Goal: Task Accomplishment & Management: Manage account settings

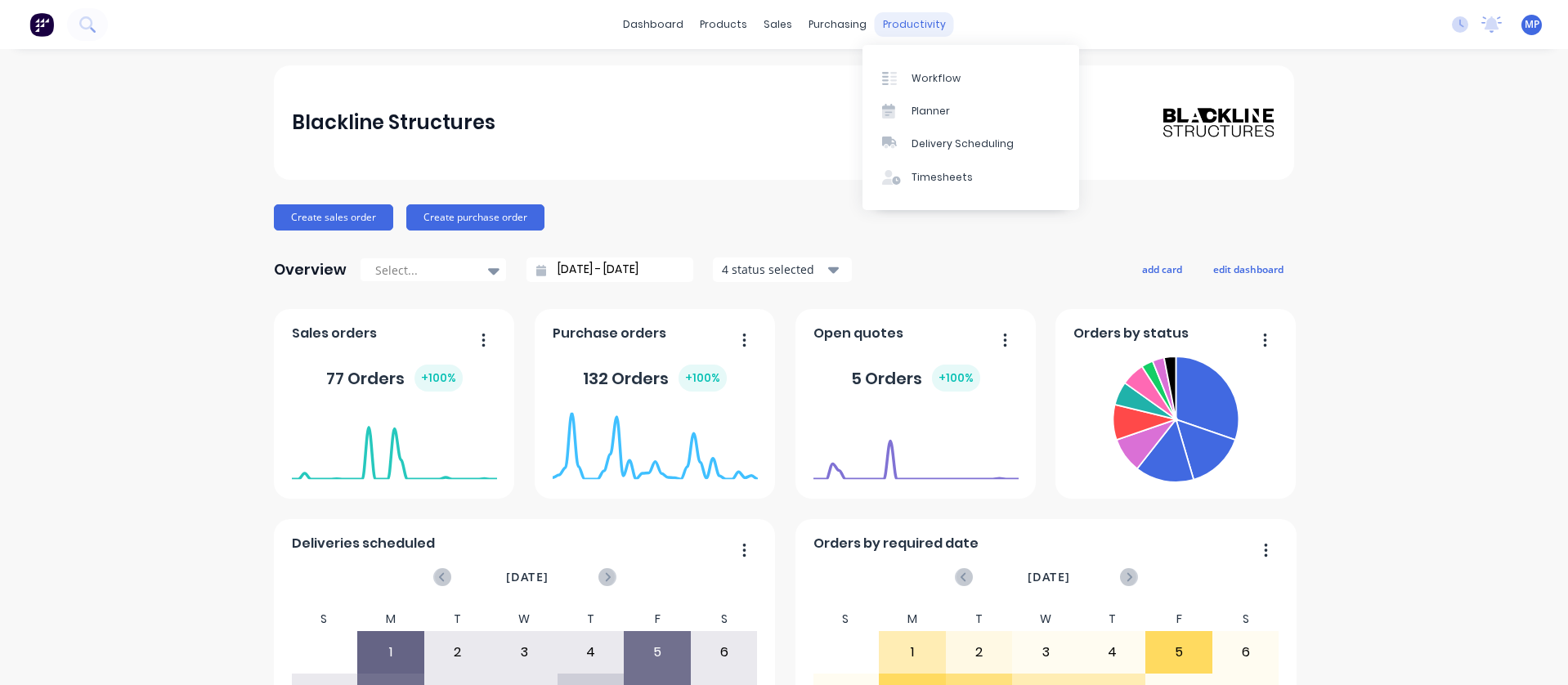
click at [899, 29] on div "productivity" at bounding box center [914, 24] width 79 height 24
click at [935, 84] on div "Workflow" at bounding box center [936, 79] width 49 height 15
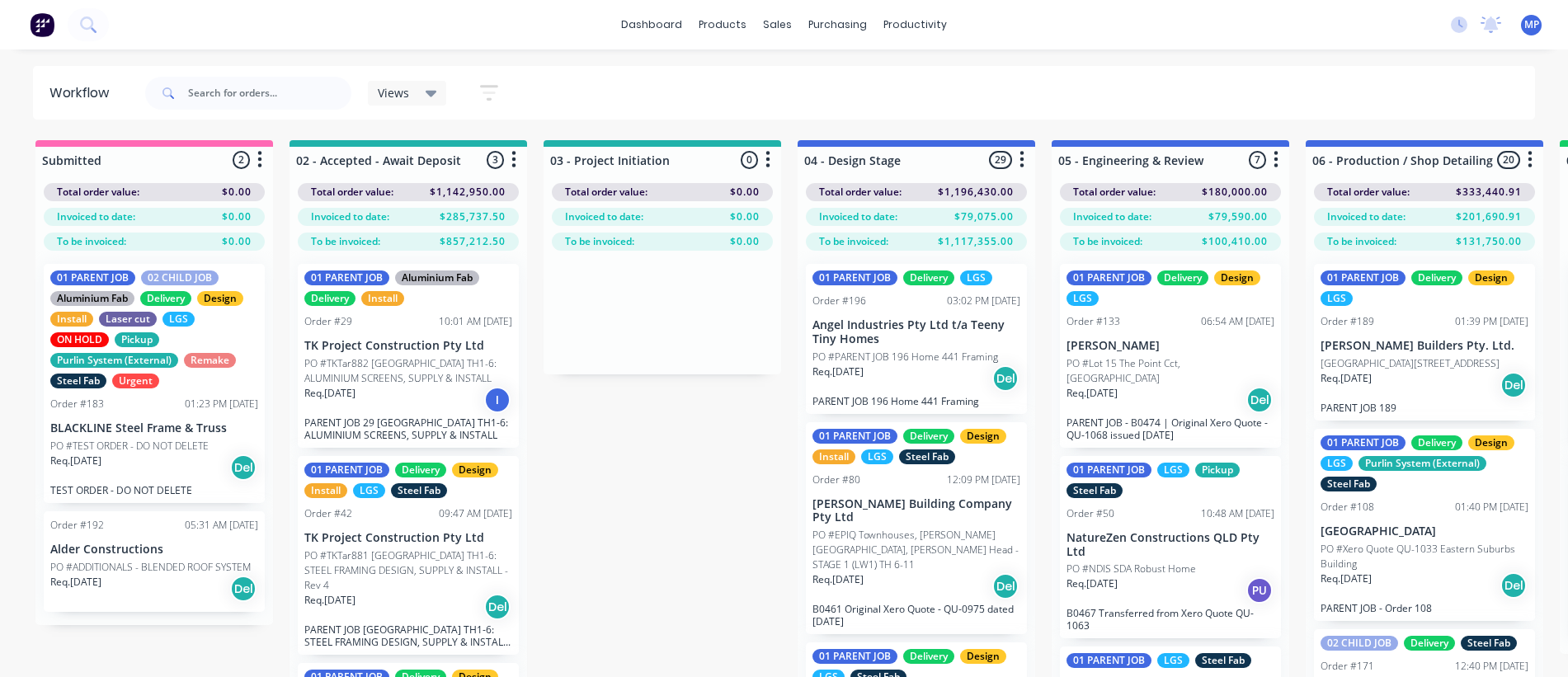
click at [965, 91] on div "Views Save new view None (Default) edit 01 - Master View - All Jobs edit 02 - M…" at bounding box center [839, 93] width 1394 height 49
click at [1288, 91] on div "Views Save new view None (Default) edit 01 - Master View - All Jobs edit 02 - M…" at bounding box center [839, 93] width 1394 height 49
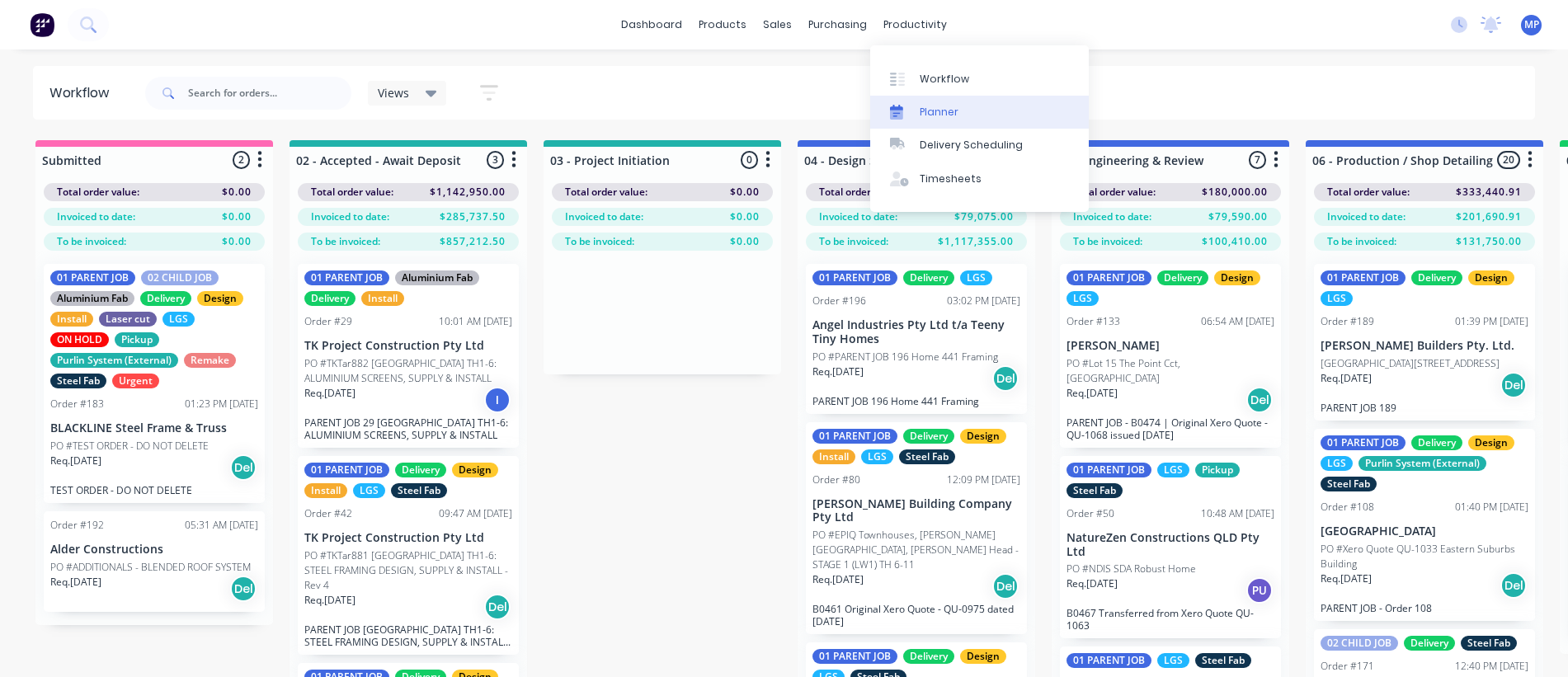
click at [954, 106] on div "Planner" at bounding box center [938, 112] width 39 height 15
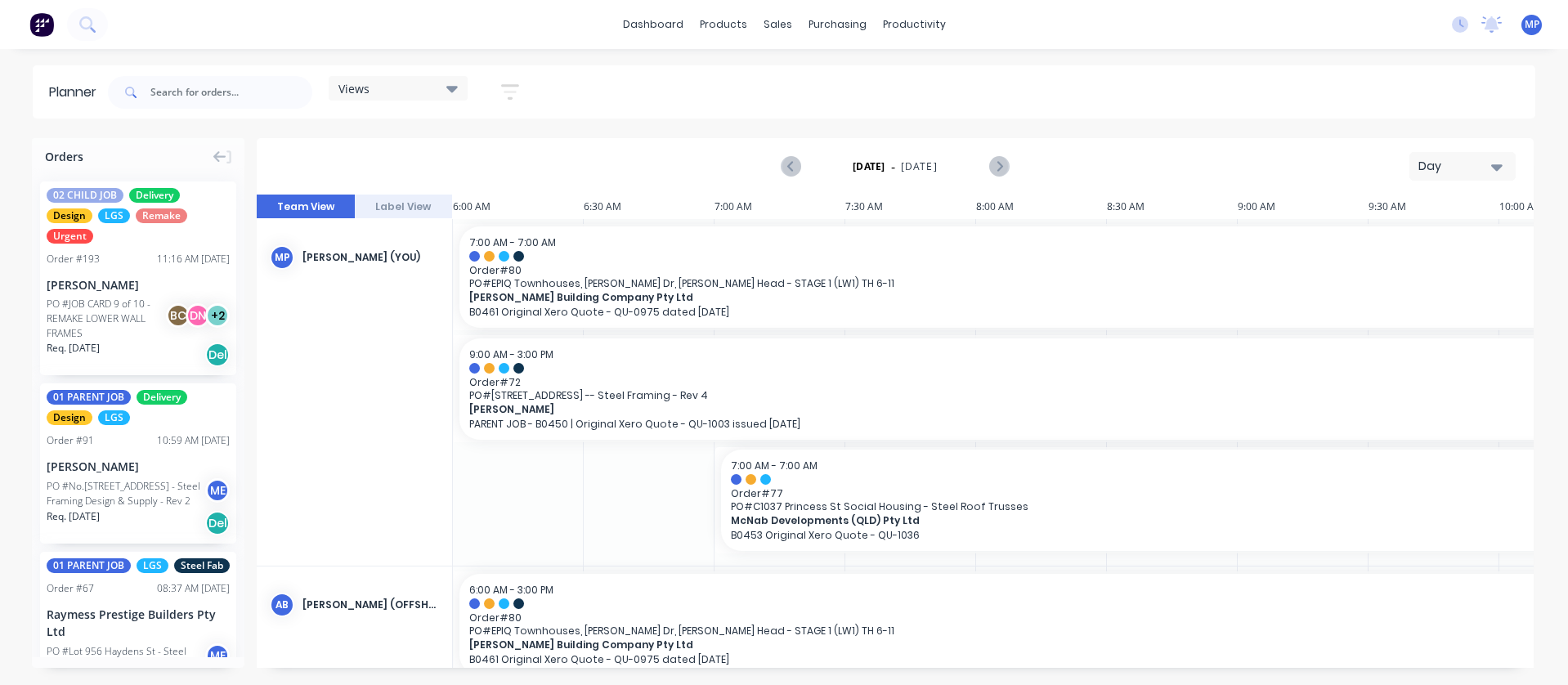
scroll to position [0, 263]
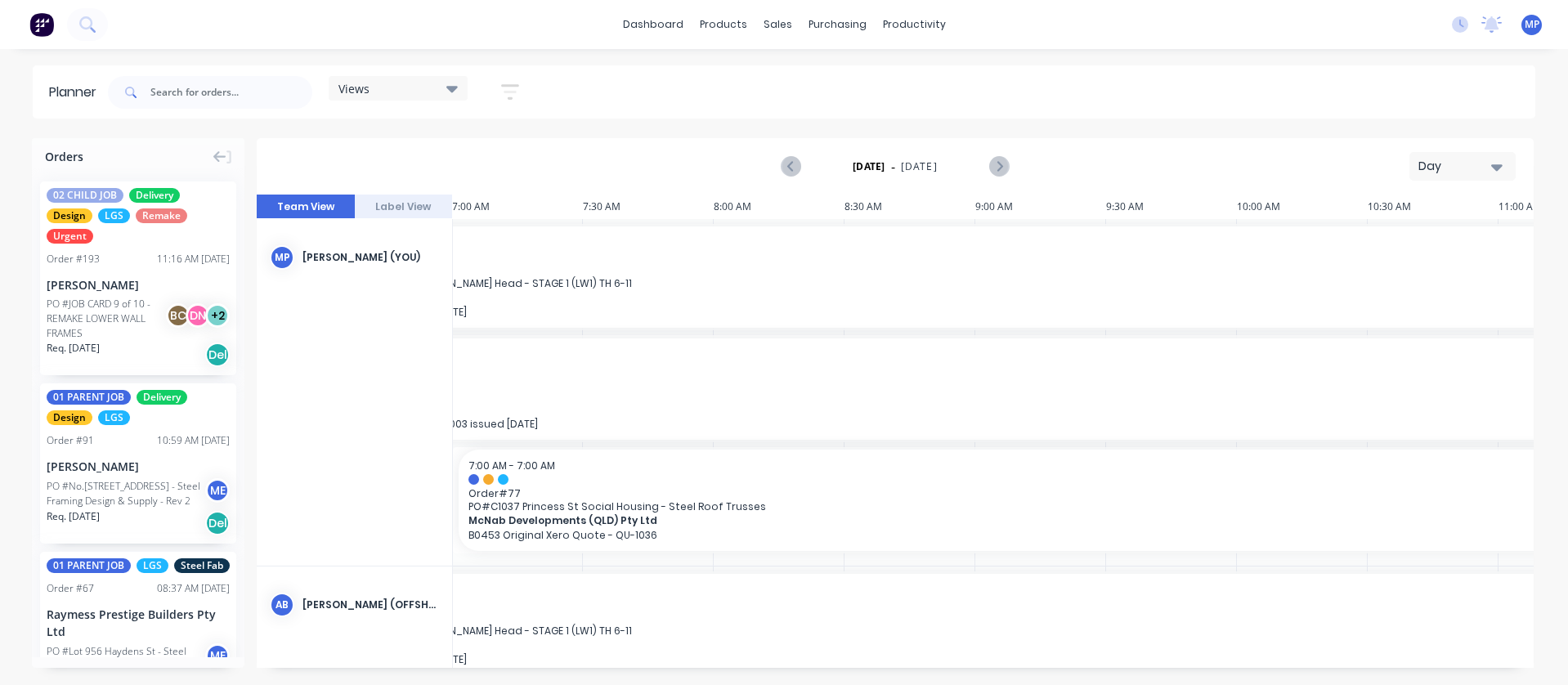
click at [454, 88] on icon at bounding box center [452, 88] width 11 height 7
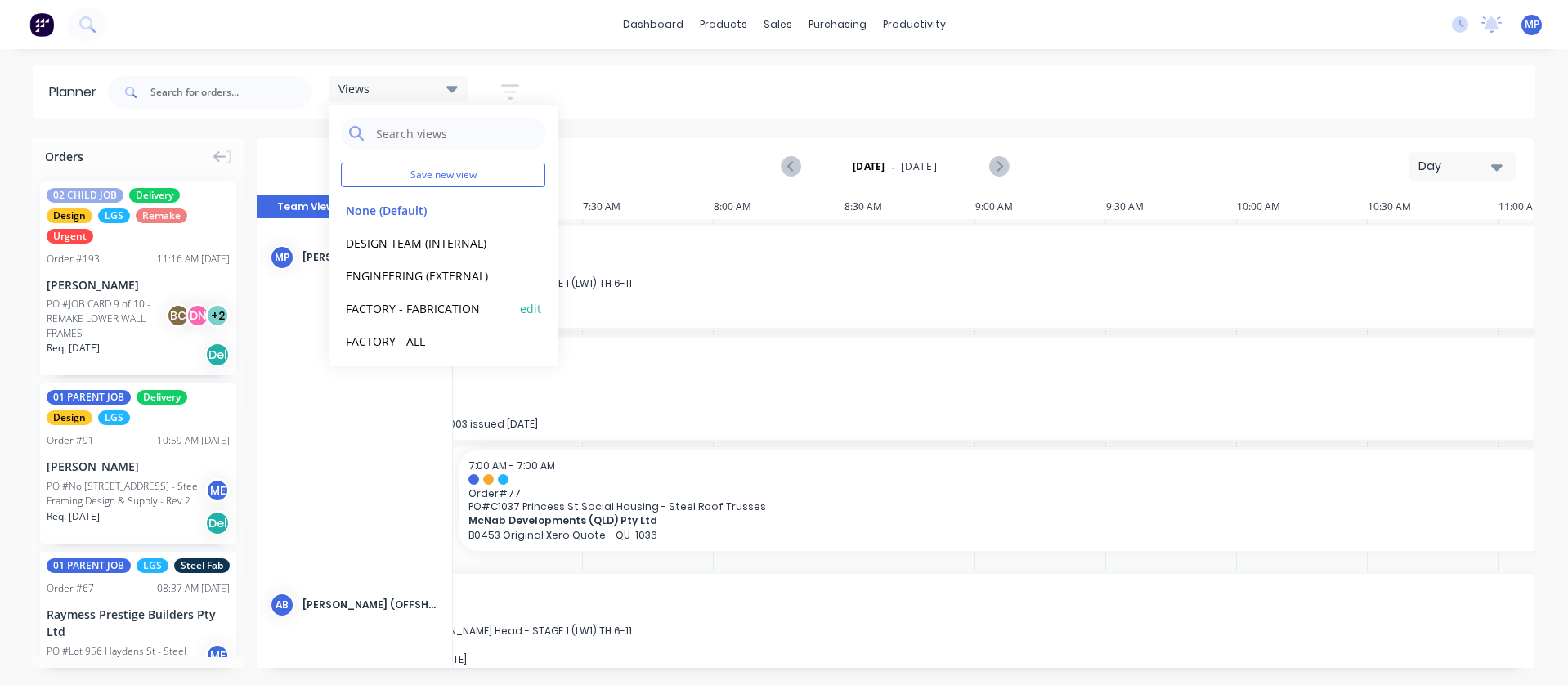
click at [448, 311] on button "FACTORY - FABRICATION" at bounding box center [427, 308] width 174 height 19
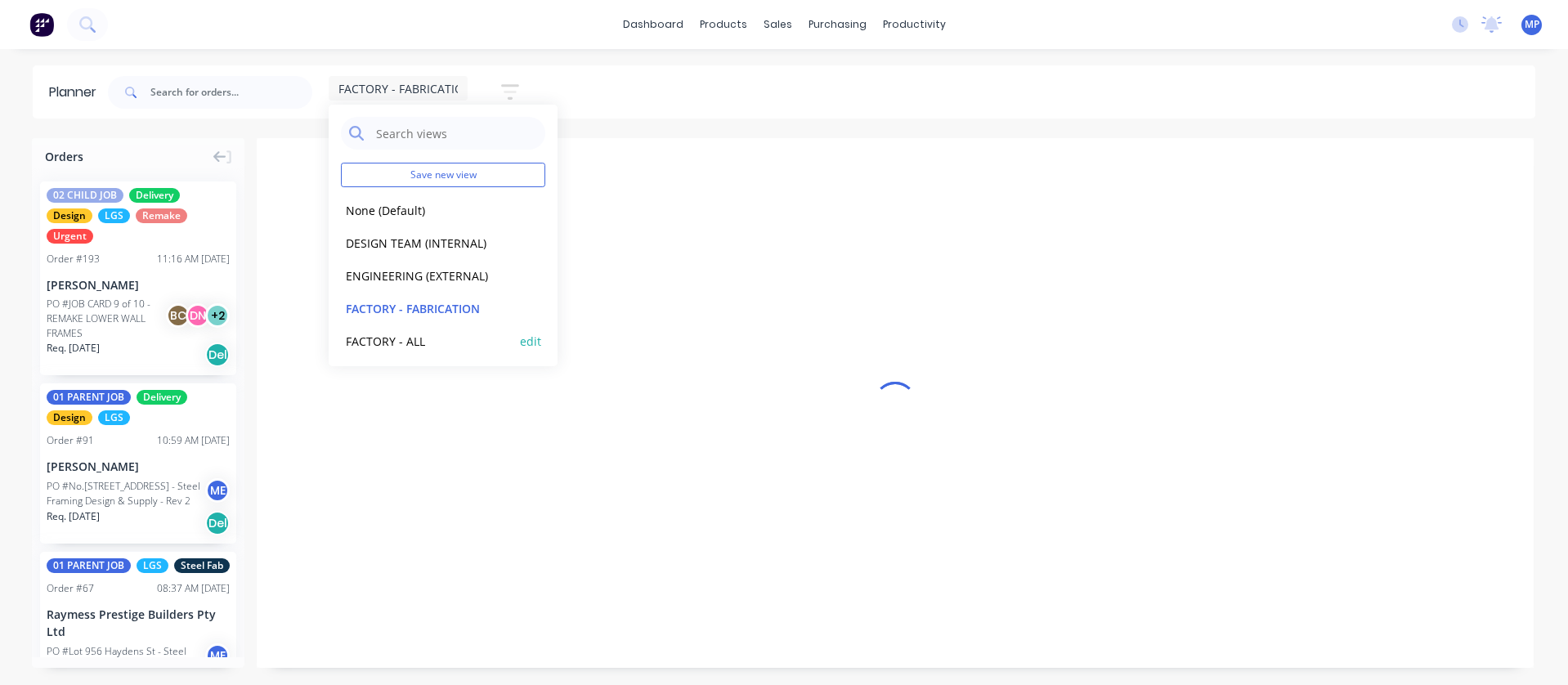
scroll to position [0, 1]
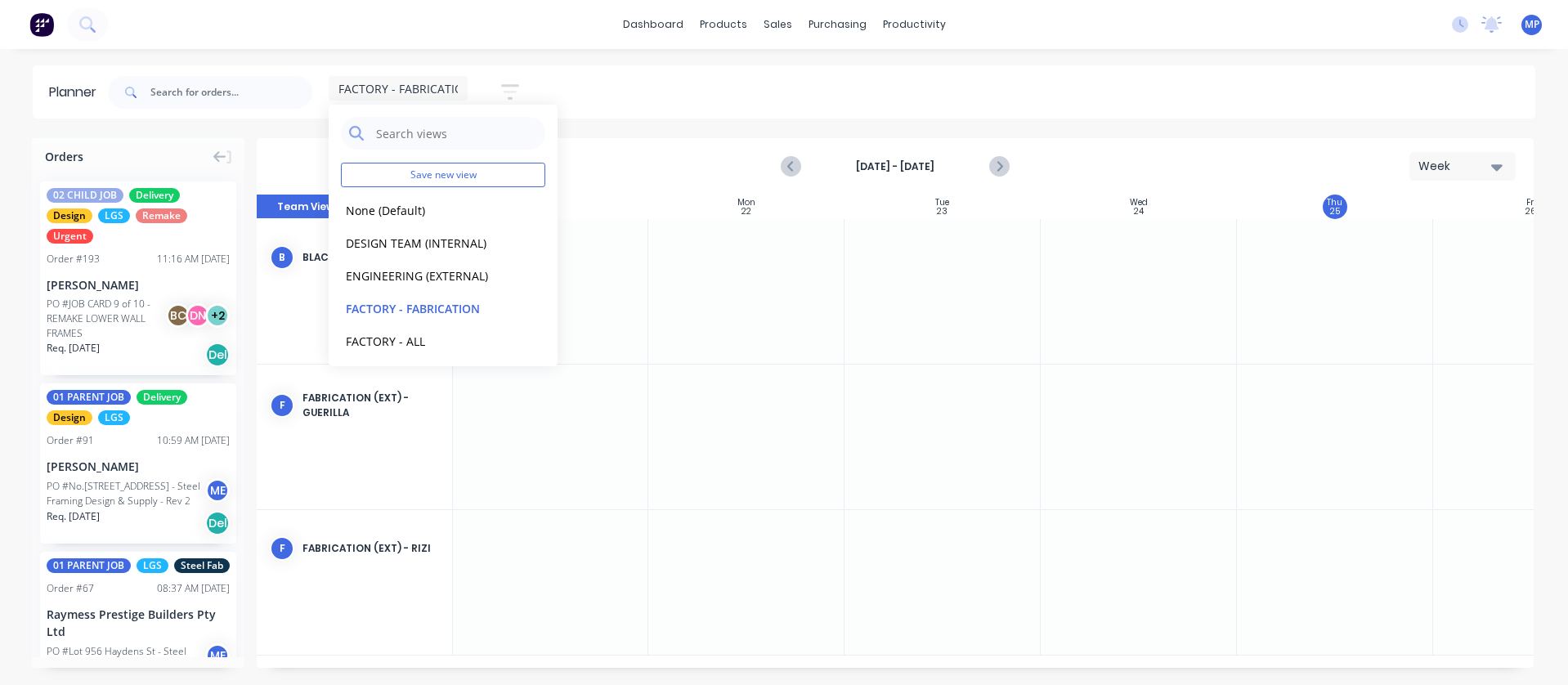
click at [665, 105] on div "FACTORY - FABRICATION Save new view None (Default) edit DESIGN TEAM (INTERNAL) …" at bounding box center [820, 92] width 1431 height 49
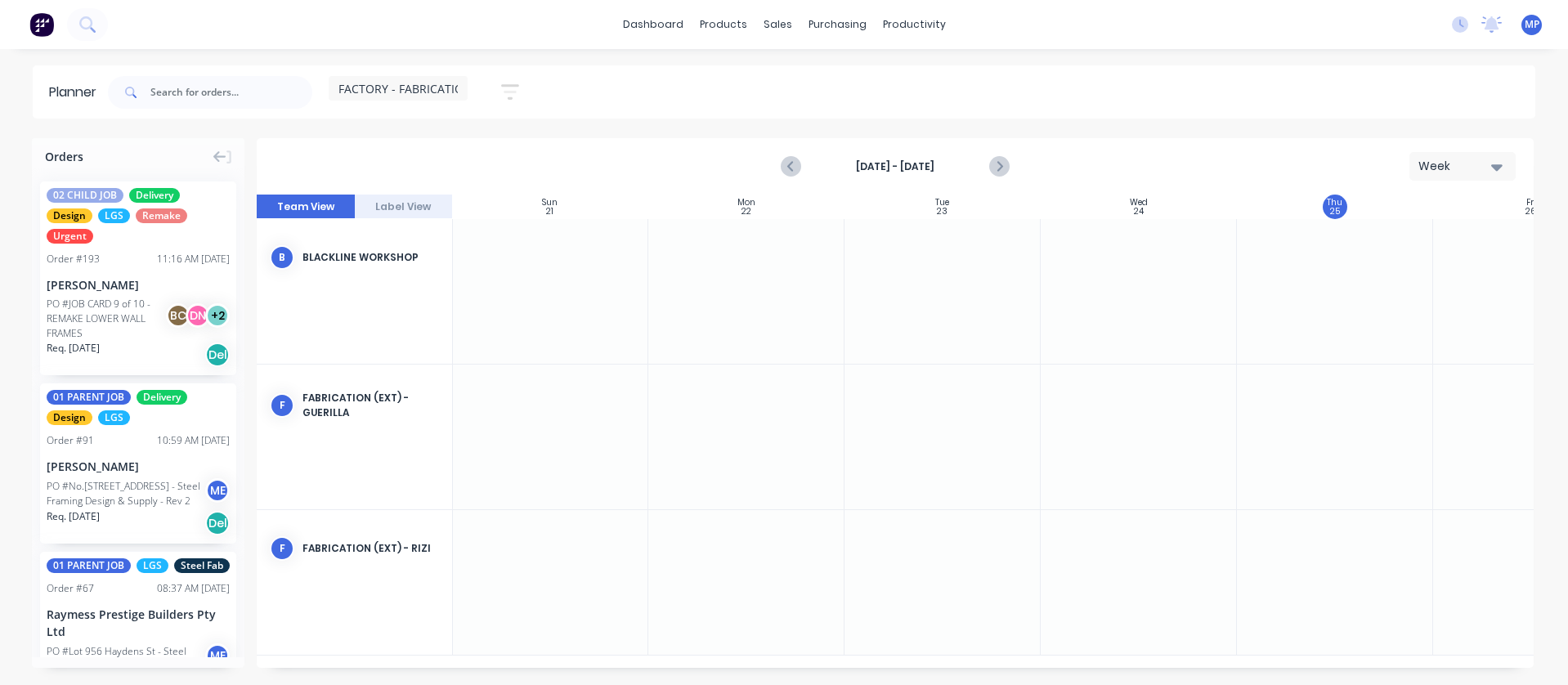
click at [461, 92] on div "FACTORY - FABRICATION" at bounding box center [398, 88] width 139 height 24
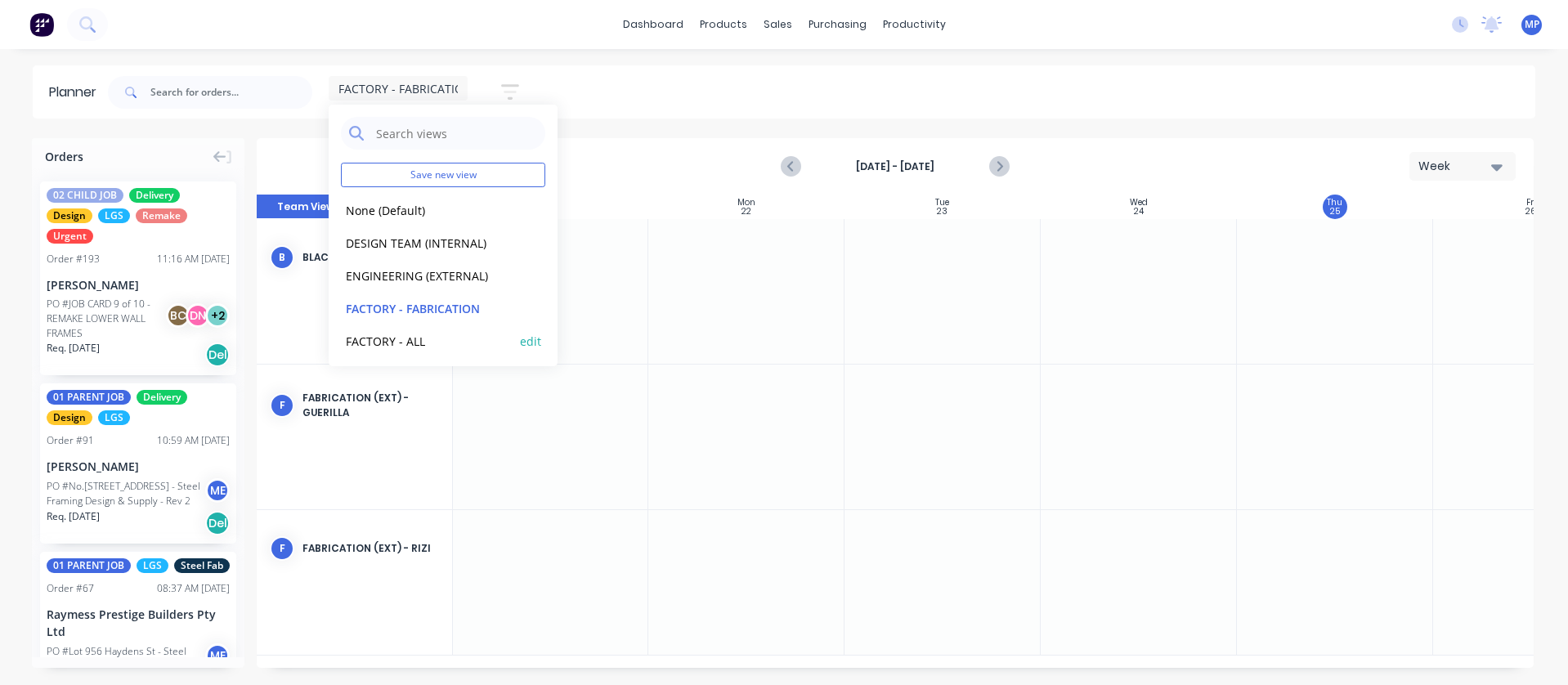
click at [391, 337] on button "FACTORY - ALL" at bounding box center [427, 341] width 174 height 19
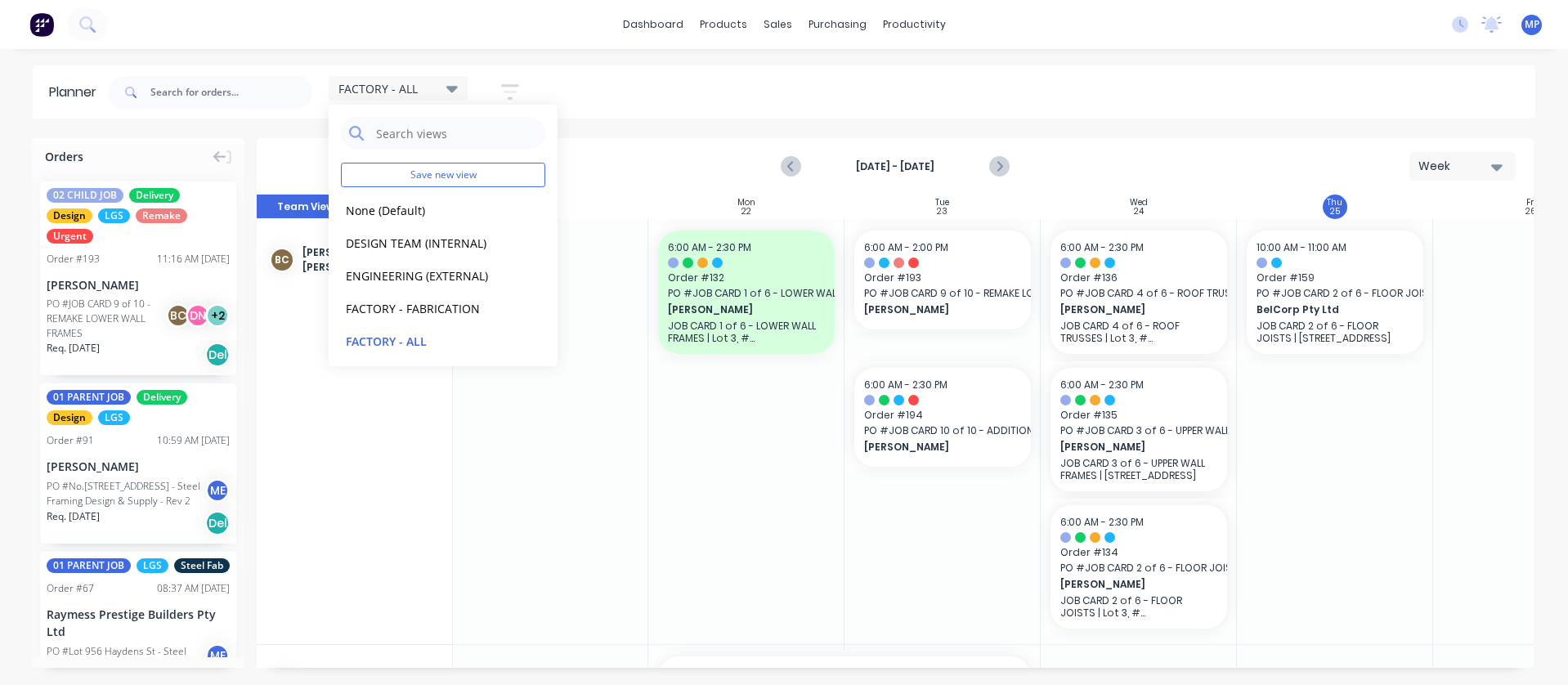
click at [772, 94] on div "FACTORY - ALL Save new view None (Default) edit DESIGN TEAM (INTERNAL) edit ENG…" at bounding box center [820, 92] width 1431 height 49
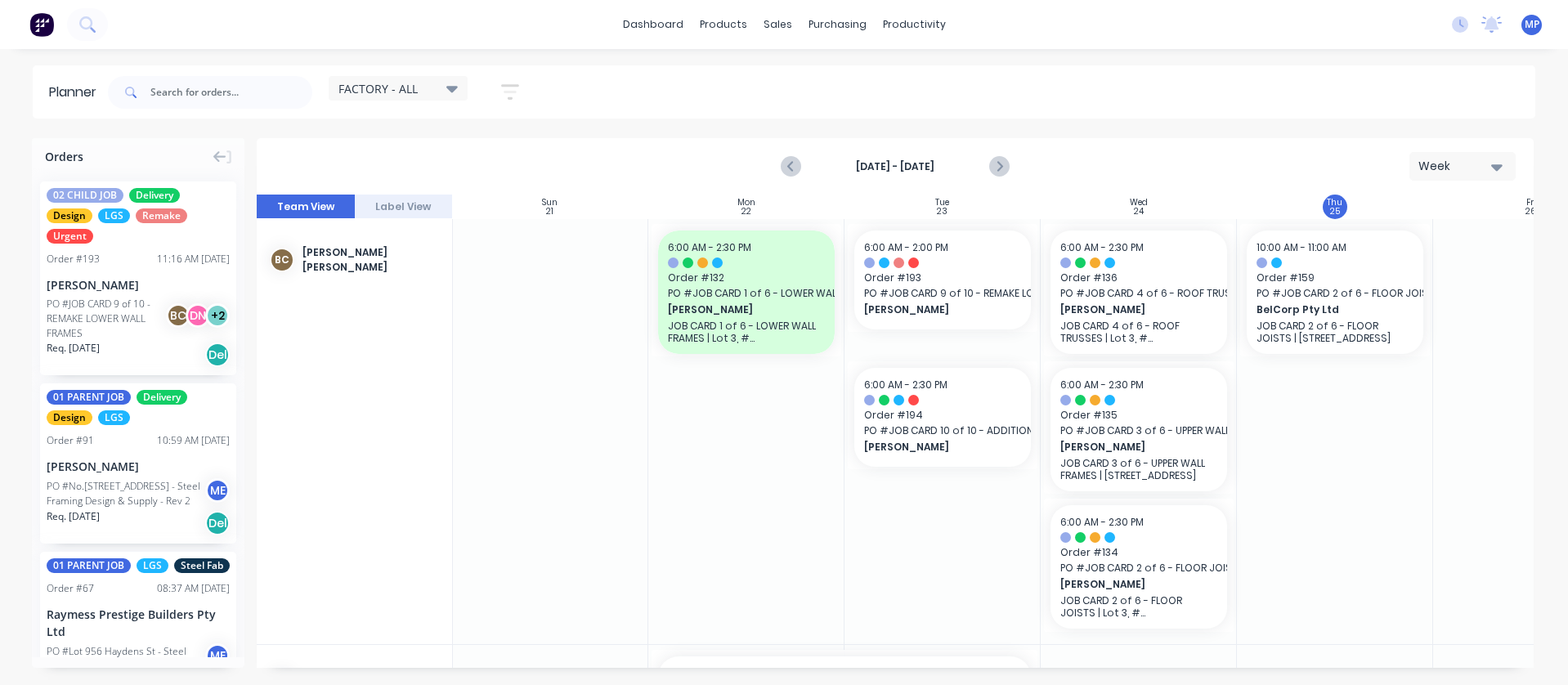
click at [439, 90] on div "FACTORY - ALL" at bounding box center [398, 88] width 120 height 15
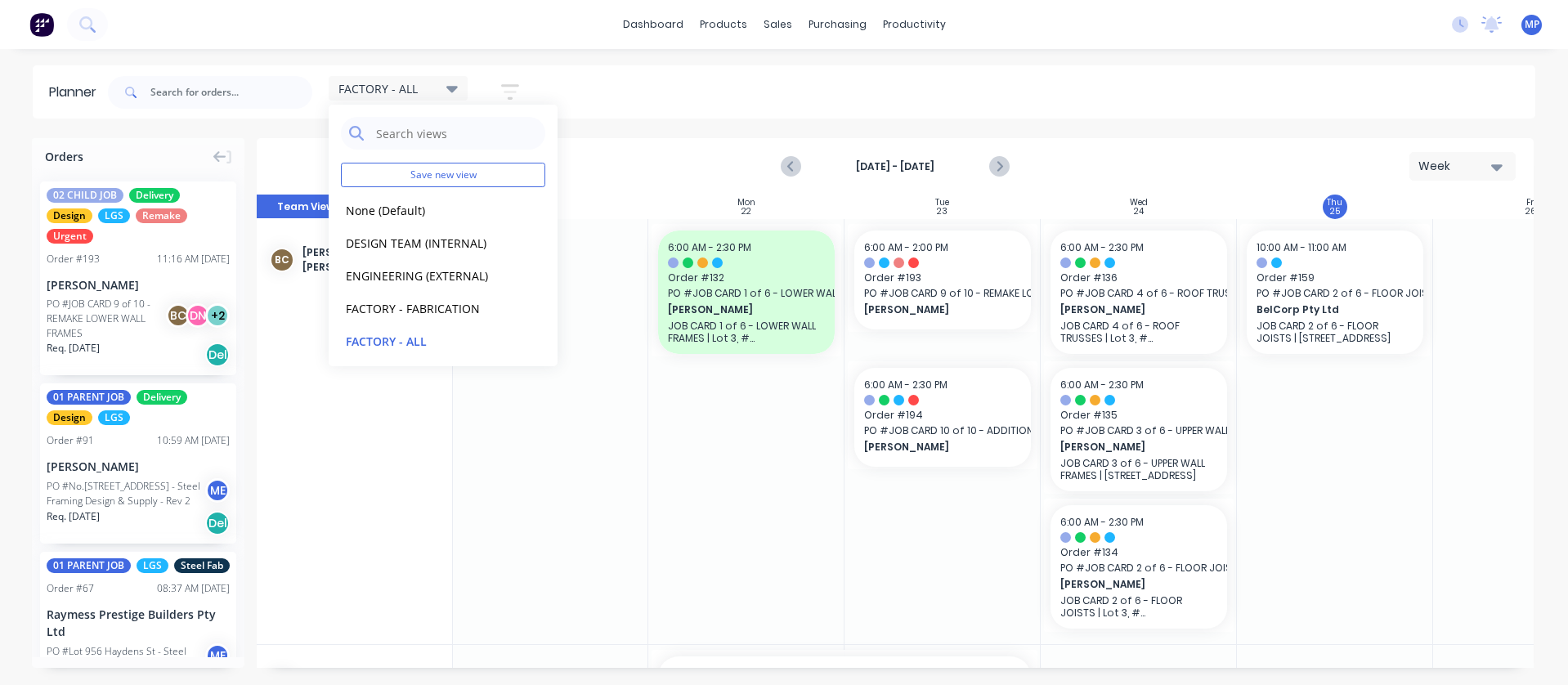
click at [736, 89] on div "FACTORY - ALL Save new view None (Default) edit DESIGN TEAM (INTERNAL) edit ENG…" at bounding box center [820, 92] width 1431 height 49
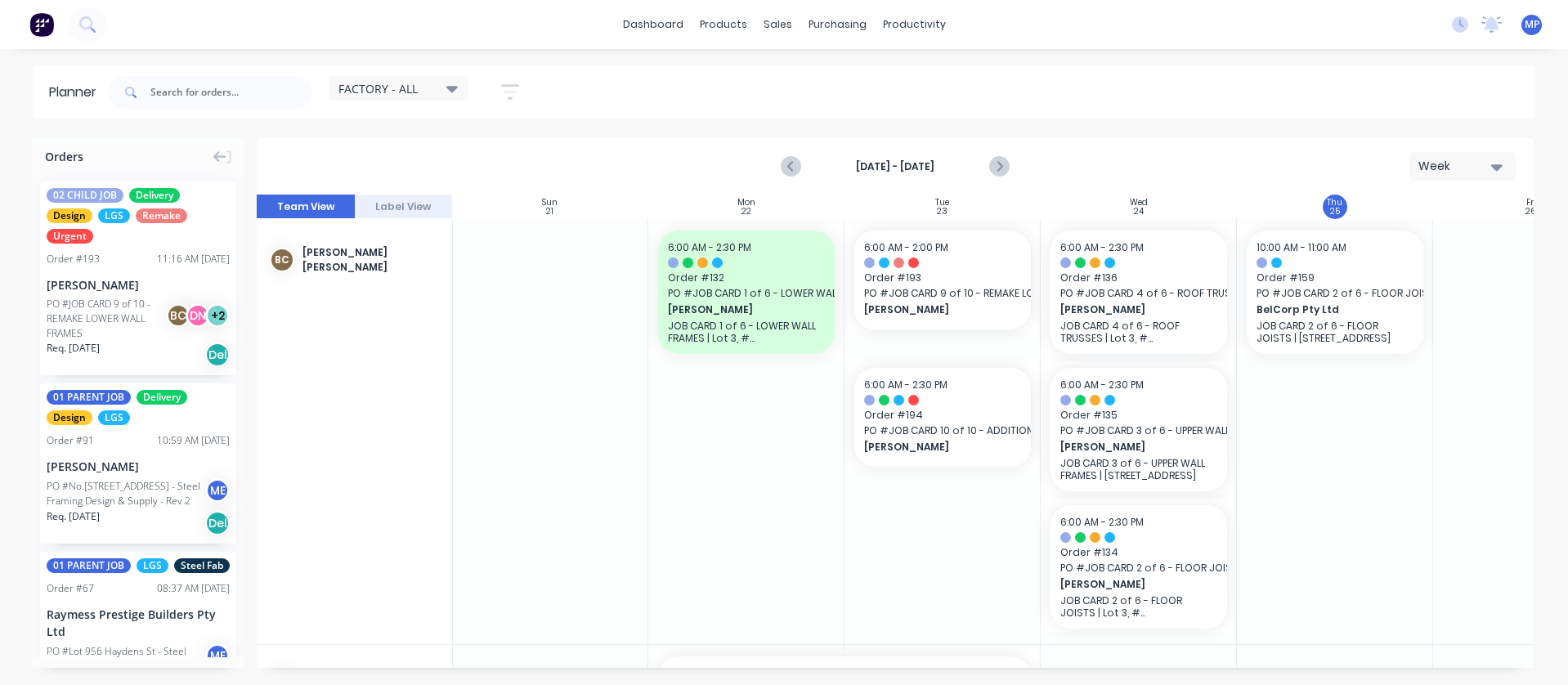
click at [457, 93] on icon at bounding box center [452, 88] width 11 height 18
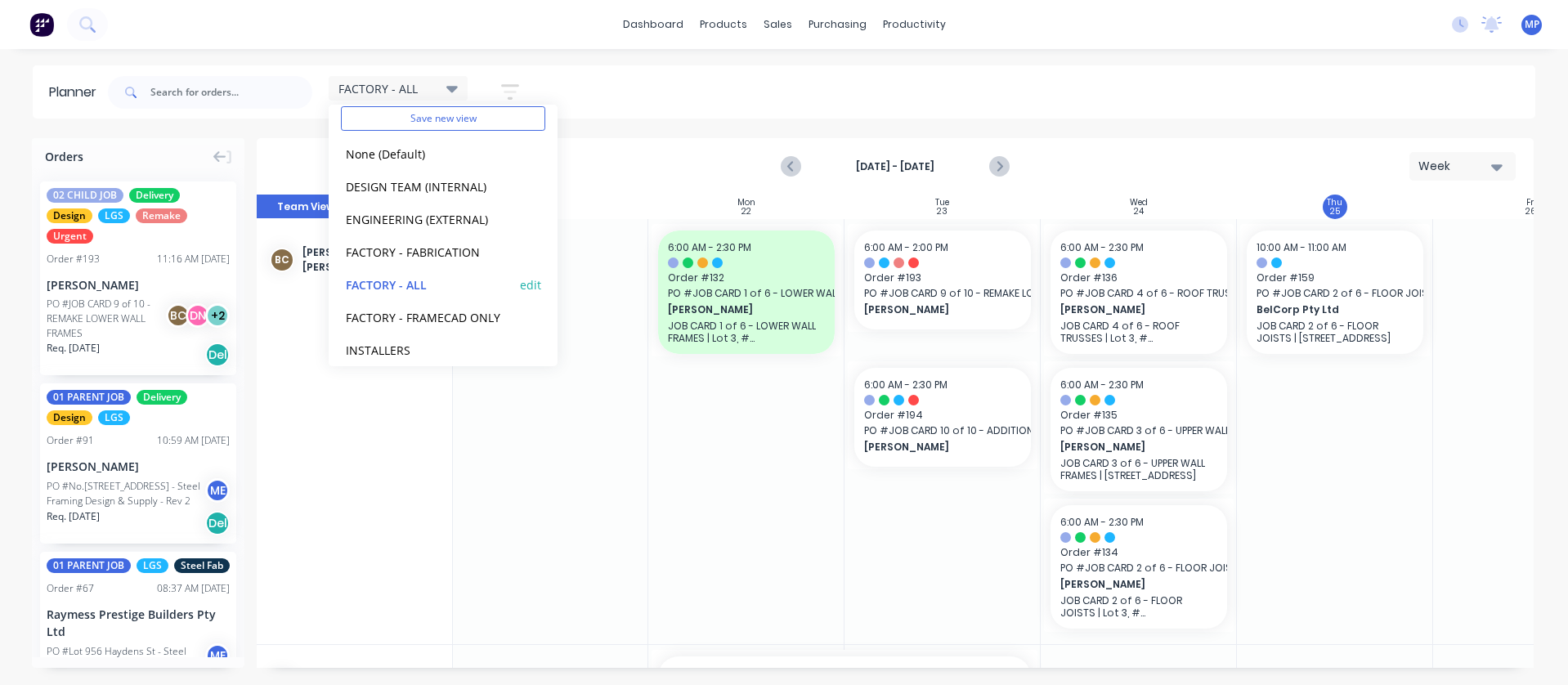
scroll to position [102, 0]
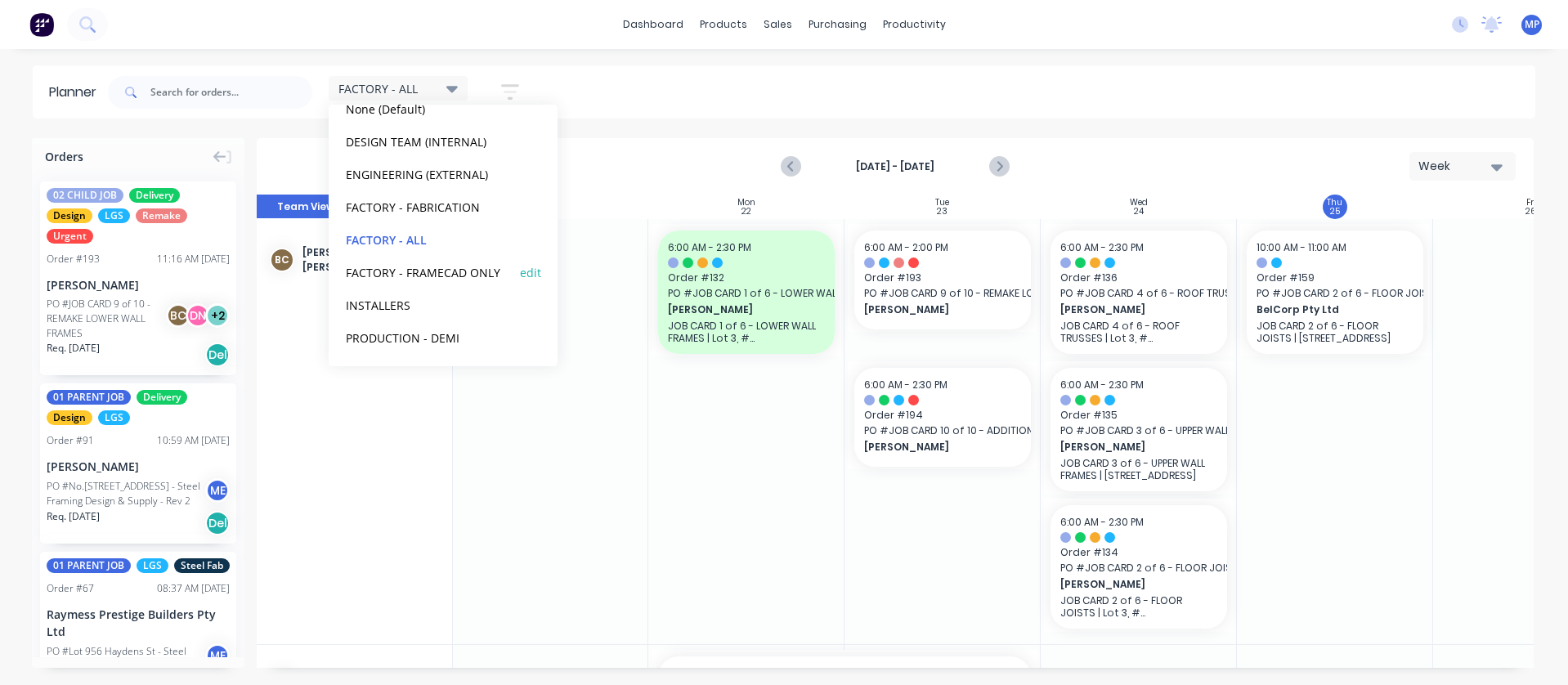
click at [424, 271] on button "FACTORY - FRAMECAD ONLY" at bounding box center [427, 272] width 174 height 19
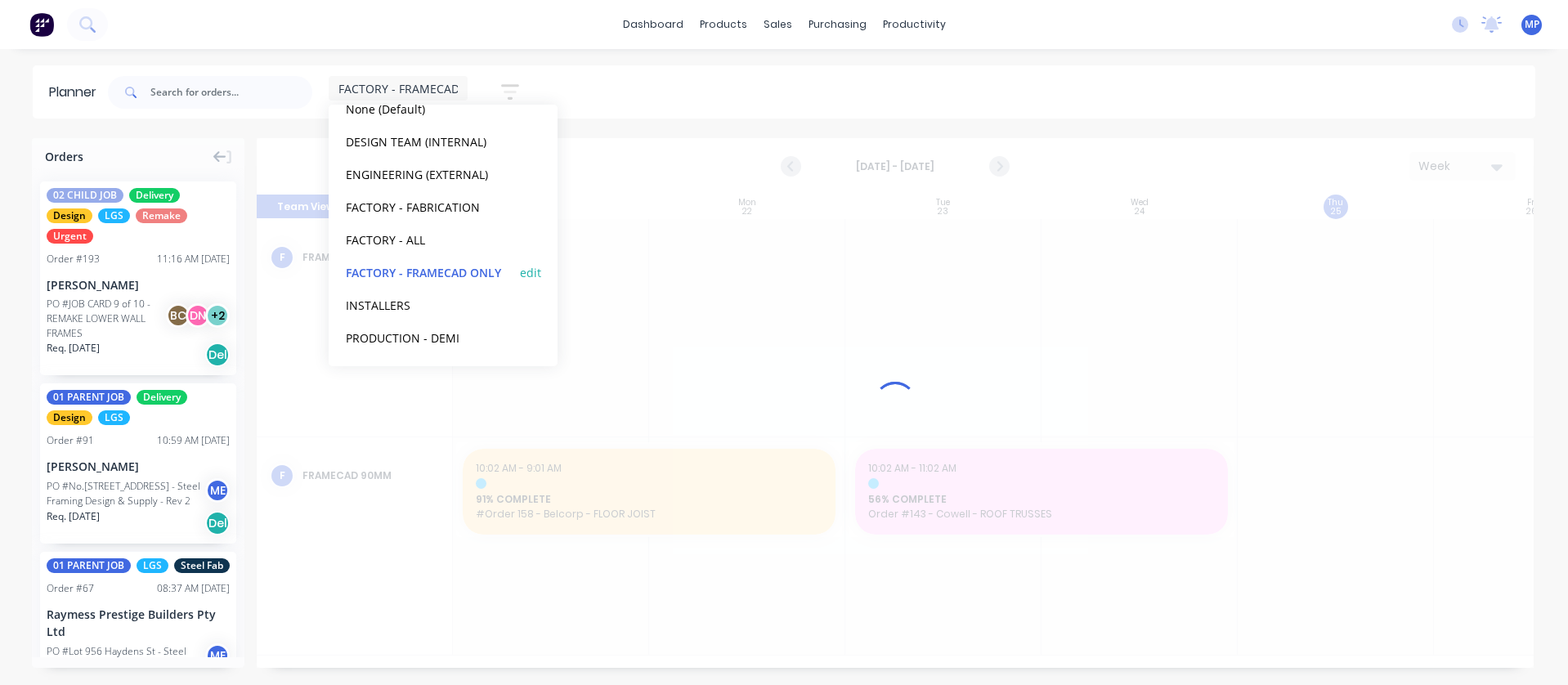
scroll to position [0, 1]
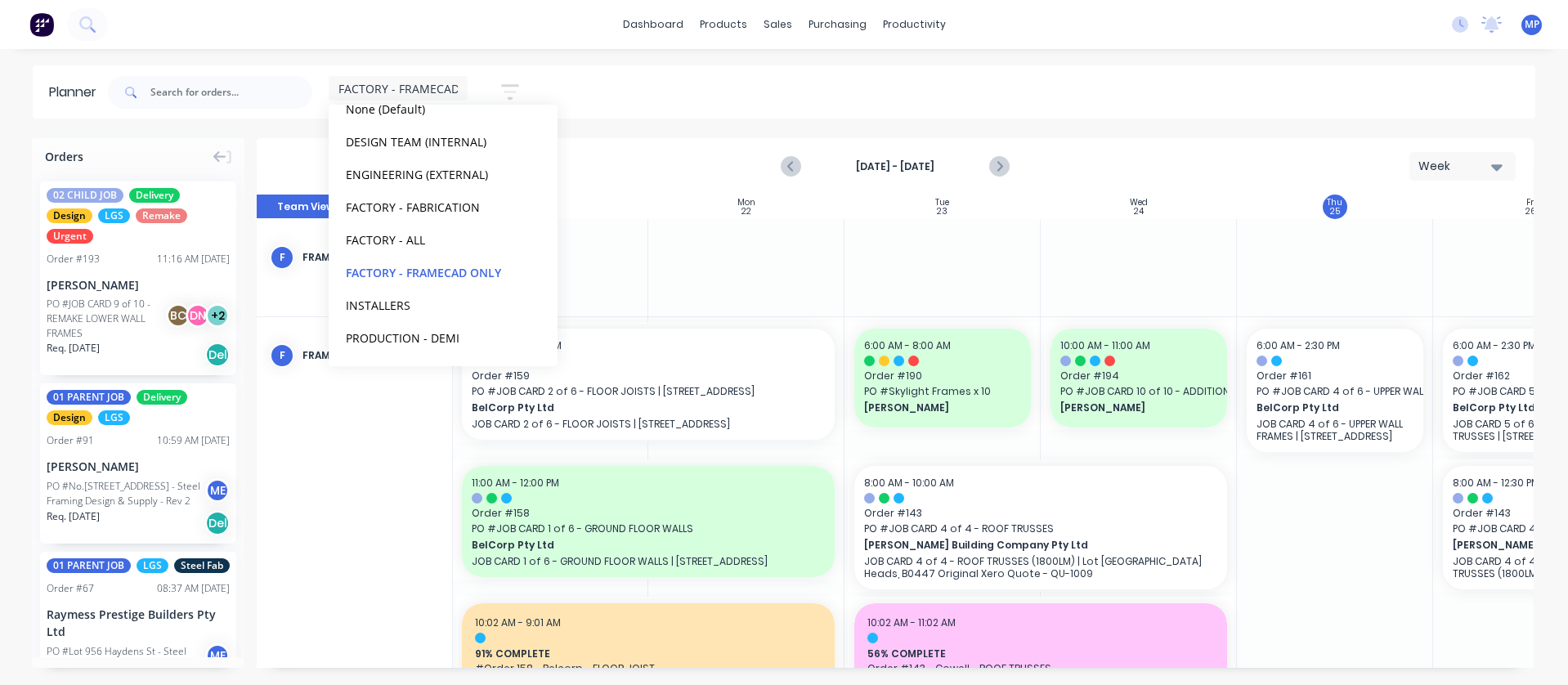
click at [672, 76] on div "FACTORY - FRAMECAD ONLY Save new view None (Default) edit DESIGN TEAM (INTERNAL…" at bounding box center [820, 92] width 1431 height 49
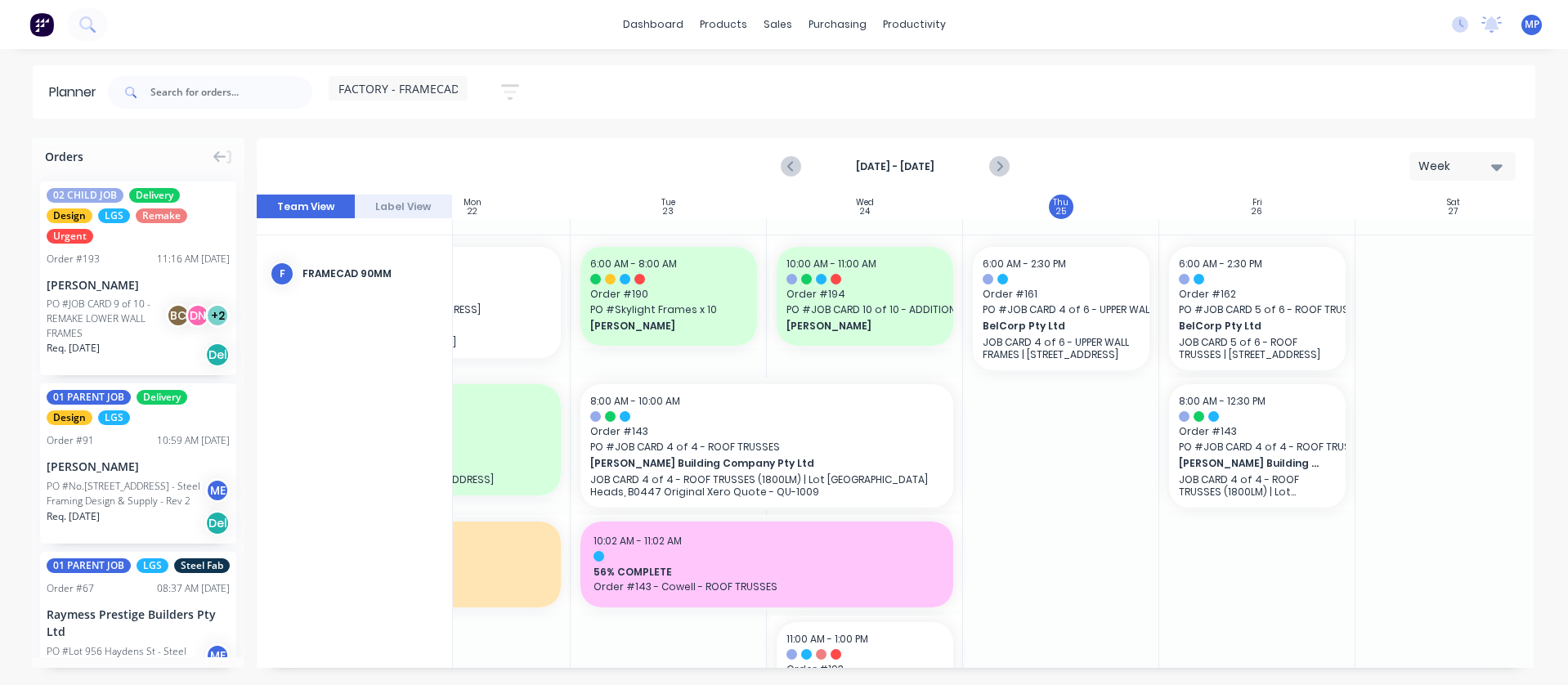
scroll to position [82, 278]
click at [1003, 167] on icon "Next page" at bounding box center [999, 167] width 20 height 20
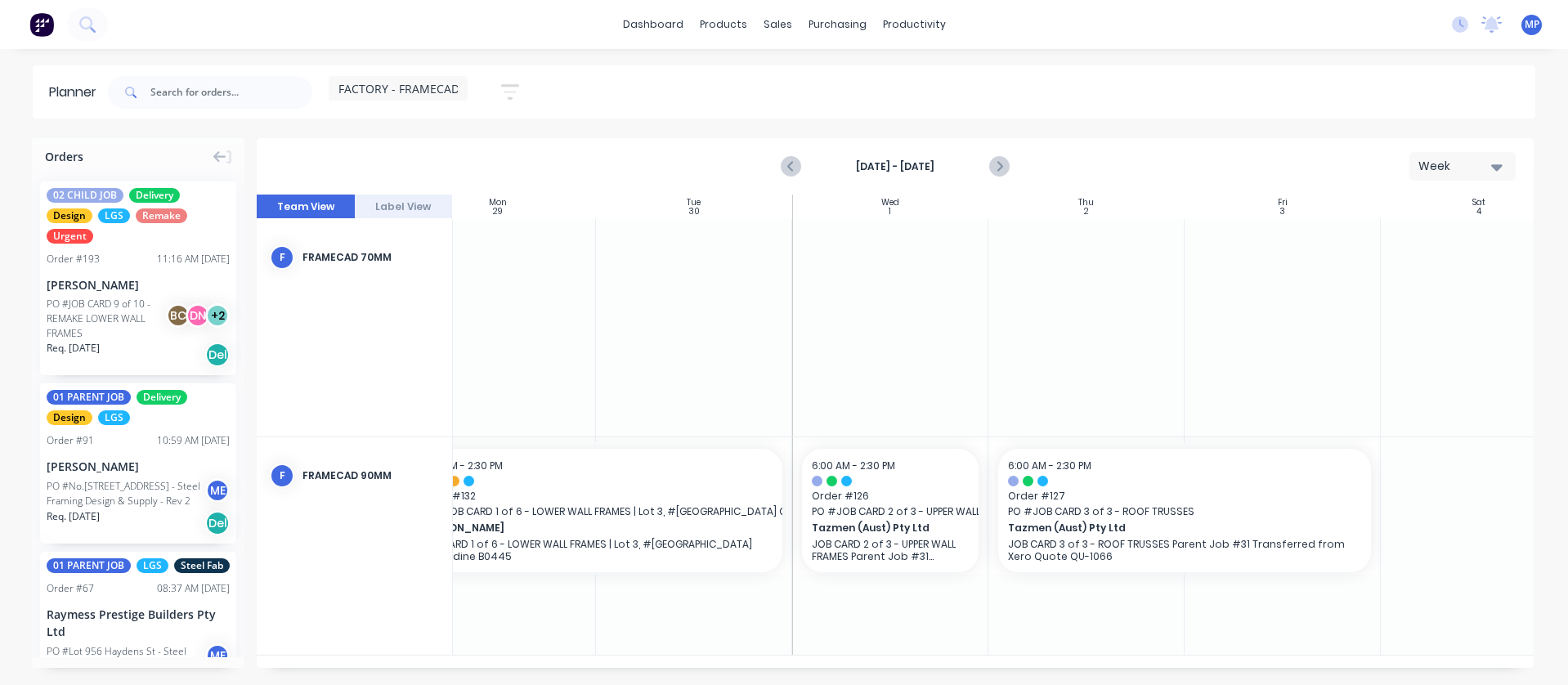
scroll to position [0, 293]
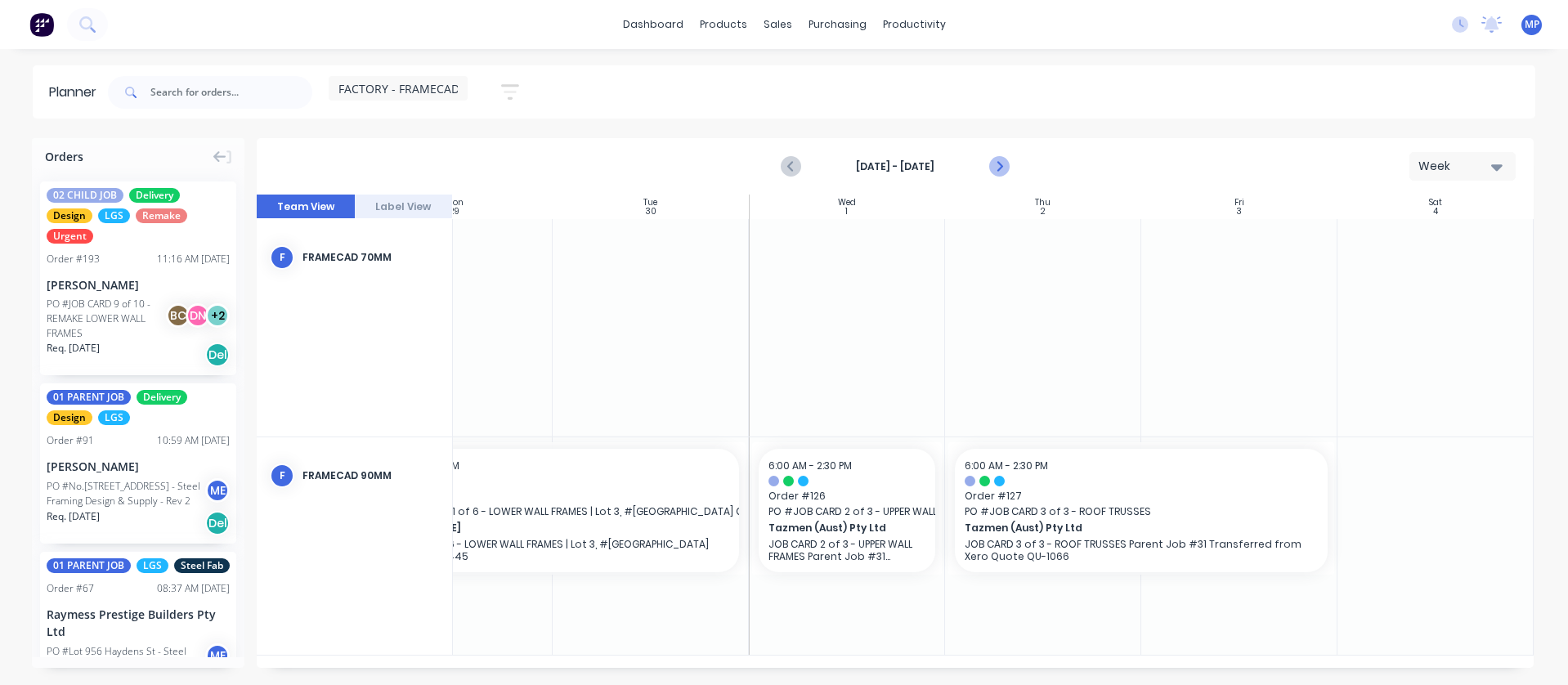
click at [1000, 167] on icon "Next page" at bounding box center [999, 167] width 8 height 13
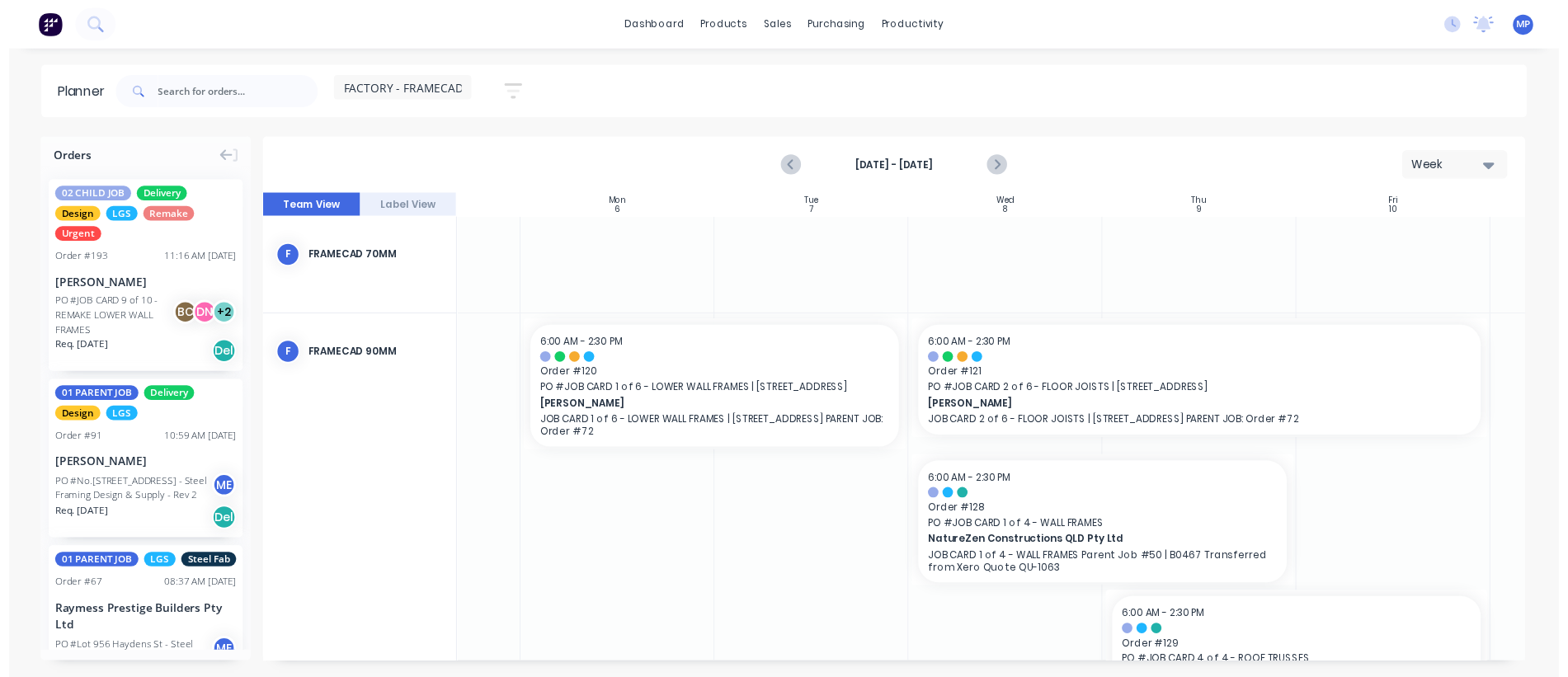
scroll to position [0, 93]
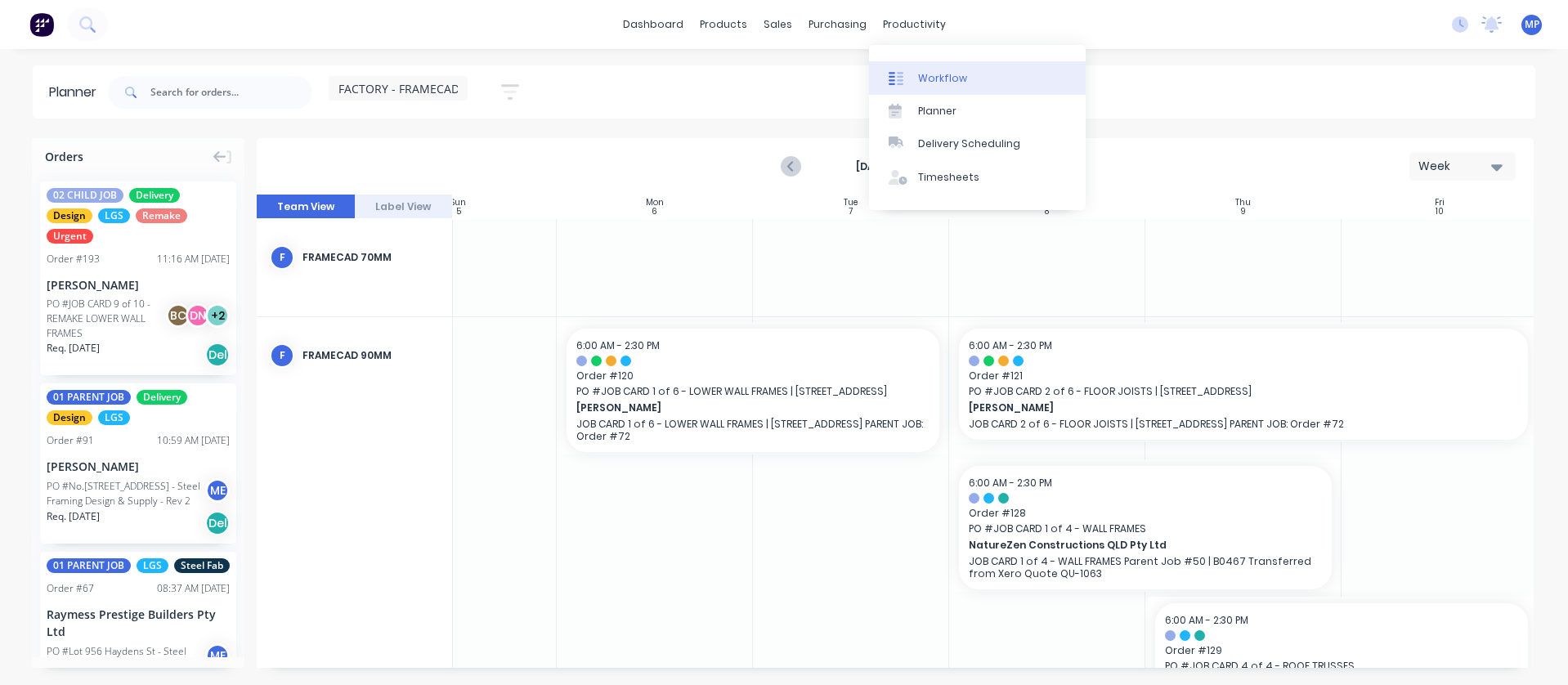
click at [947, 85] on div "Workflow" at bounding box center [942, 79] width 49 height 15
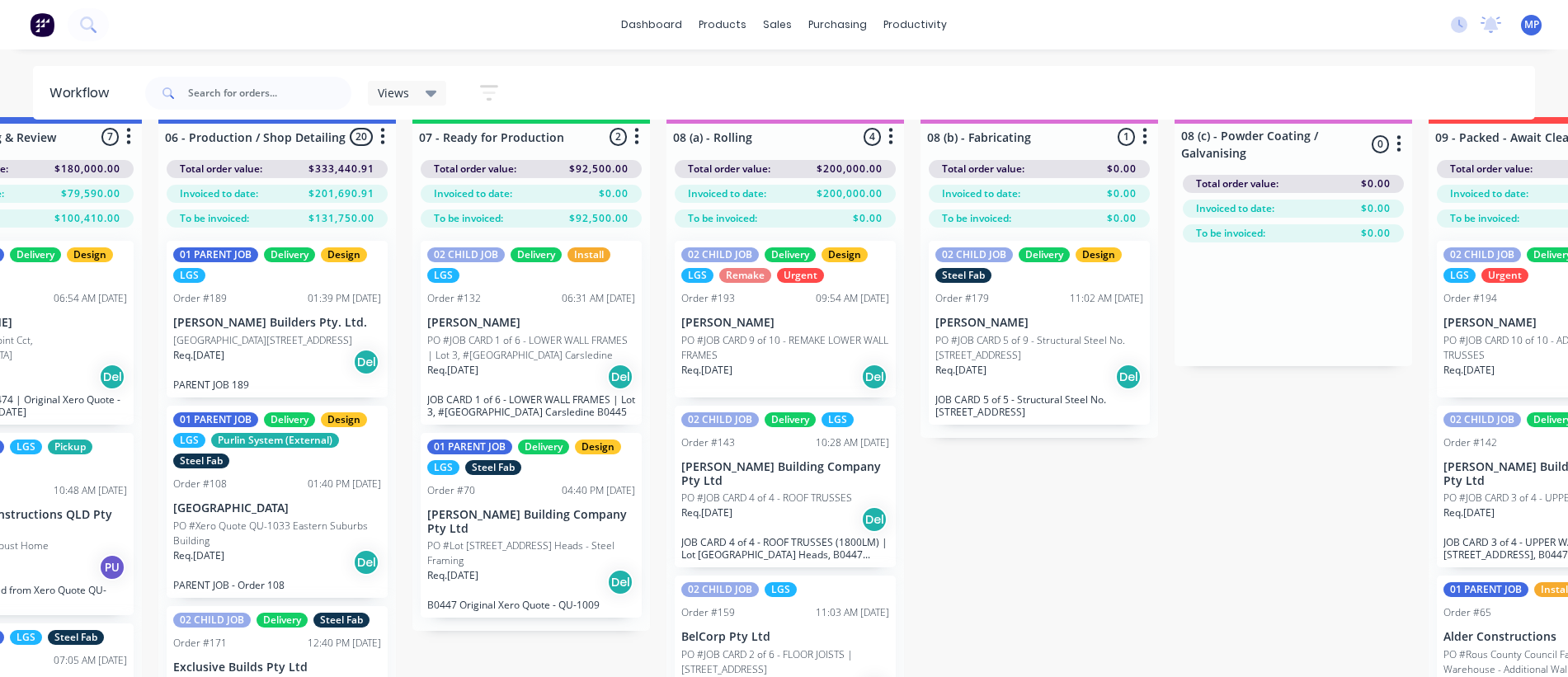
scroll to position [0, 1147]
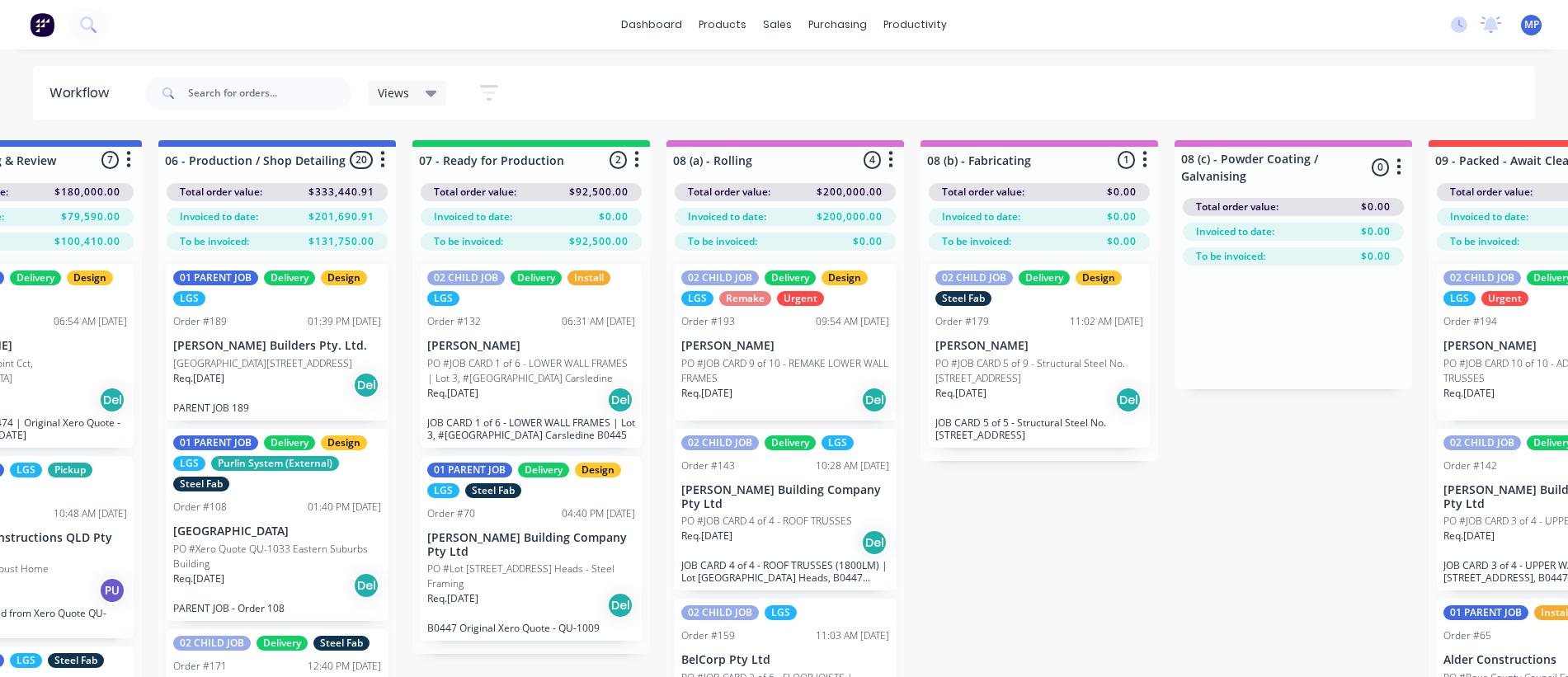
click at [416, 89] on div "Views" at bounding box center [407, 93] width 60 height 15
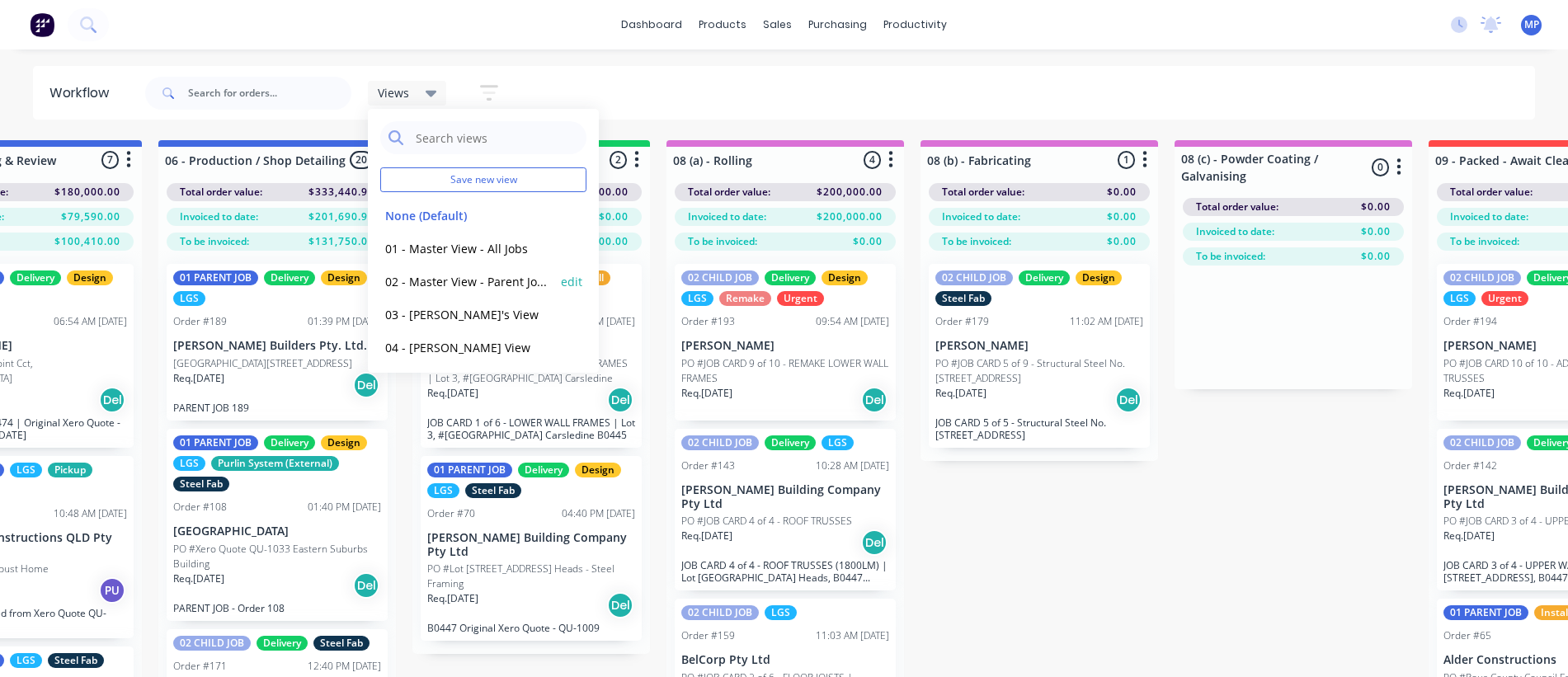
click at [467, 275] on button "02 - Master View - Parent Jobs Only" at bounding box center [467, 282] width 176 height 19
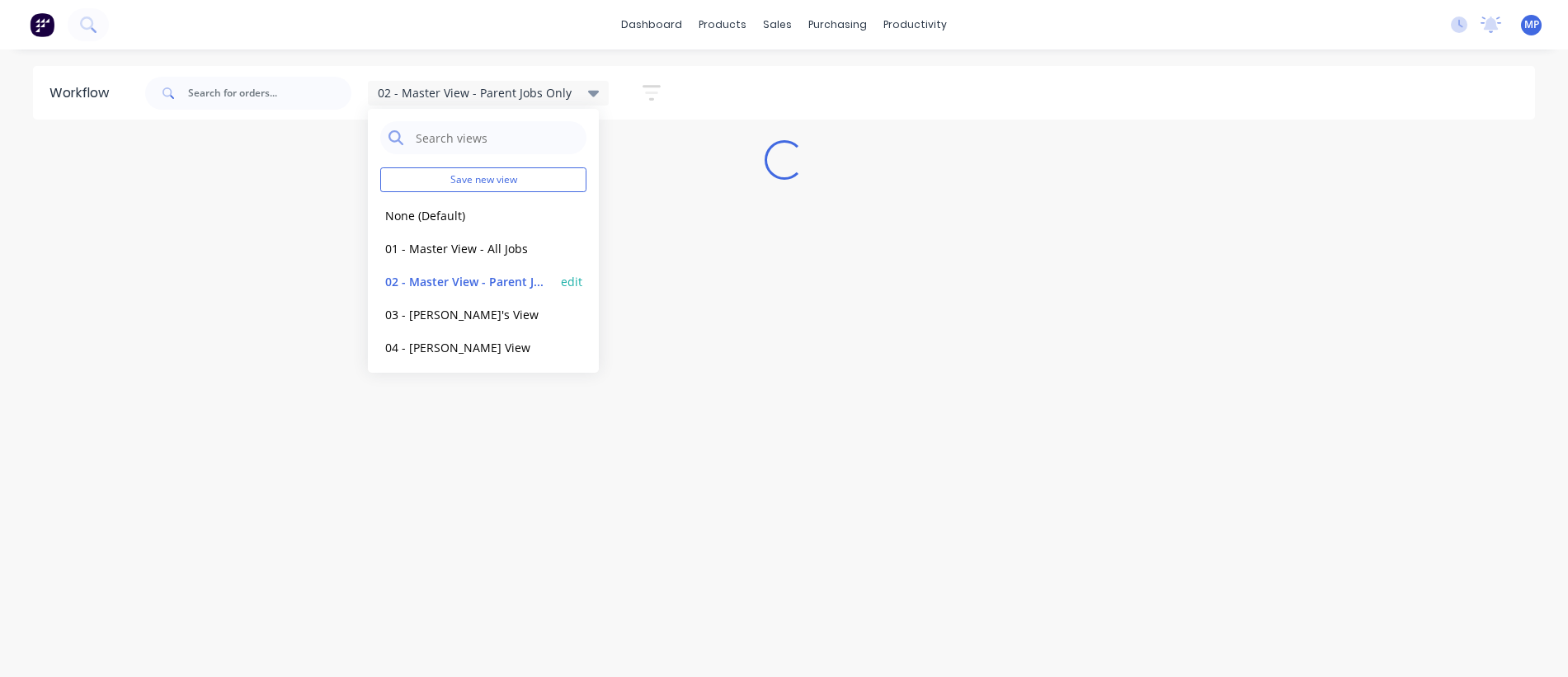
scroll to position [0, 0]
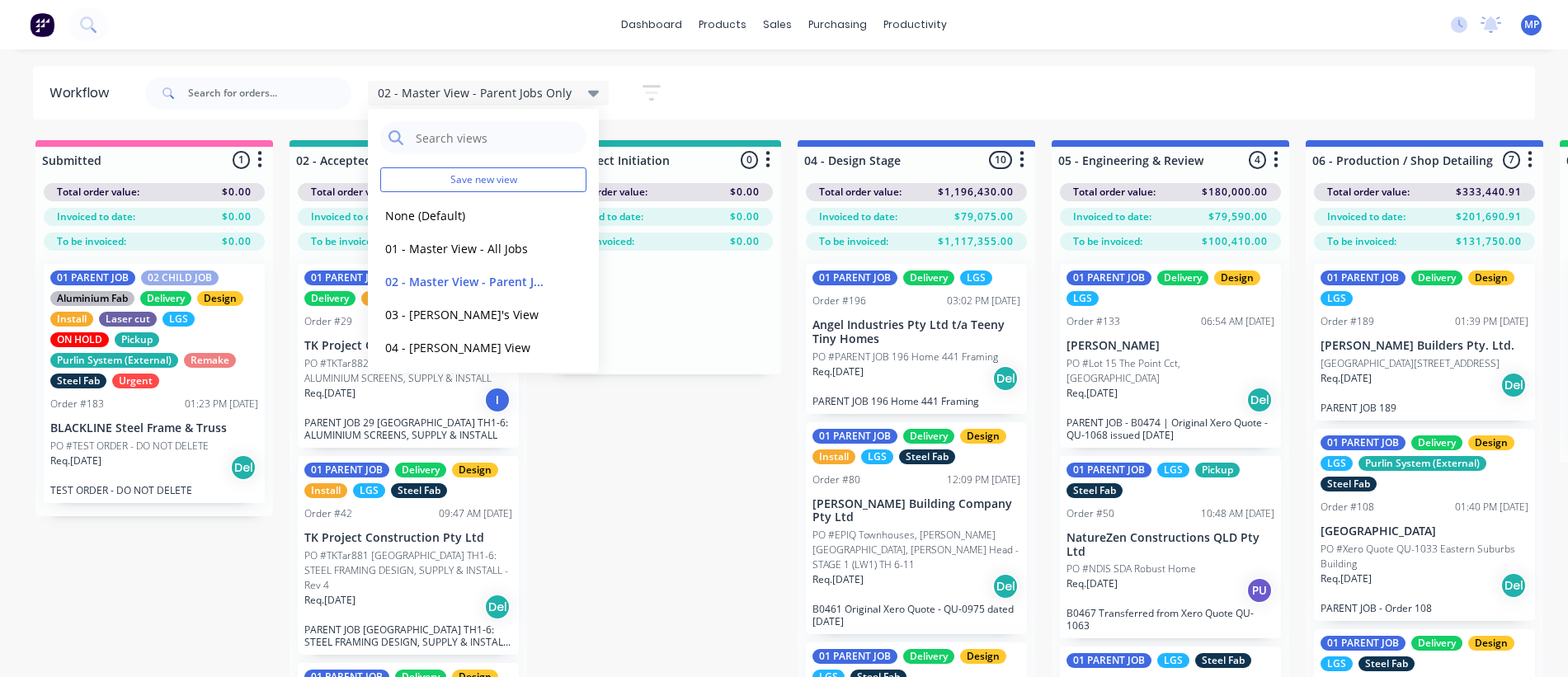
click at [1122, 32] on div "dashboard products sales purchasing productivity dashboard products Product Cat…" at bounding box center [784, 25] width 1568 height 49
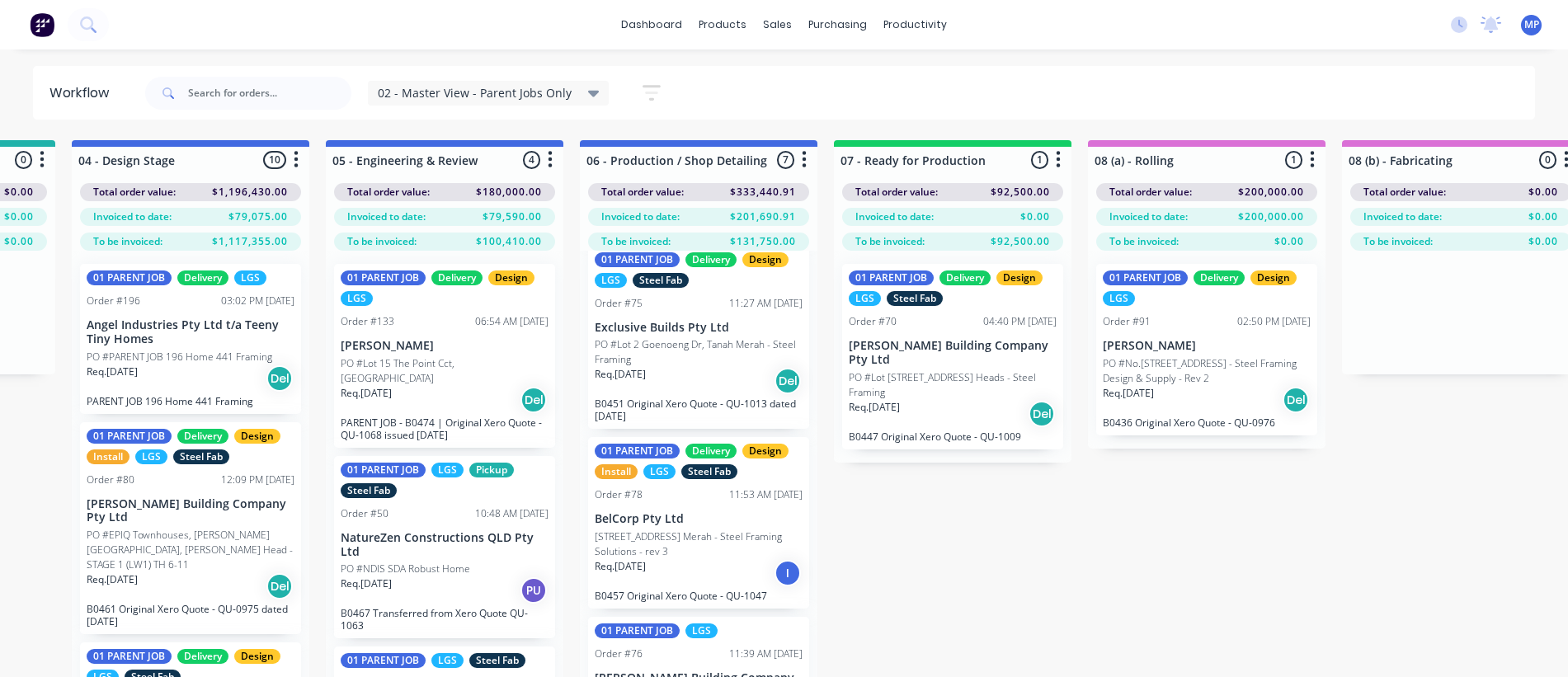
scroll to position [412, 0]
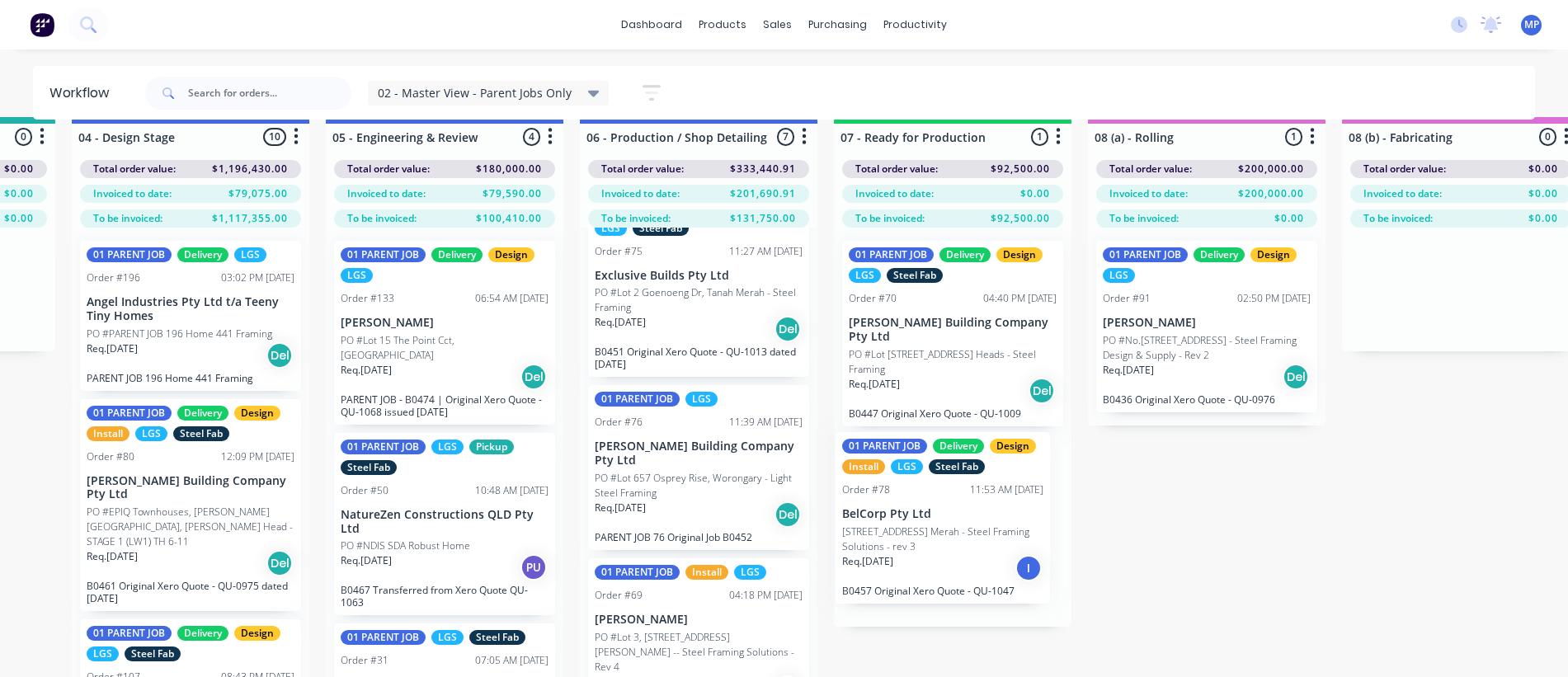
drag, startPoint x: 642, startPoint y: 512, endPoint x: 899, endPoint y: 519, distance: 257.1
click at [896, 526] on div "Submitted 1 Summaries Total order value Invoiced to date To be invoiced Total o…" at bounding box center [1474, 411] width 4425 height 590
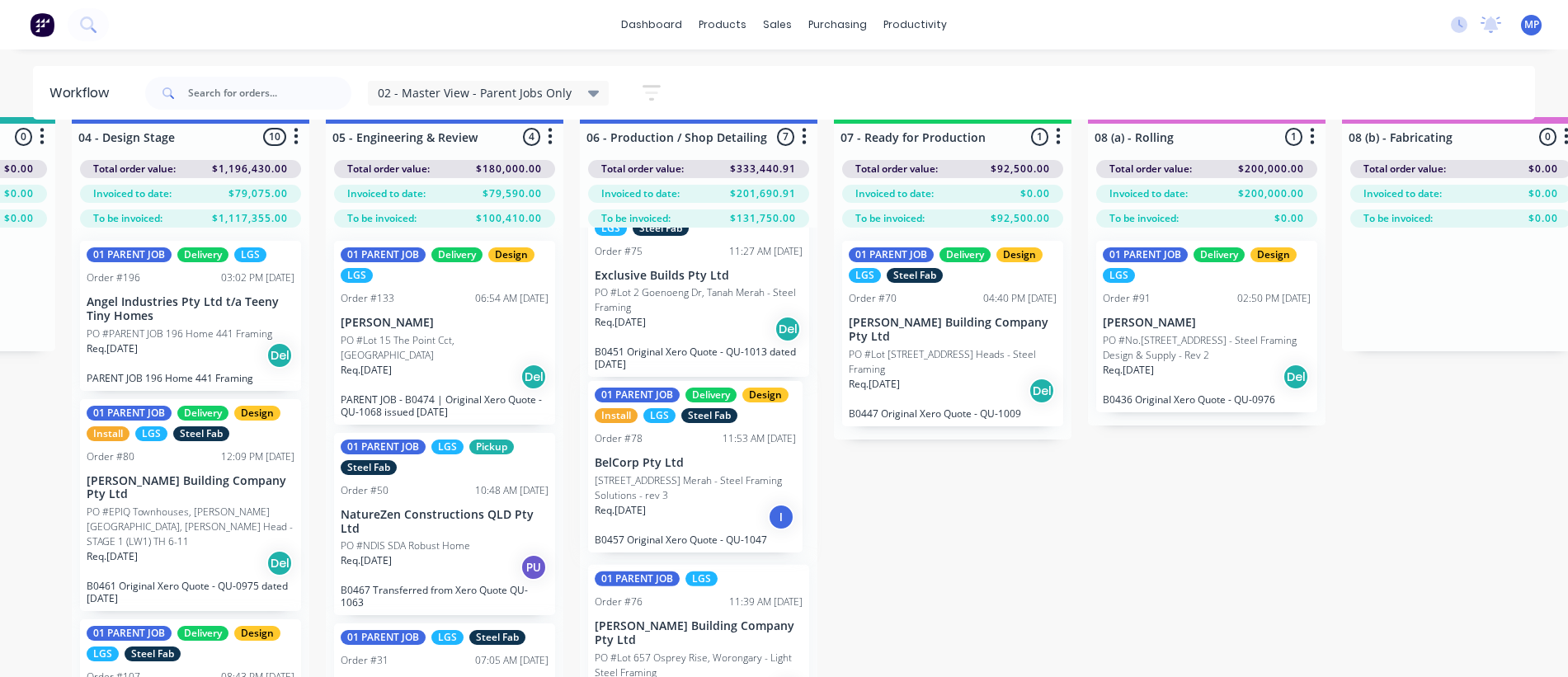
scroll to position [28, 726]
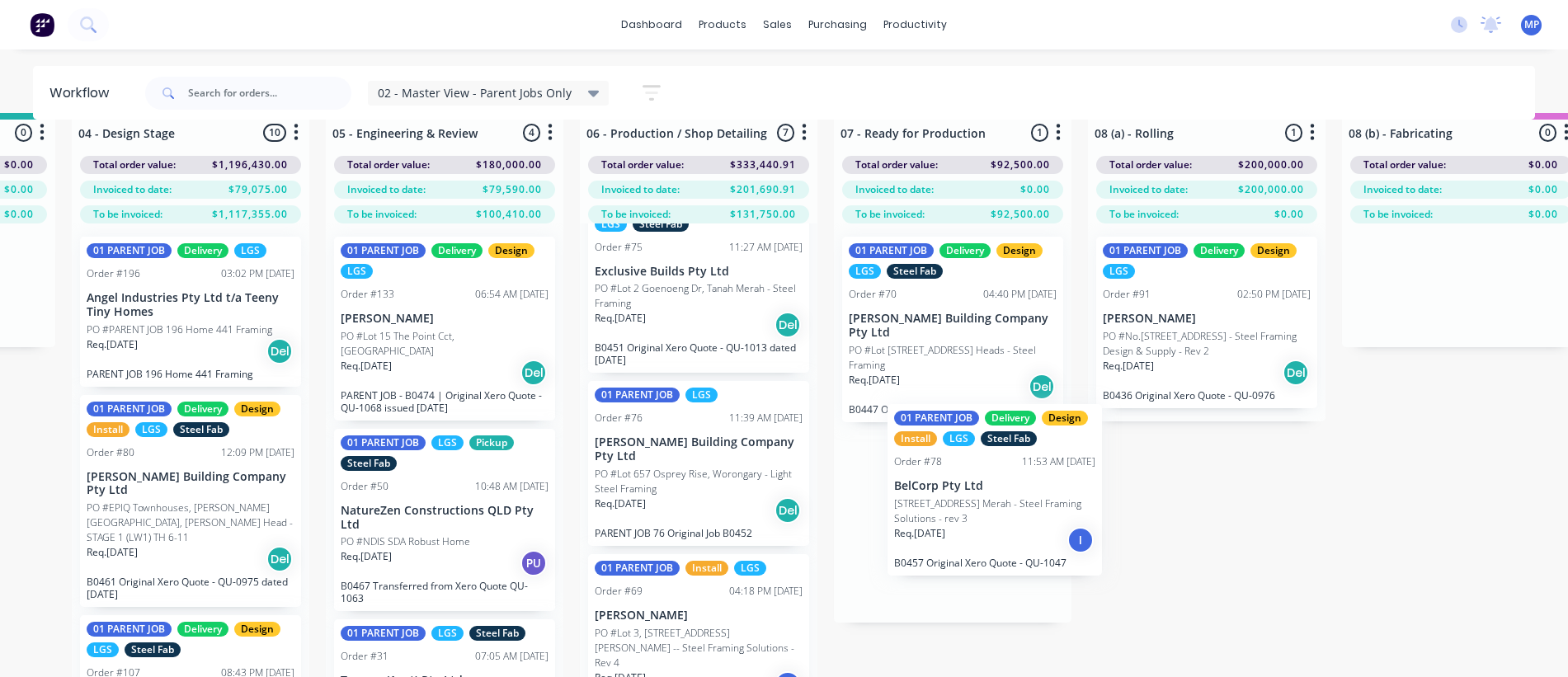
drag, startPoint x: 641, startPoint y: 478, endPoint x: 951, endPoint y: 502, distance: 310.9
click at [951, 502] on div "Submitted 1 Summaries Total order value Invoiced to date To be invoiced Total o…" at bounding box center [1474, 407] width 4425 height 590
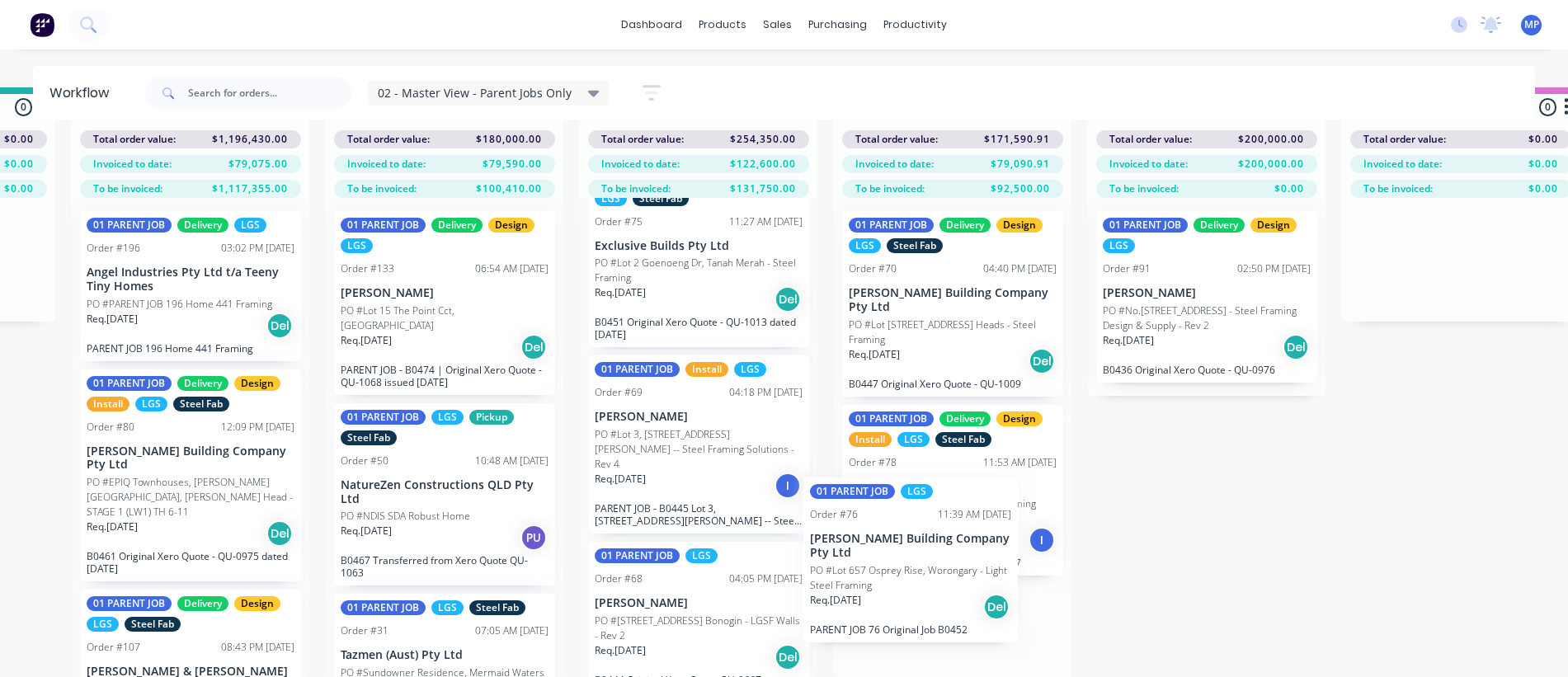
scroll to position [79, 0]
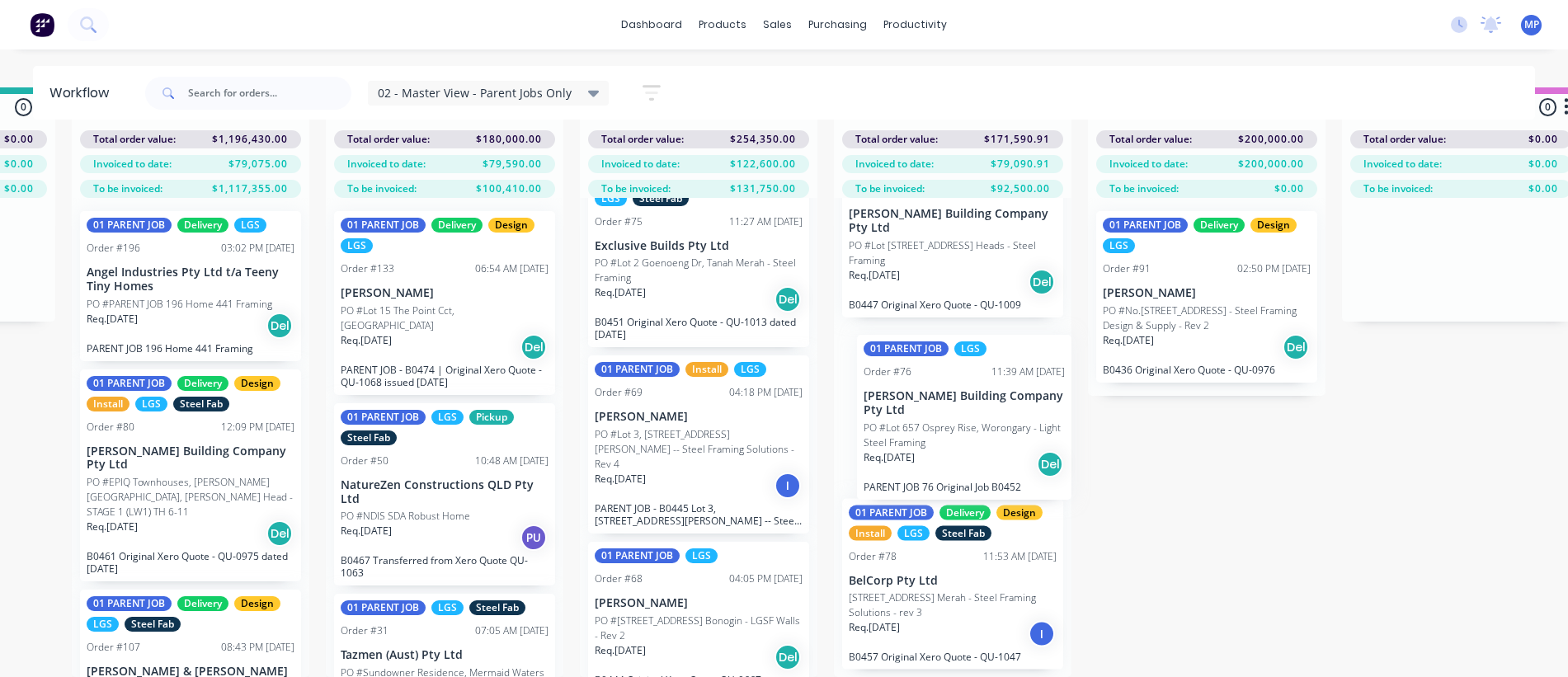
drag, startPoint x: 643, startPoint y: 487, endPoint x: 922, endPoint y: 443, distance: 282.4
click at [922, 443] on div "Submitted 1 Summaries Total order value Invoiced to date To be invoiced Total o…" at bounding box center [1474, 382] width 4425 height 590
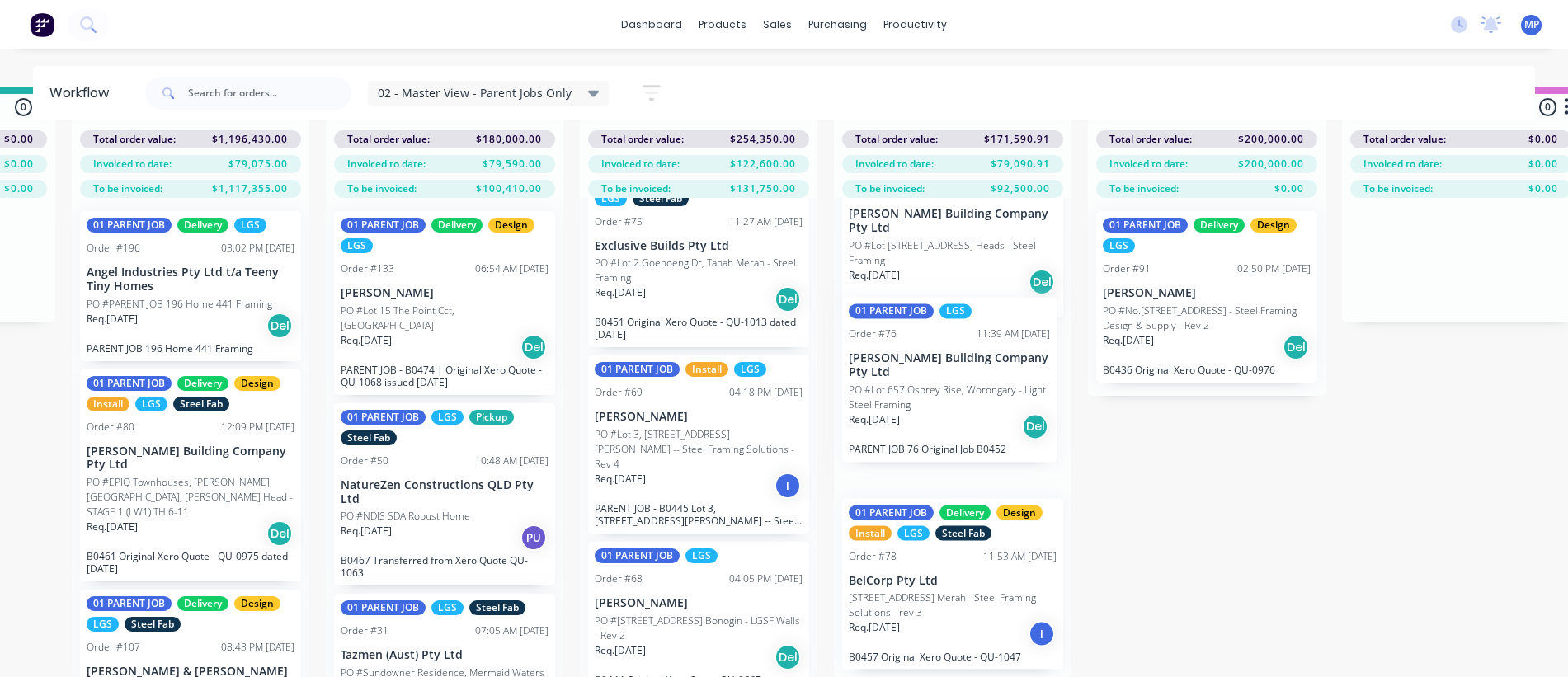
scroll to position [71, 0]
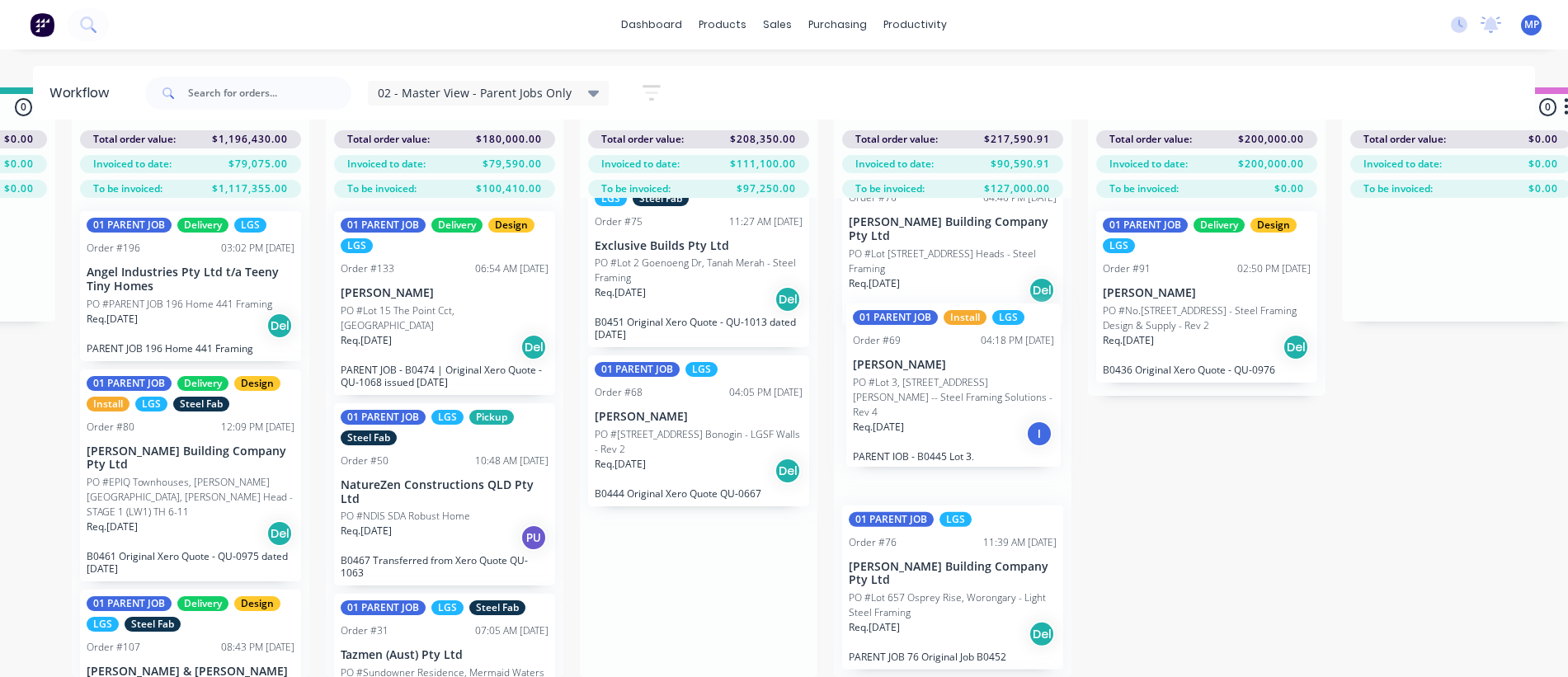
drag, startPoint x: 592, startPoint y: 430, endPoint x: 860, endPoint y: 393, distance: 270.5
click at [860, 393] on div "Submitted 1 Summaries Total order value Invoiced to date To be invoiced Total o…" at bounding box center [1474, 382] width 4425 height 590
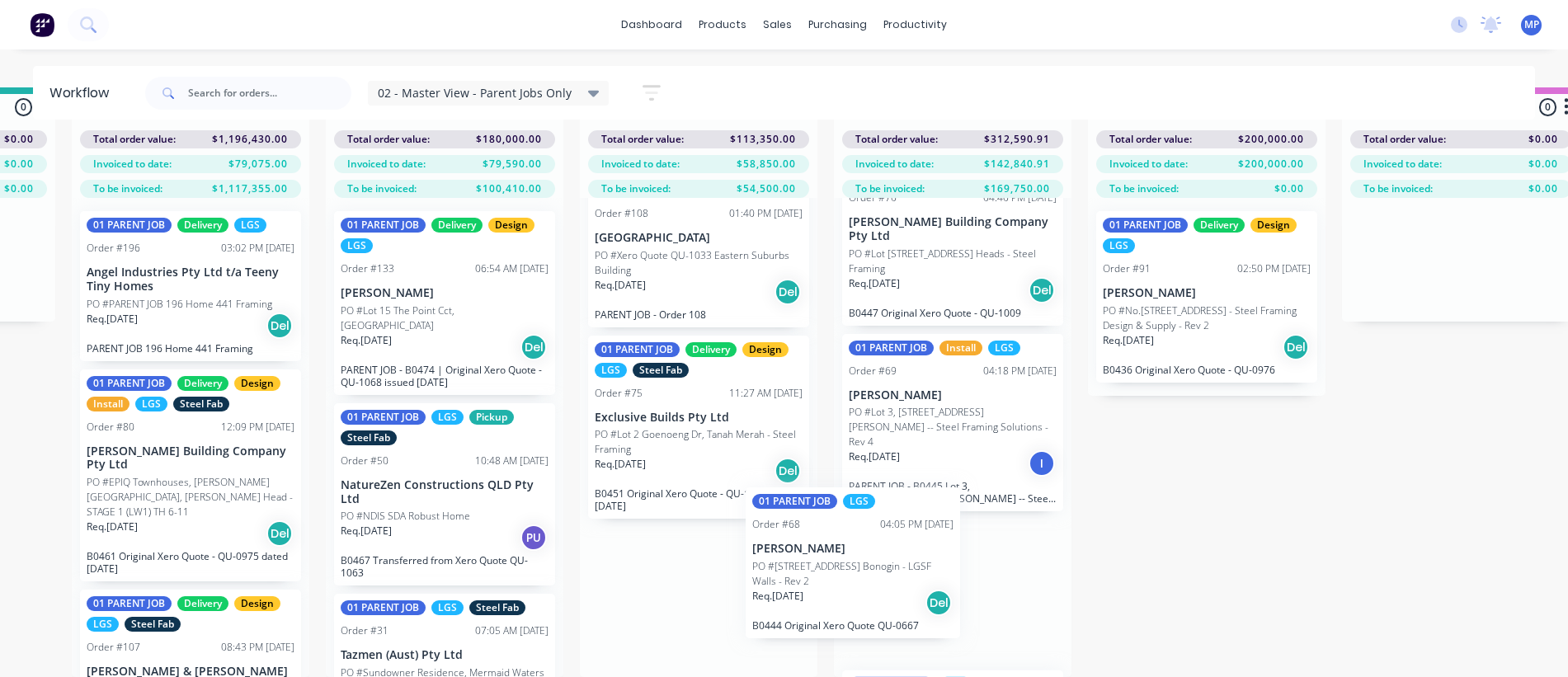
scroll to position [82, 0]
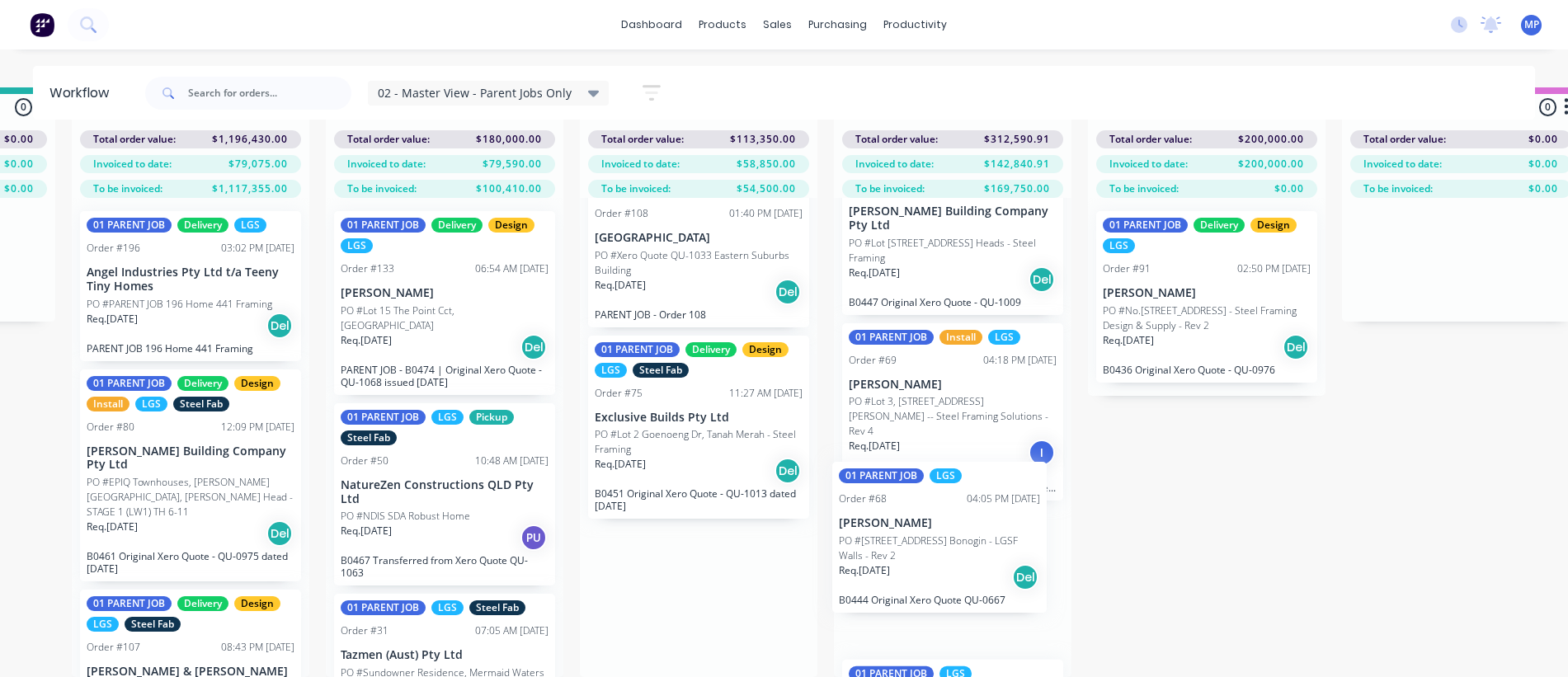
drag, startPoint x: 647, startPoint y: 579, endPoint x: 902, endPoint y: 521, distance: 261.5
click at [902, 521] on div "Submitted 1 Summaries Total order value Invoiced to date To be invoiced Total o…" at bounding box center [1474, 382] width 4425 height 590
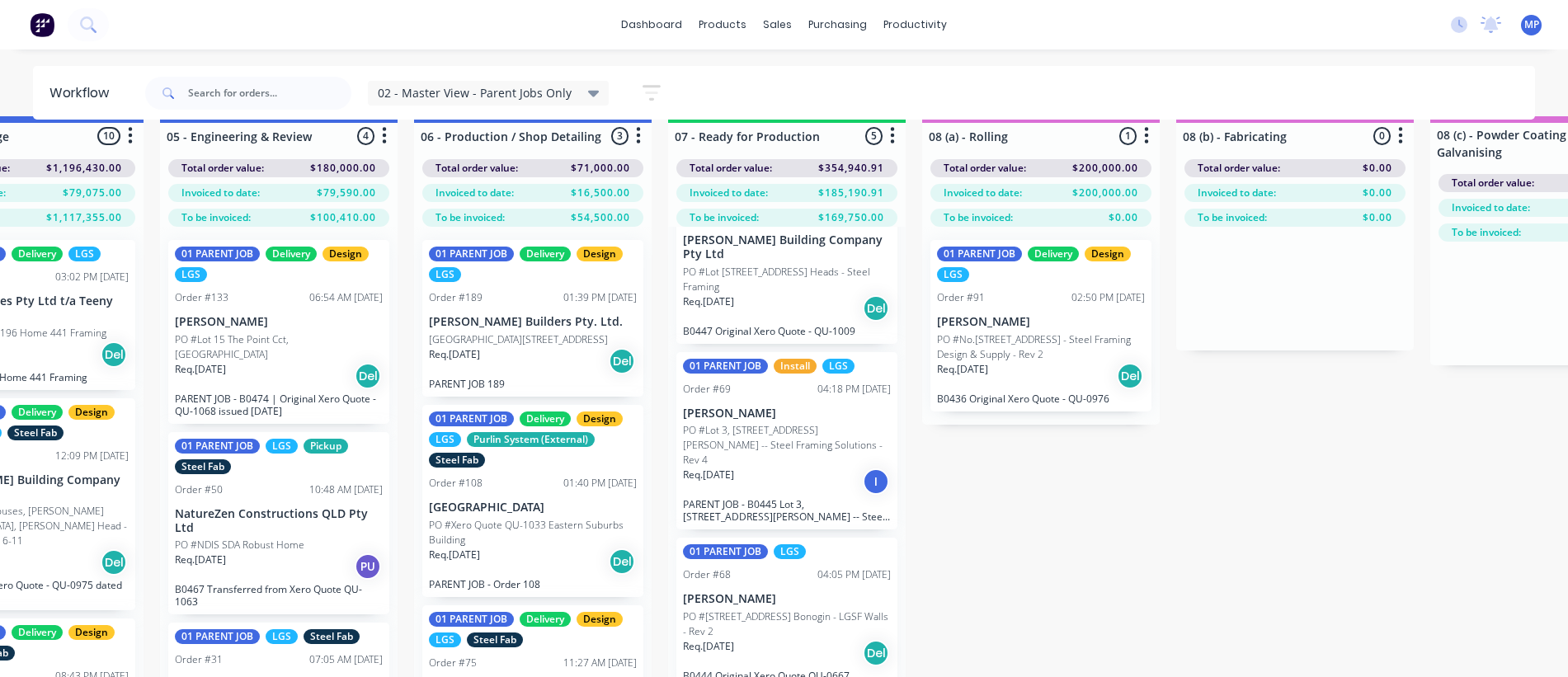
scroll to position [0, 892]
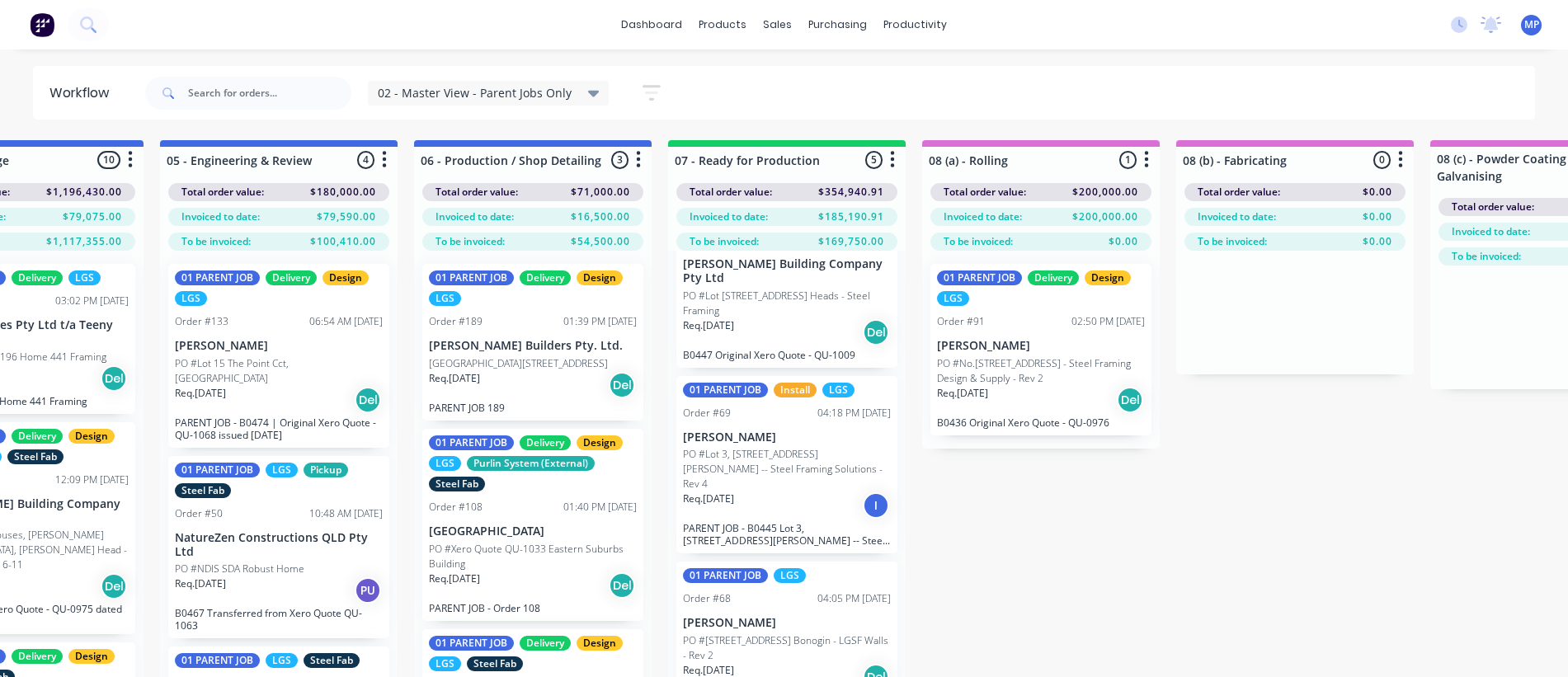
drag, startPoint x: 1246, startPoint y: 490, endPoint x: 1256, endPoint y: 491, distance: 10.0
click at [1244, 491] on div "Submitted 1 Summaries Total order value Invoiced to date To be invoiced Total o…" at bounding box center [1308, 435] width 4425 height 590
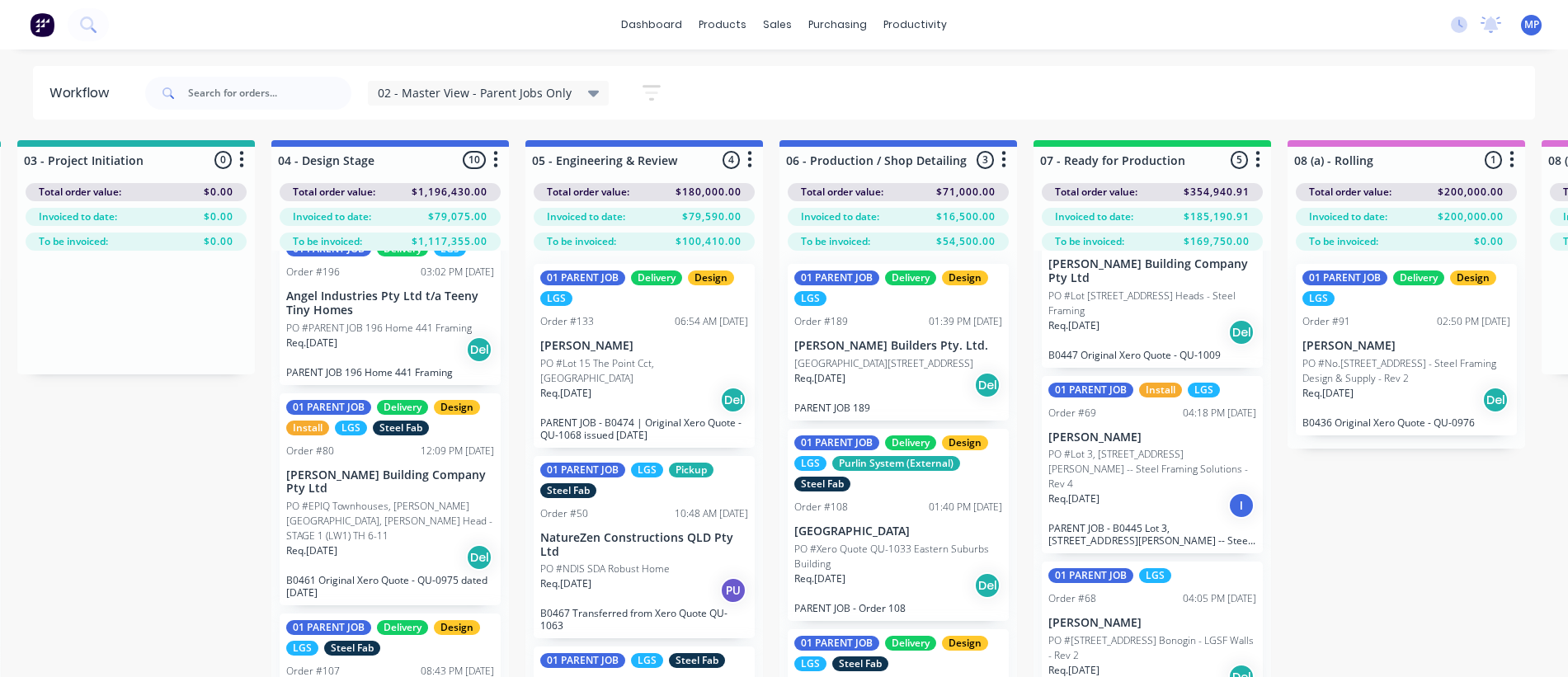
scroll to position [0, 0]
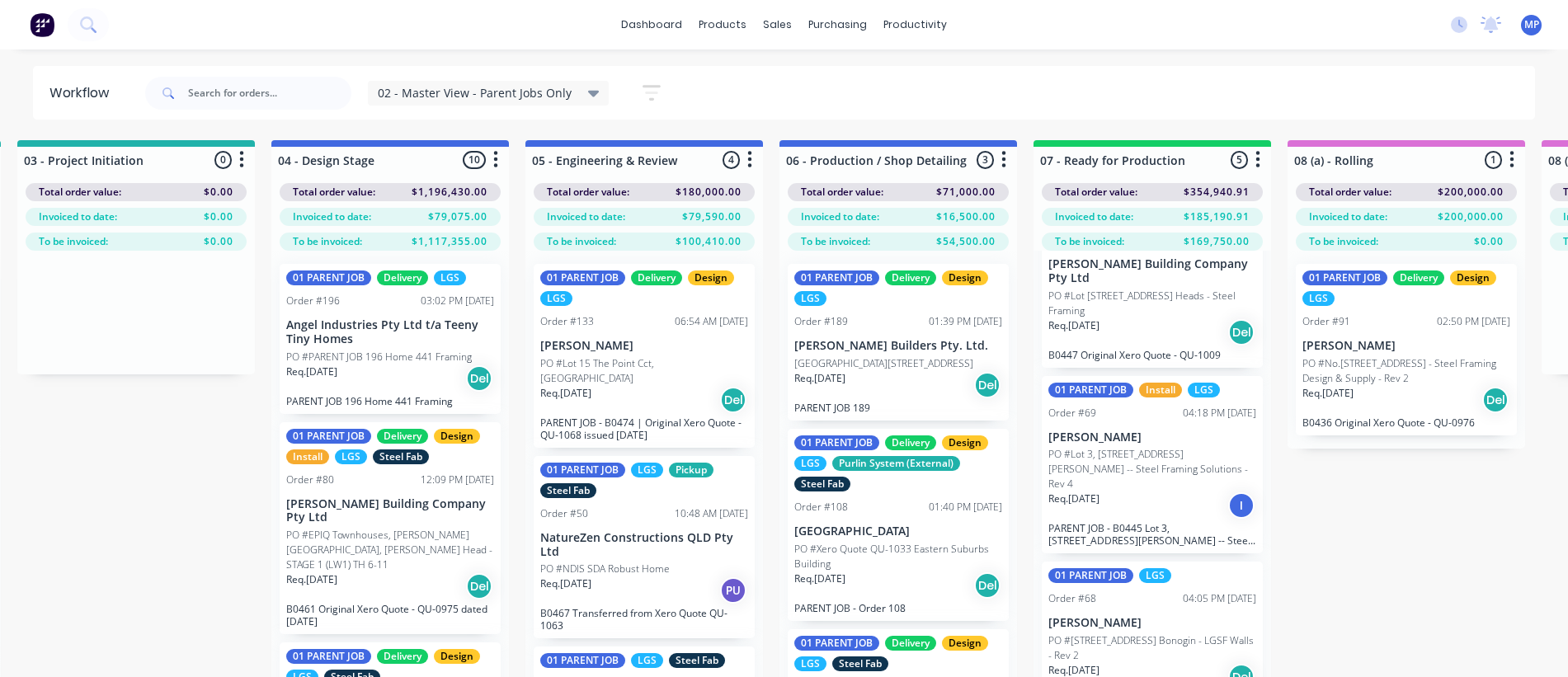
click at [1421, 91] on div "02 - Master View - Parent Jobs Only Save new view None (Default) edit 01 - Mast…" at bounding box center [839, 93] width 1394 height 49
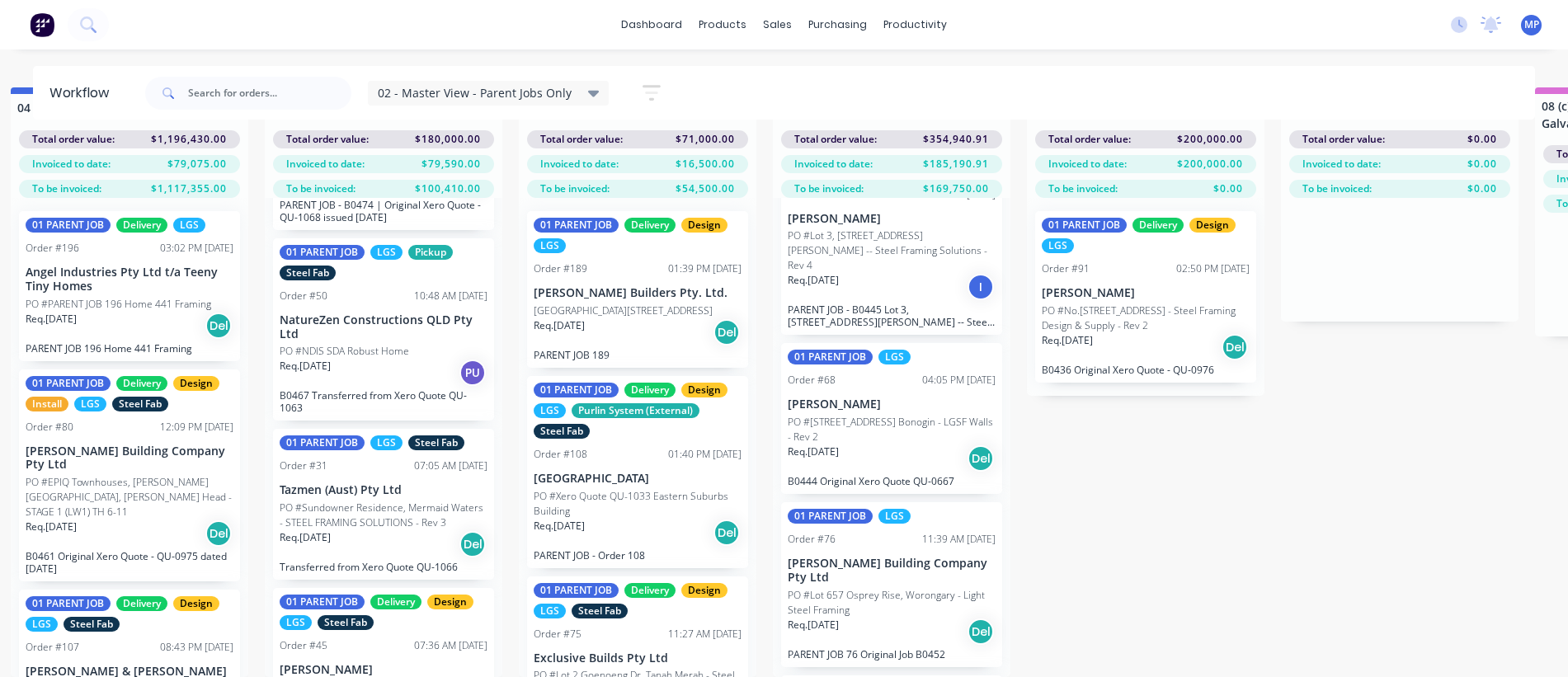
scroll to position [66, 785]
click at [1247, 481] on div "Submitted 1 Summaries Total order value Invoiced to date To be invoiced Total o…" at bounding box center [1414, 382] width 4425 height 590
click at [214, 95] on input "text" at bounding box center [270, 93] width 163 height 33
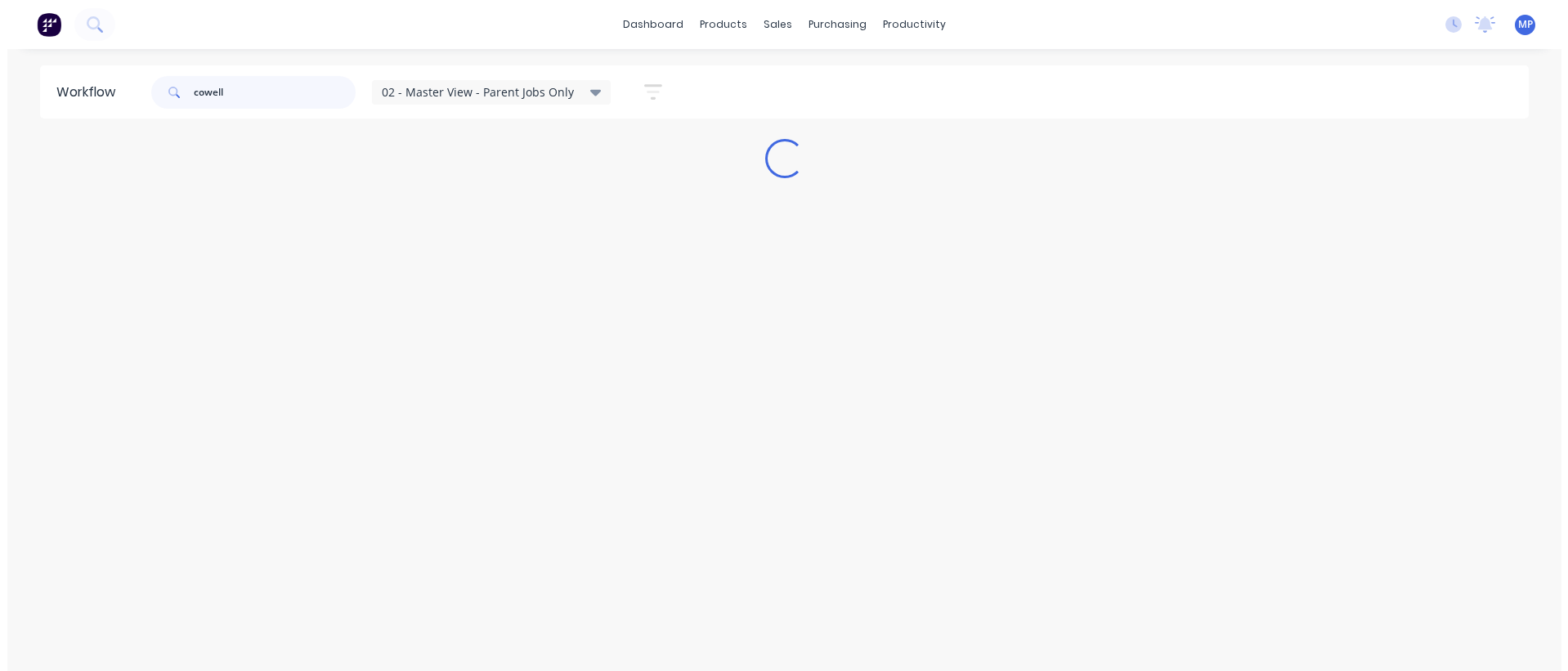
scroll to position [0, 0]
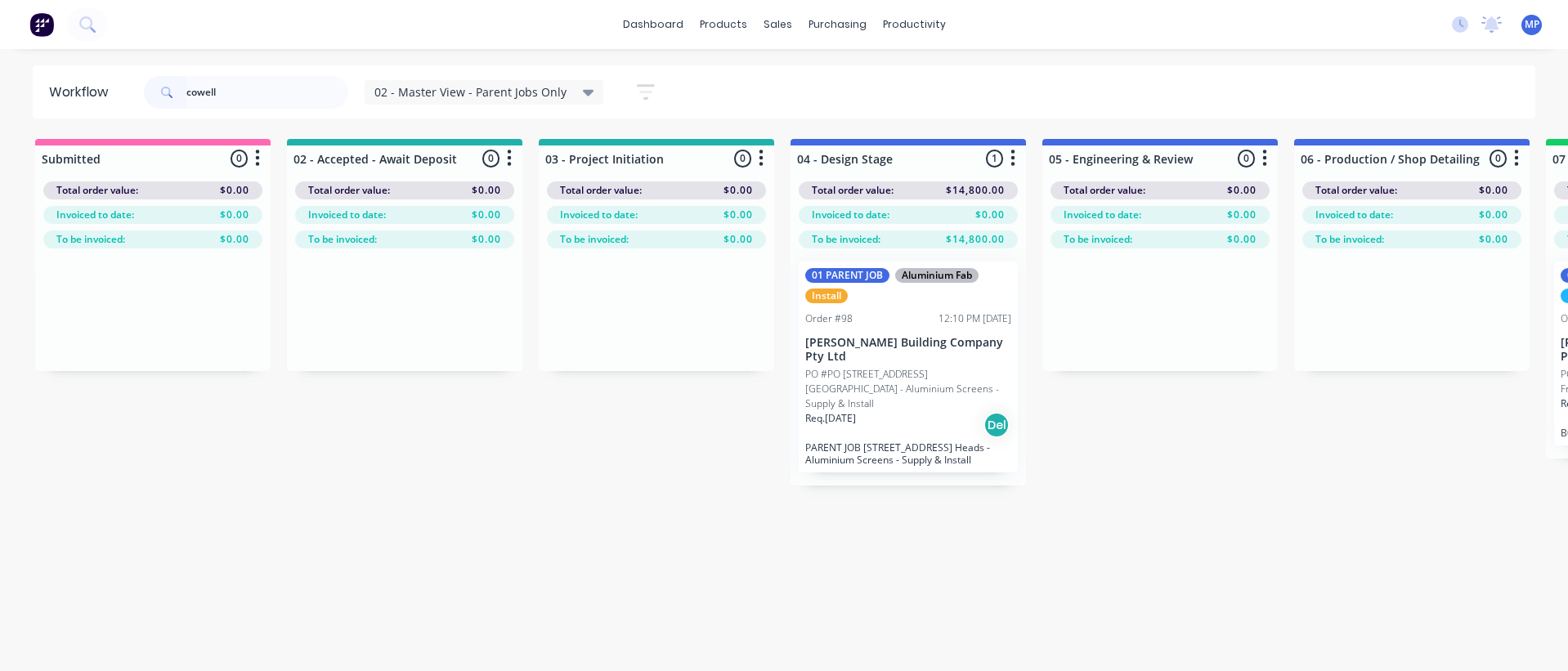
click at [890, 350] on div "01 PARENT JOB Aluminium Fab Install Order #98 12:10 PM [DATE] [PERSON_NAME] Bui…" at bounding box center [907, 367] width 219 height 211
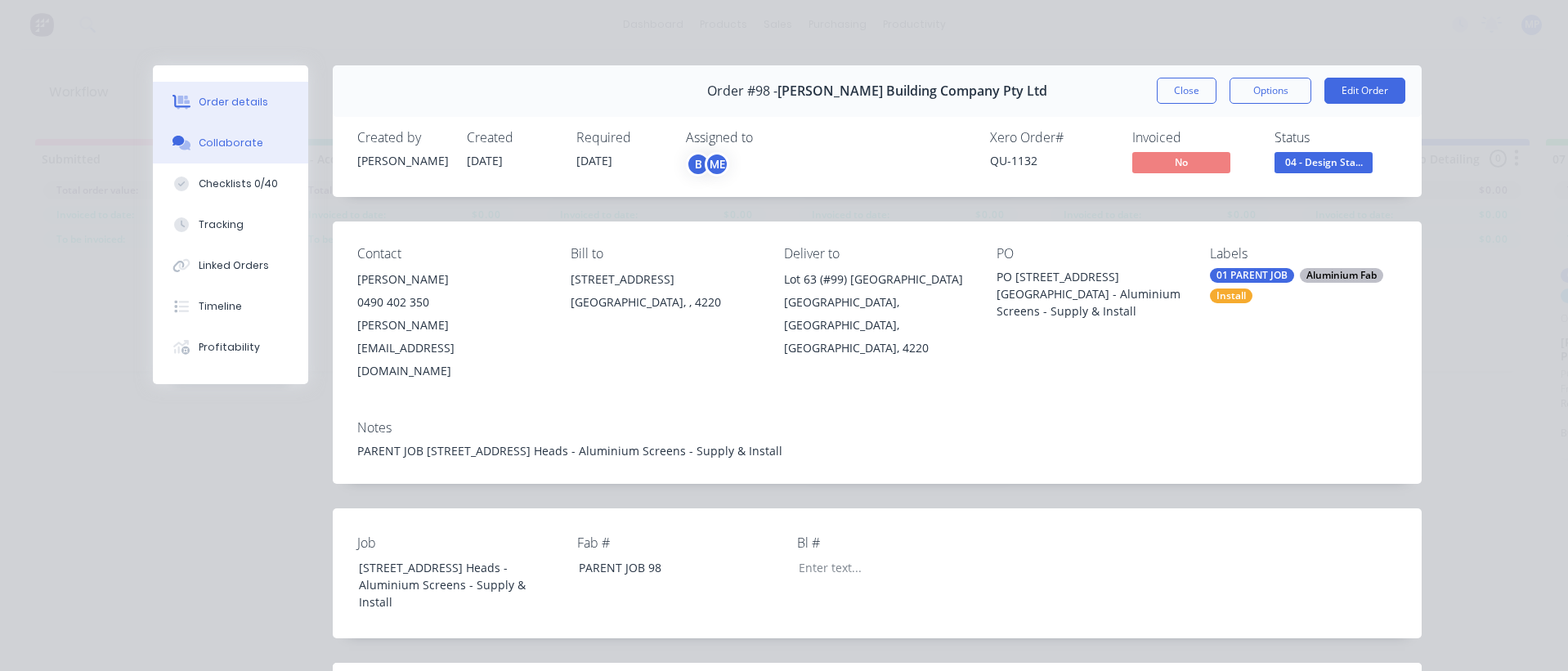
click at [241, 140] on div "Collaborate" at bounding box center [231, 143] width 65 height 15
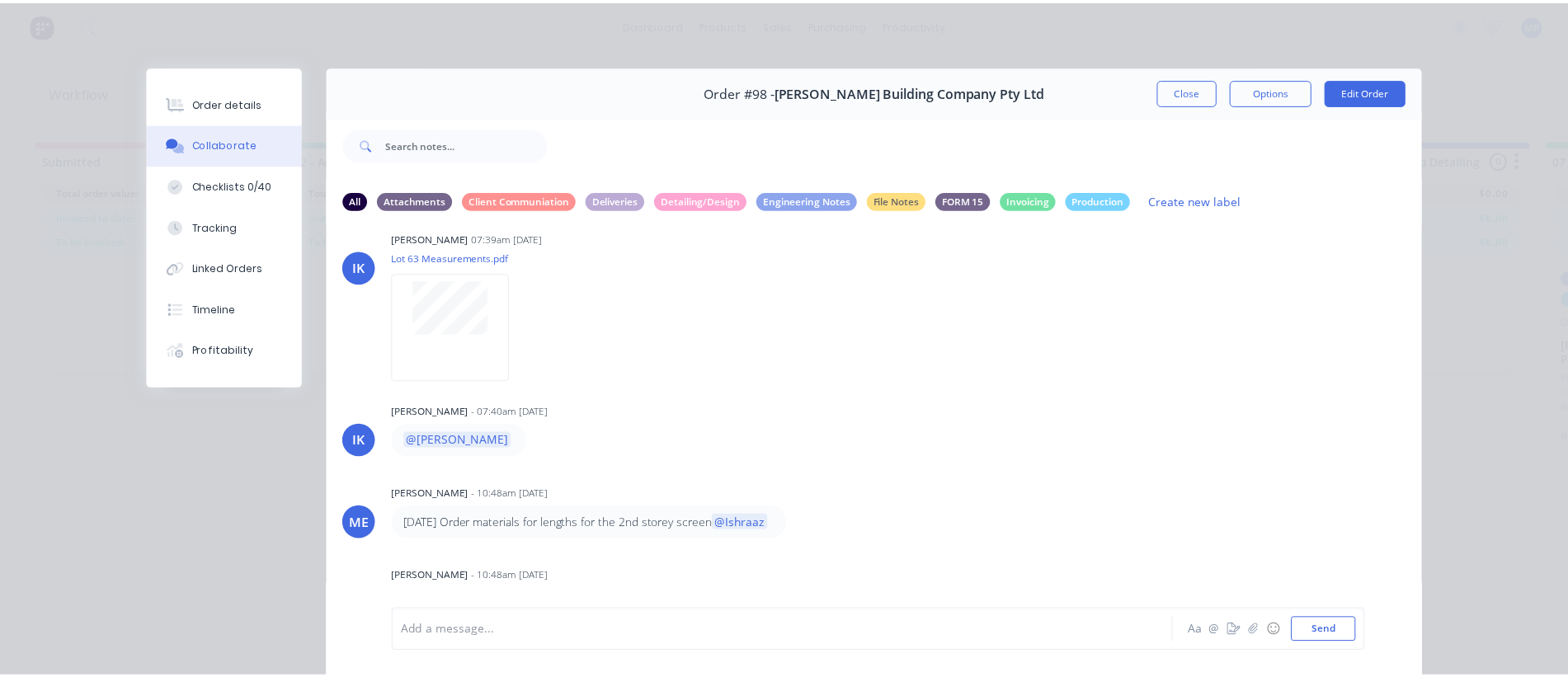
scroll to position [89, 0]
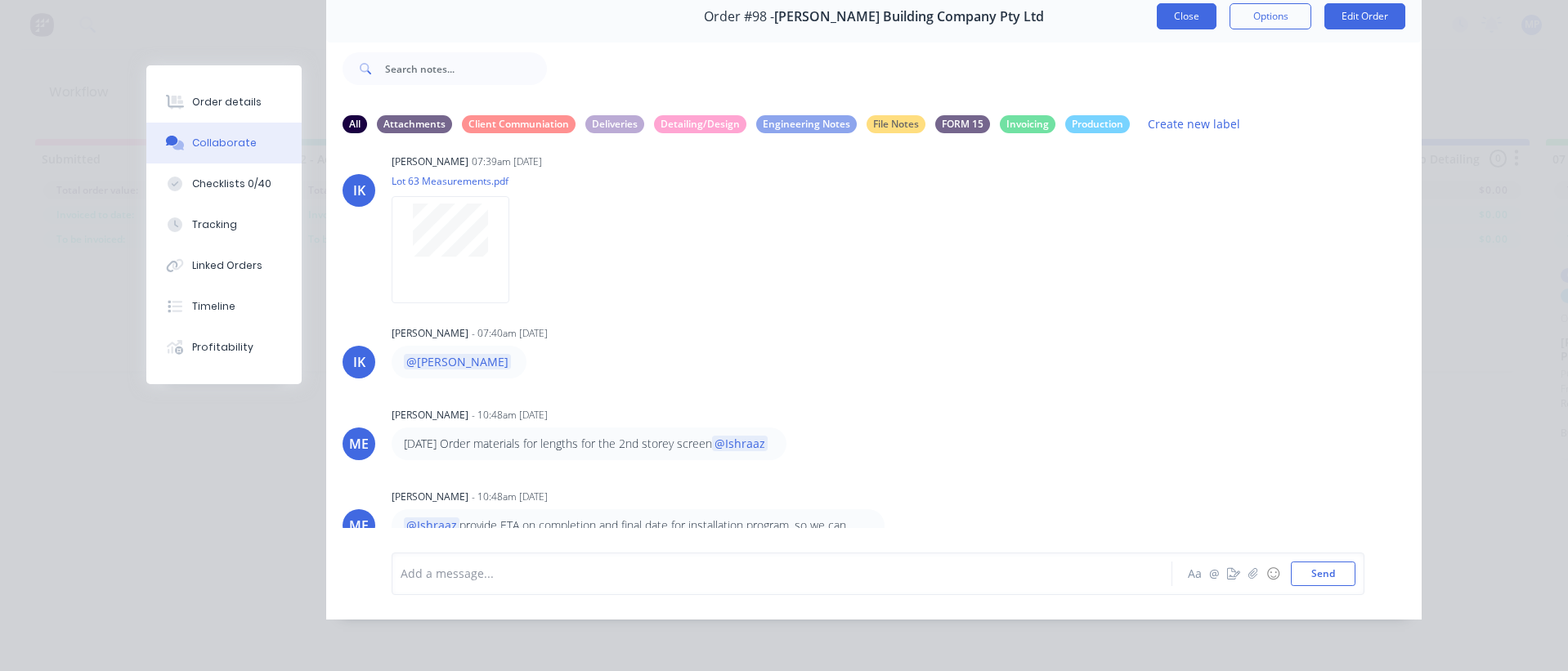
click at [1190, 8] on button "Close" at bounding box center [1186, 16] width 59 height 26
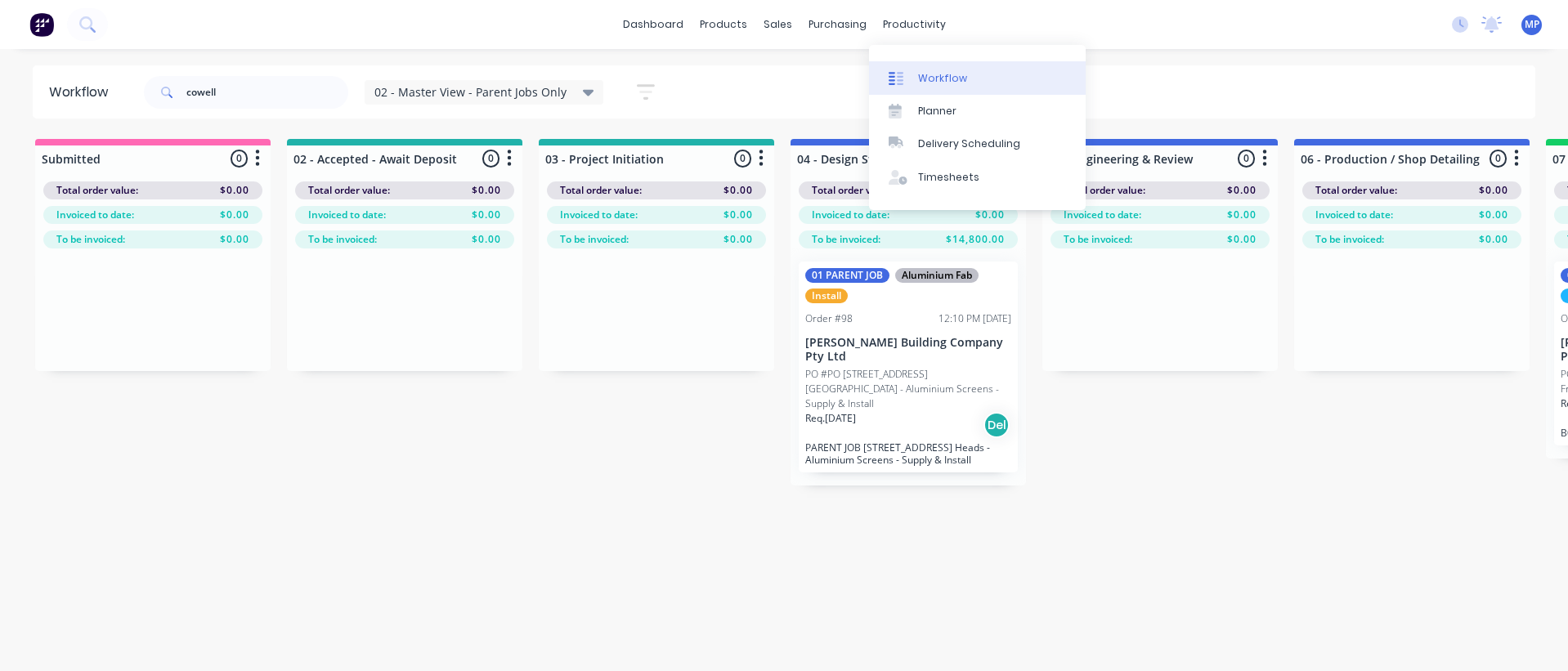
click at [934, 76] on div "Workflow" at bounding box center [942, 79] width 49 height 15
click at [277, 87] on input "cowell" at bounding box center [267, 92] width 162 height 33
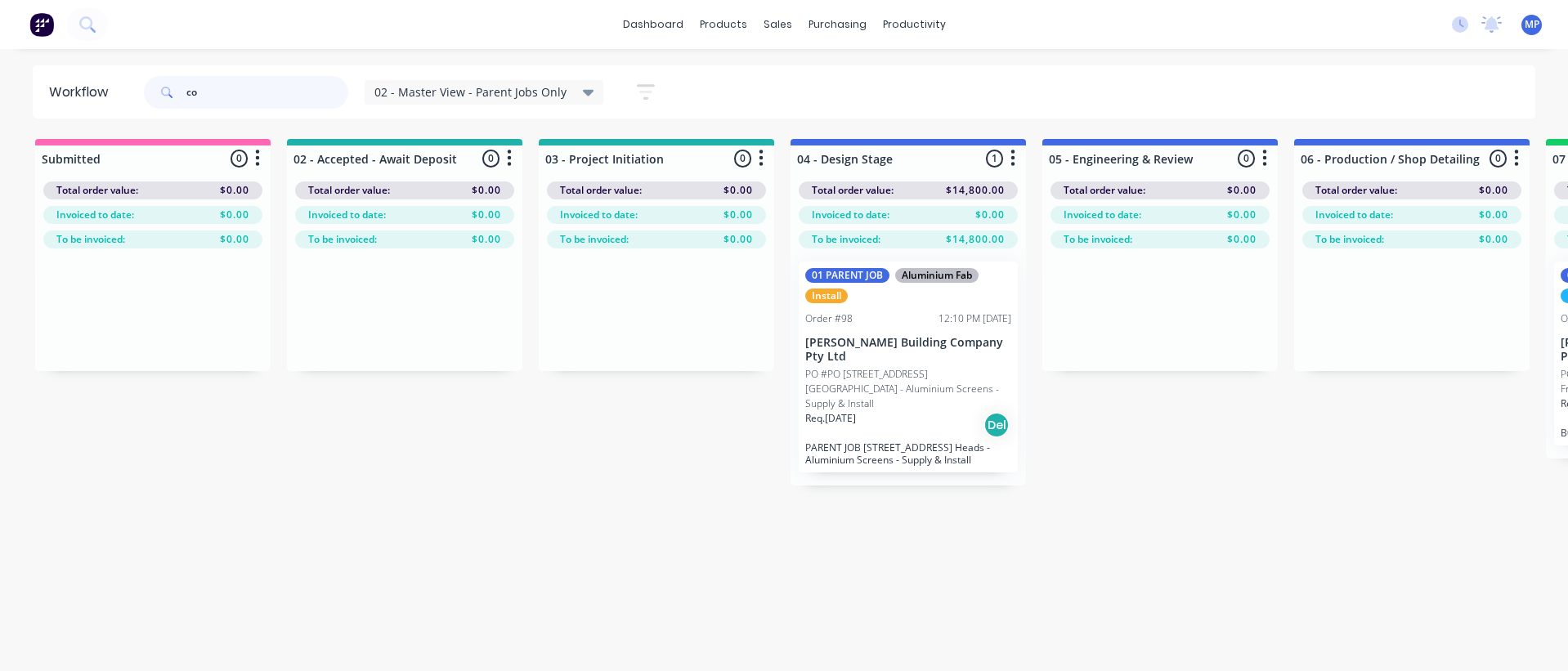
type input "c"
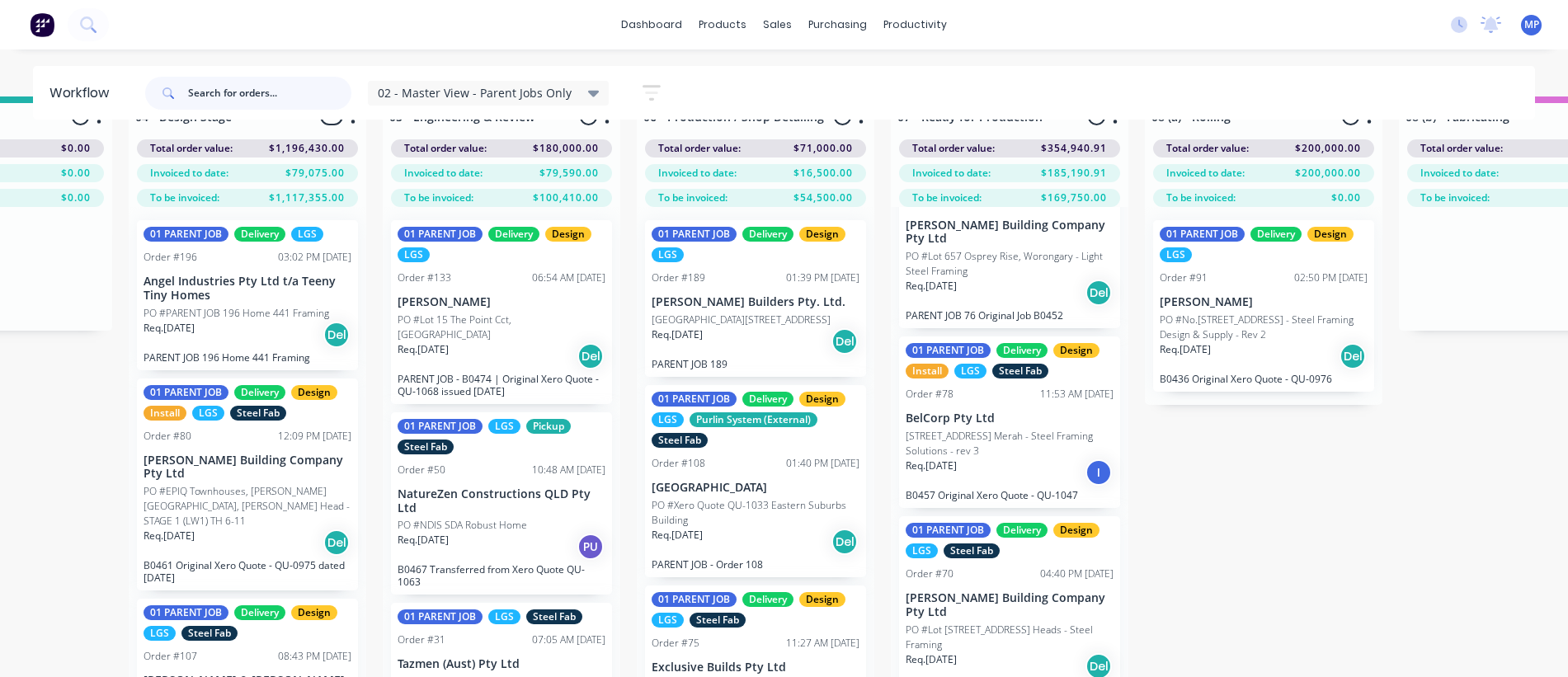
scroll to position [66, 669]
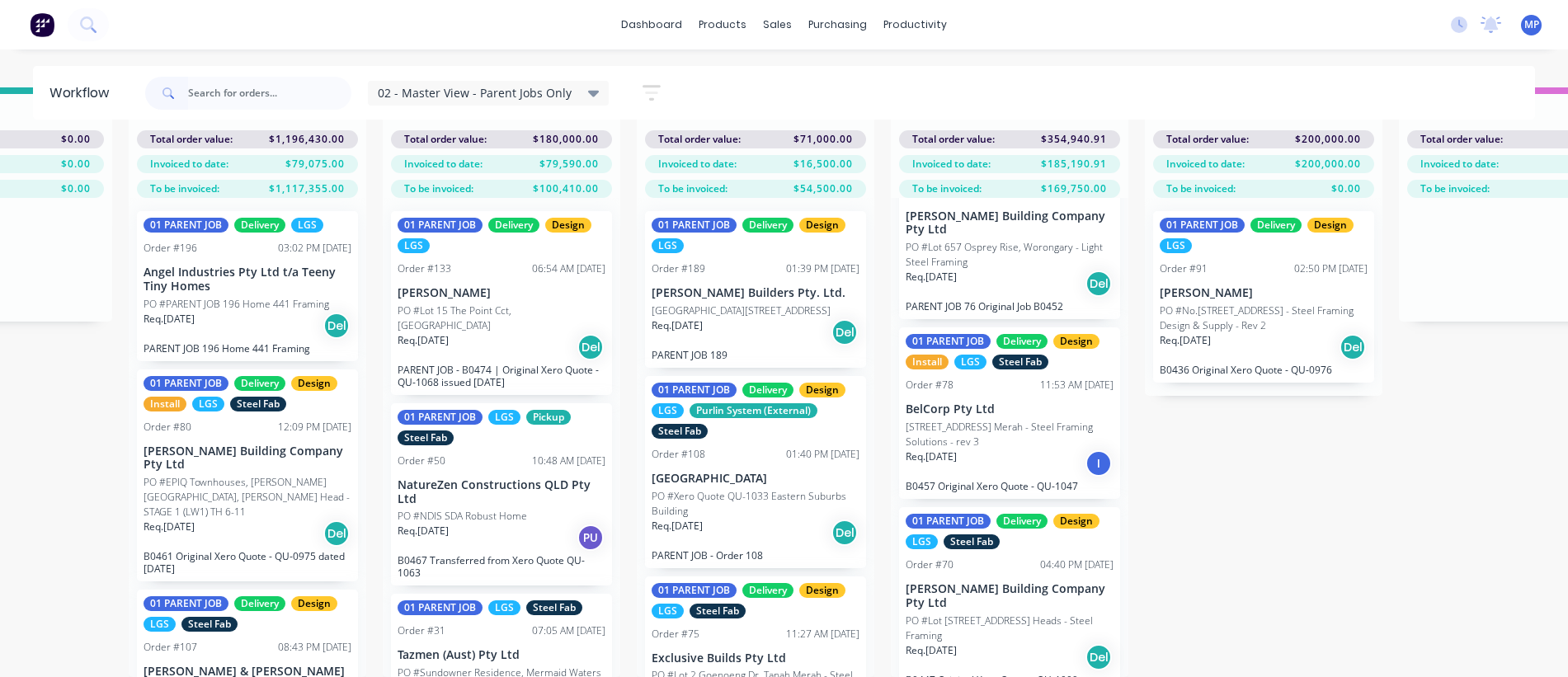
click at [1056, 613] on p "PO #Lot [STREET_ADDRESS] Heads - Steel Framing" at bounding box center [1010, 628] width 208 height 29
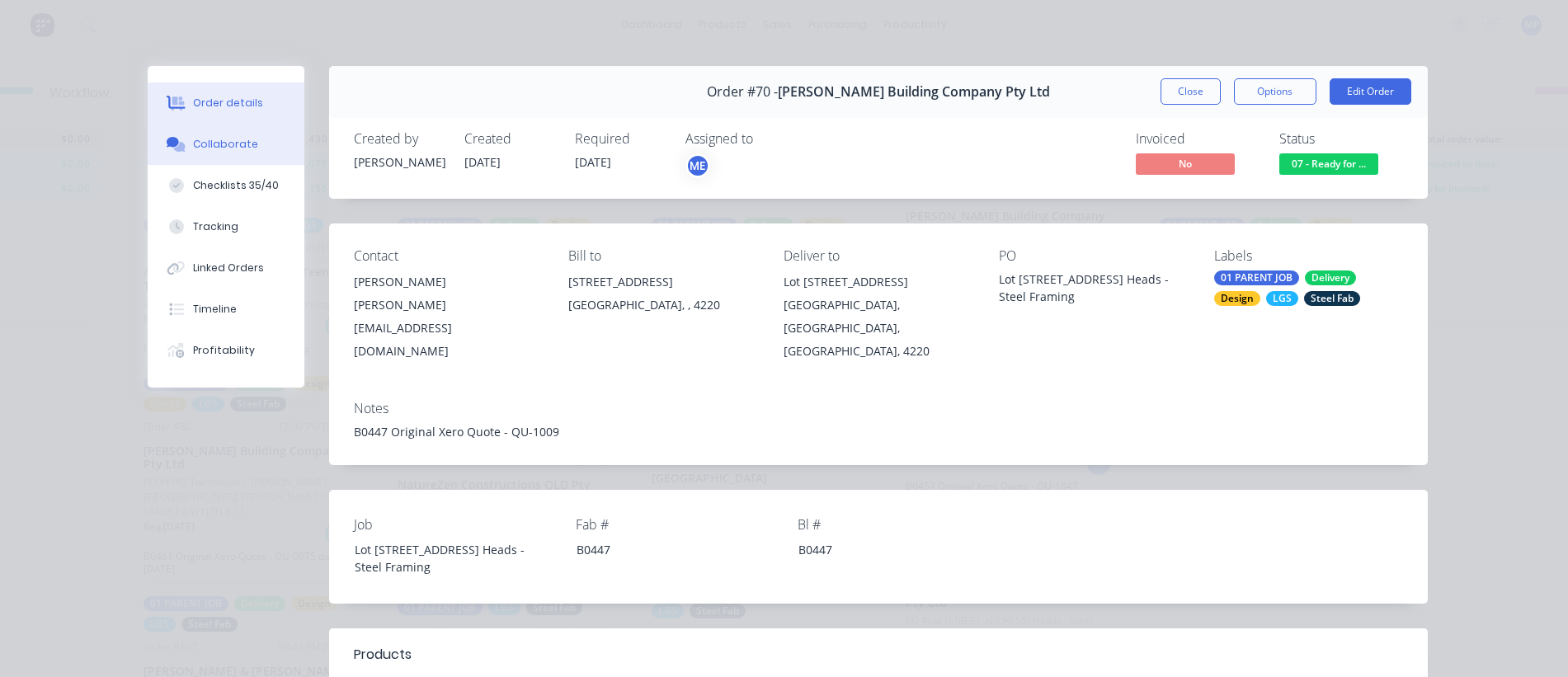
click at [196, 141] on div "Collaborate" at bounding box center [225, 144] width 66 height 15
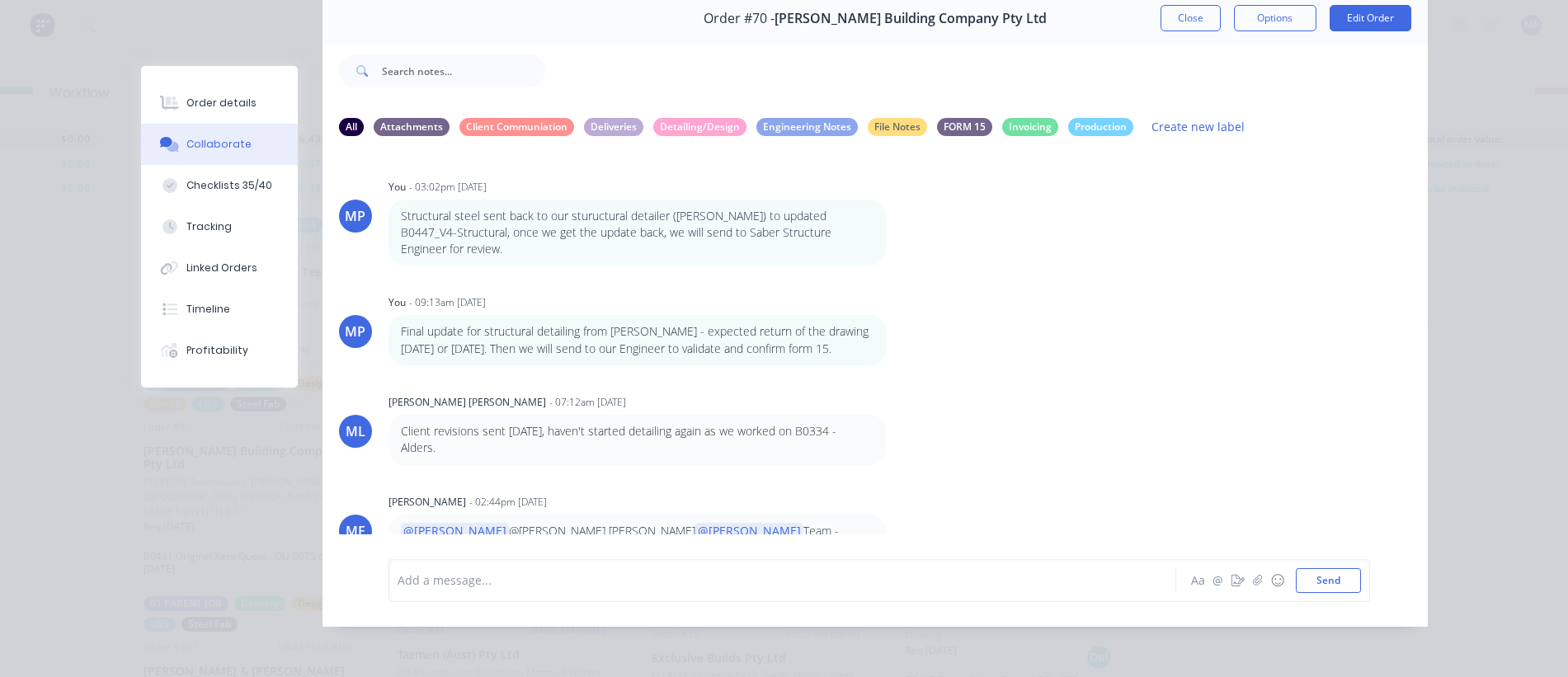
scroll to position [89, 0]
click at [761, 521] on p "@[PERSON_NAME] @[PERSON_NAME] [PERSON_NAME] @[PERSON_NAME] Team - where we at w…" at bounding box center [637, 538] width 473 height 34
click at [839, 521] on p "@[PERSON_NAME] @[PERSON_NAME] [PERSON_NAME] @[PERSON_NAME] Team - where we at w…" at bounding box center [637, 538] width 473 height 34
click at [766, 522] on p "@[PERSON_NAME] @[PERSON_NAME] [PERSON_NAME] @[PERSON_NAME] Team - where we at w…" at bounding box center [637, 538] width 473 height 34
click at [531, 521] on p "@[PERSON_NAME] @[PERSON_NAME] [PERSON_NAME] @[PERSON_NAME] Team - where we at w…" at bounding box center [637, 538] width 473 height 34
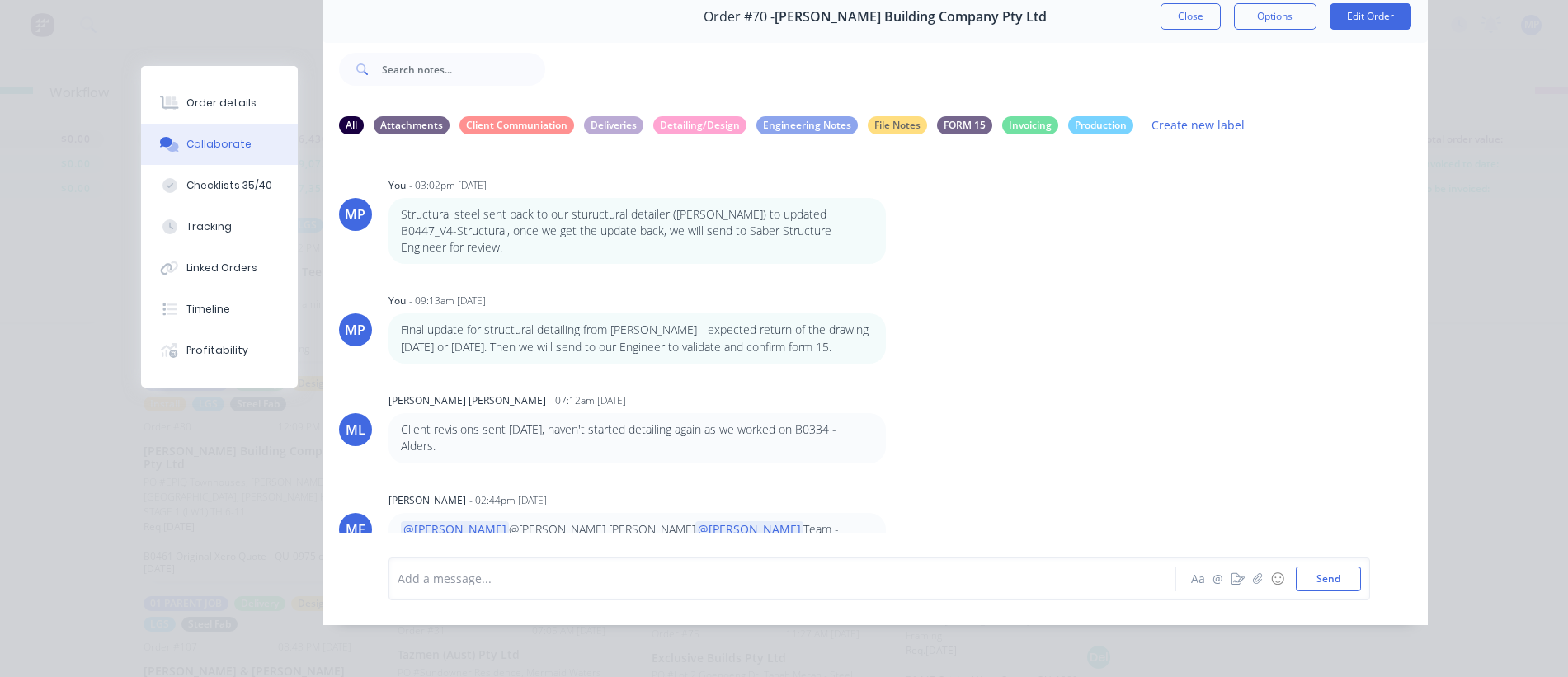
click at [804, 521] on p "@[PERSON_NAME] @[PERSON_NAME] [PERSON_NAME] @[PERSON_NAME] Team - where we at w…" at bounding box center [637, 538] width 473 height 34
click at [1028, 492] on div "ME [PERSON_NAME] - 02:44pm [DATE] @[PERSON_NAME] @[PERSON_NAME] [PERSON_NAME] @…" at bounding box center [876, 525] width 1105 height 75
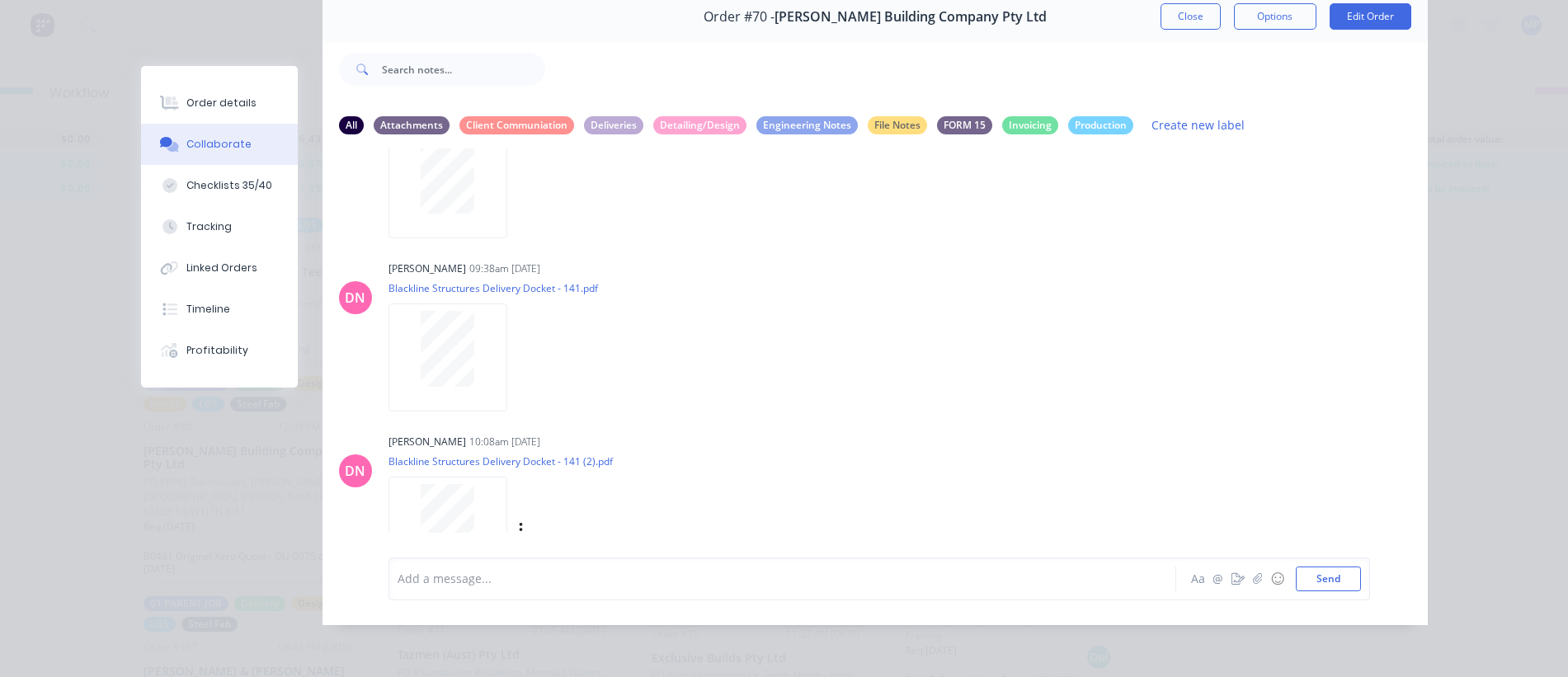
scroll to position [2266, 0]
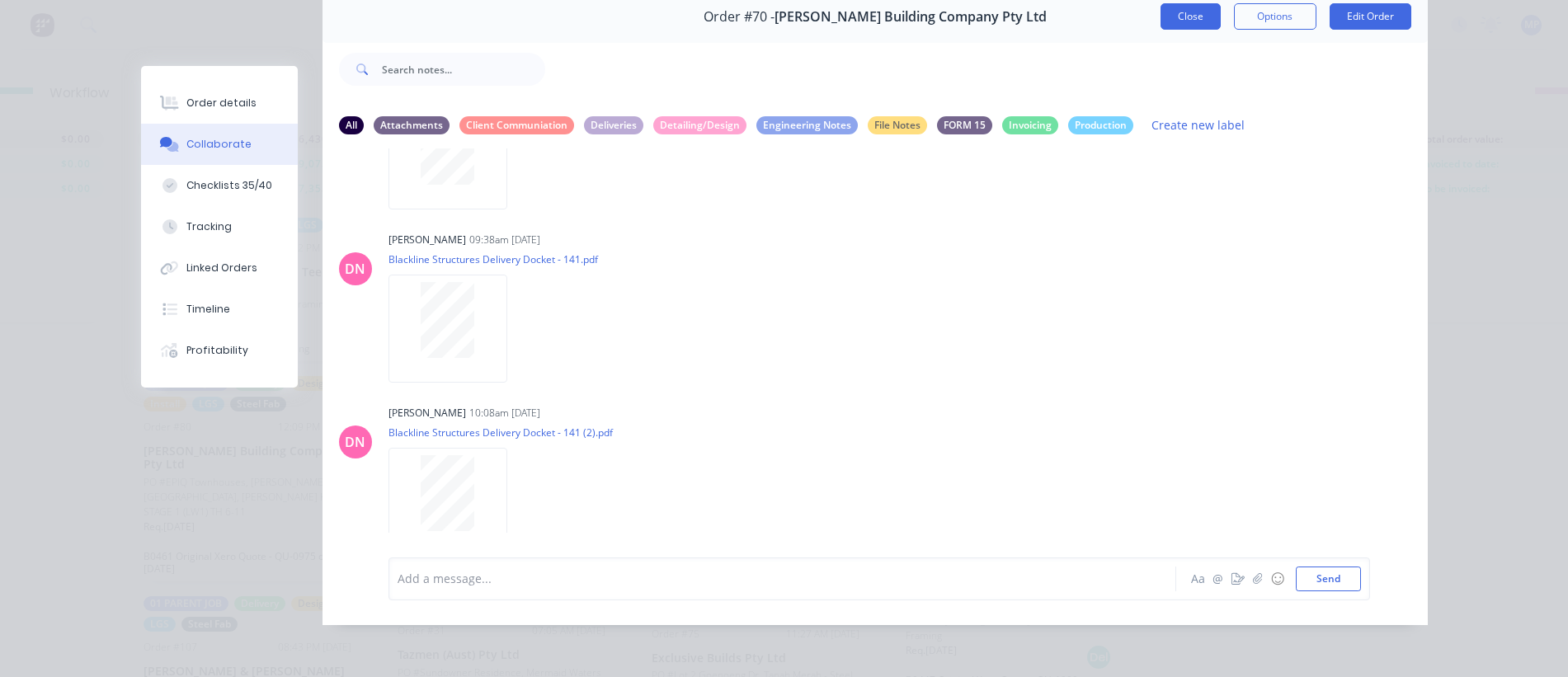
click at [1181, 5] on button "Close" at bounding box center [1190, 16] width 60 height 27
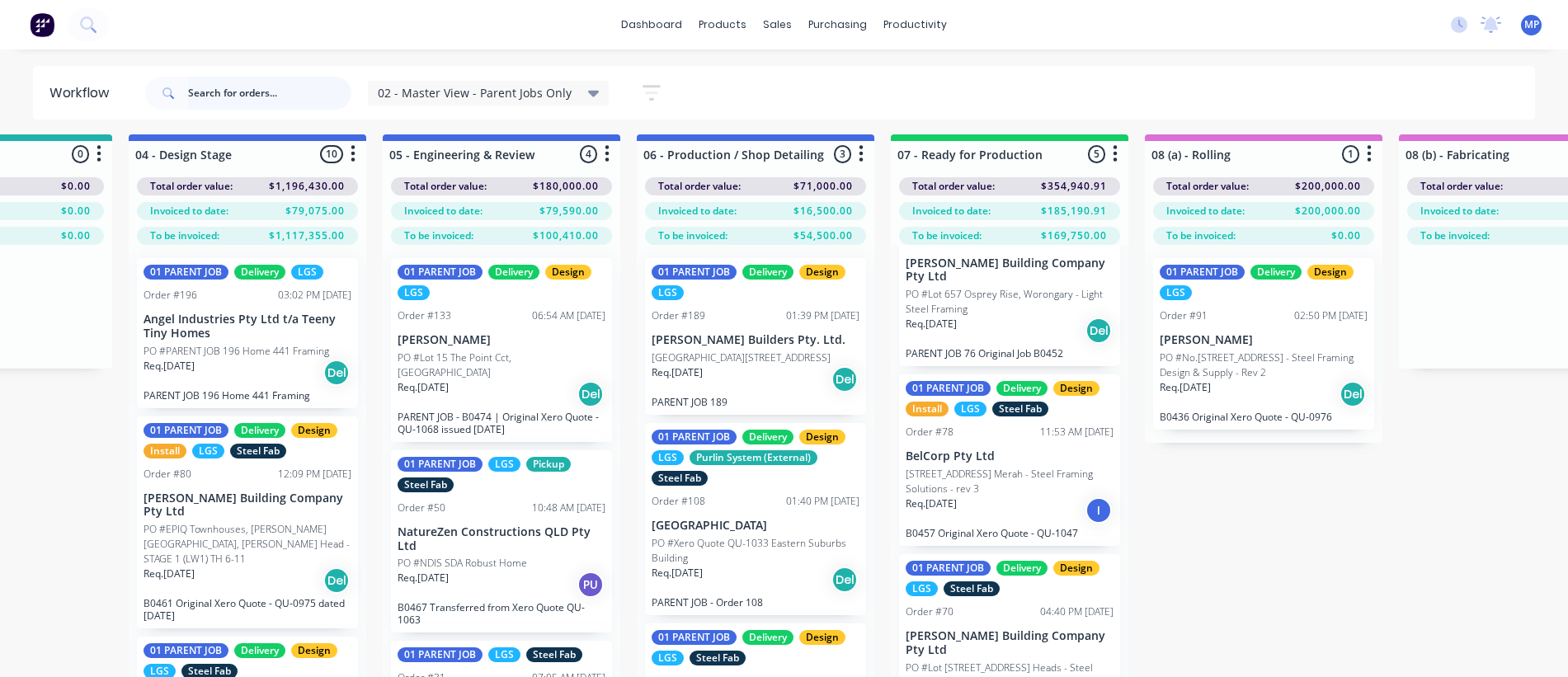
scroll to position [0, 669]
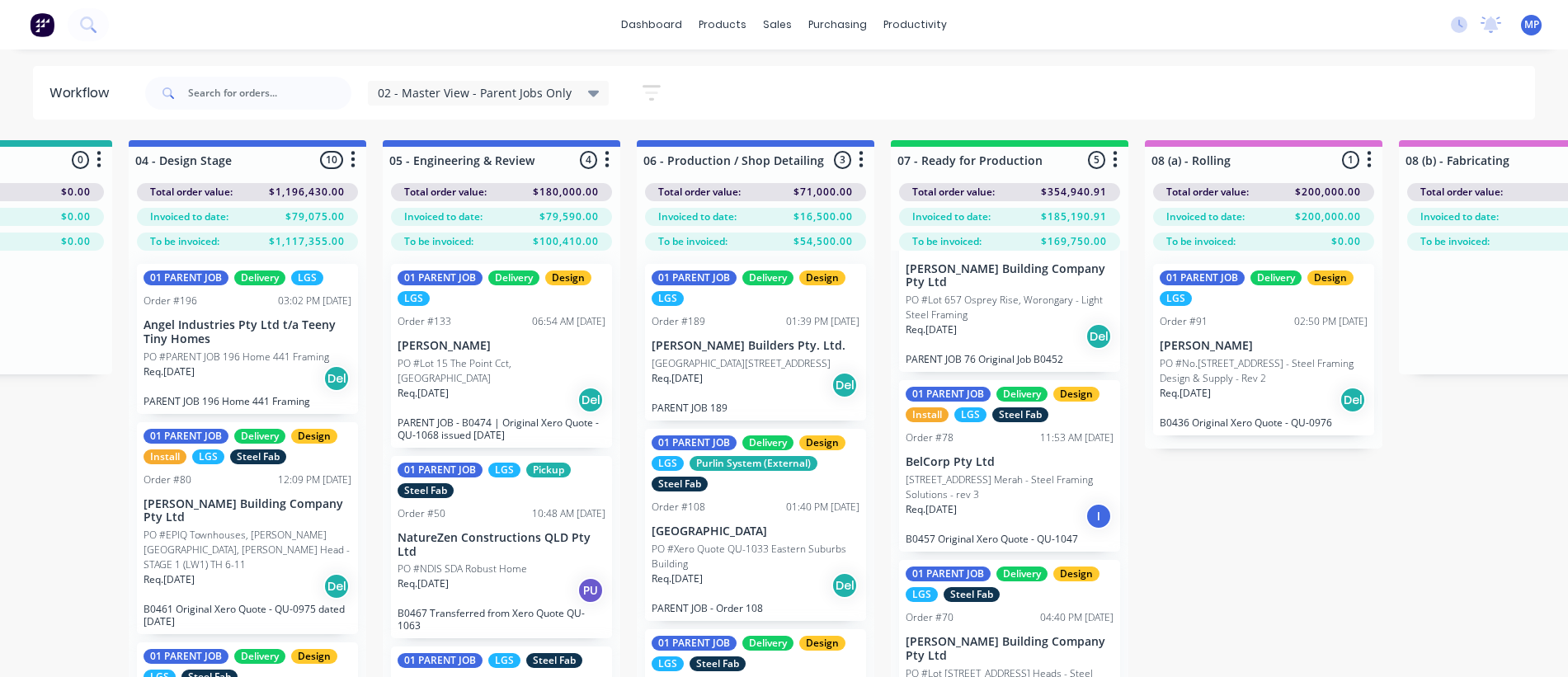
click at [1374, 530] on div "Submitted 1 Summaries Total order value Invoiced to date To be invoiced Total o…" at bounding box center [1531, 435] width 4425 height 590
click at [1251, 555] on div "Submitted 1 Summaries Total order value Invoiced to date To be invoiced Total o…" at bounding box center [1531, 435] width 4425 height 590
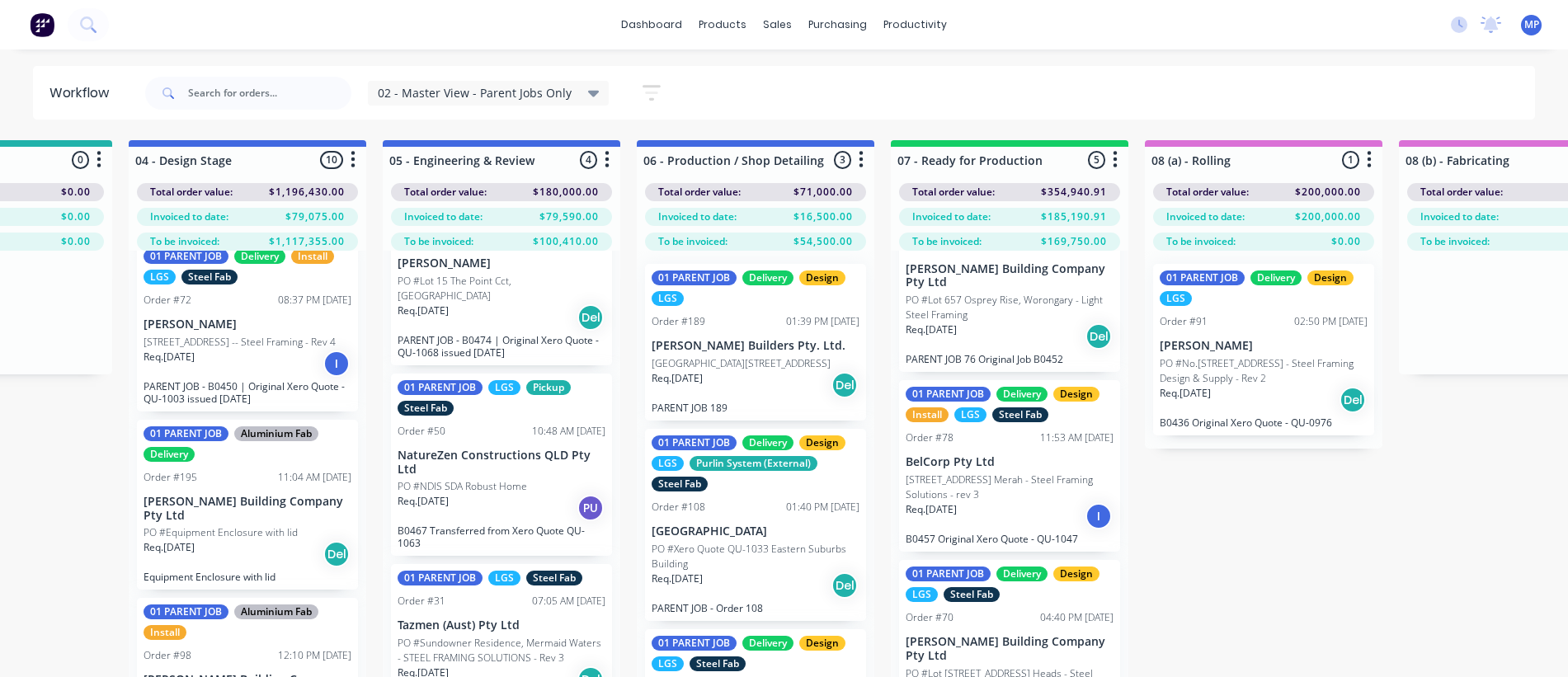
scroll to position [743, 0]
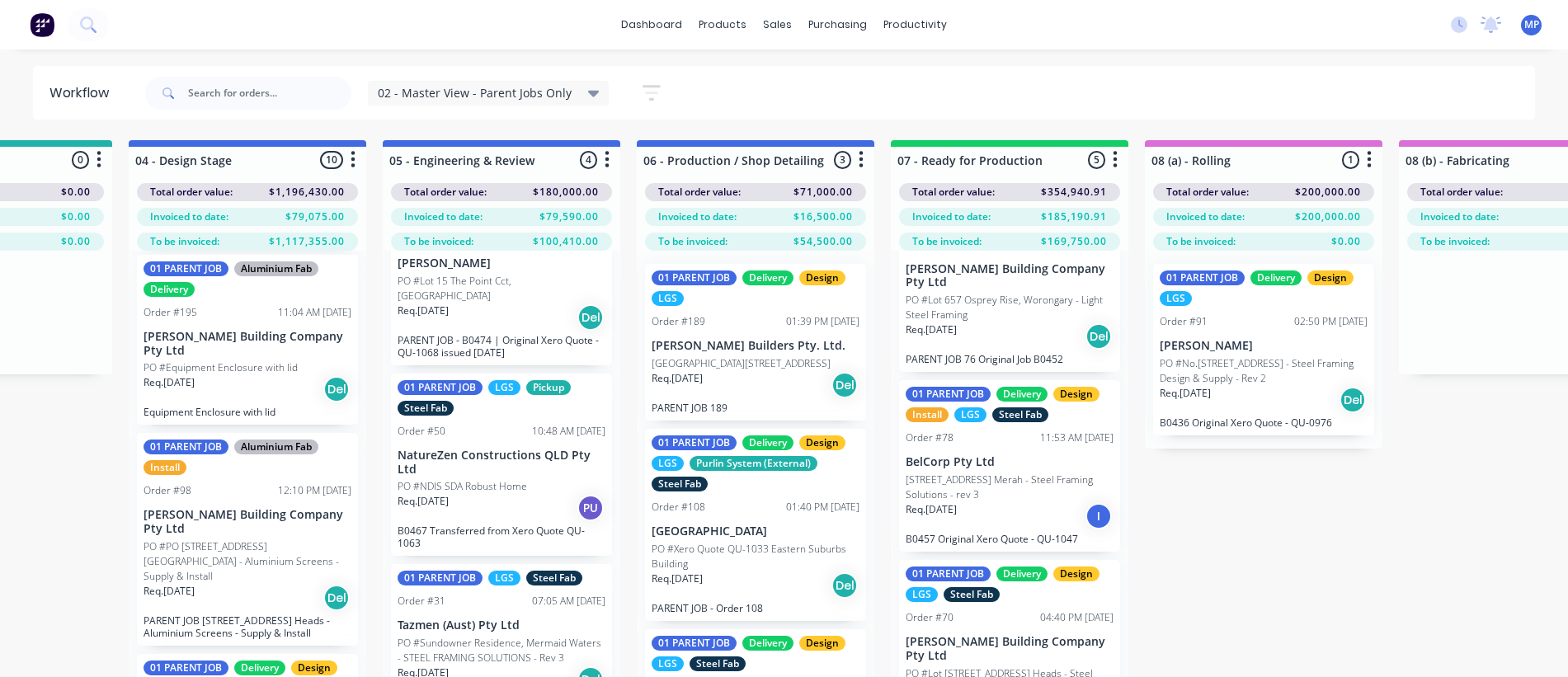
click at [1303, 511] on div "Submitted 1 Summaries Total order value Invoiced to date To be invoiced Total o…" at bounding box center [1531, 435] width 4425 height 590
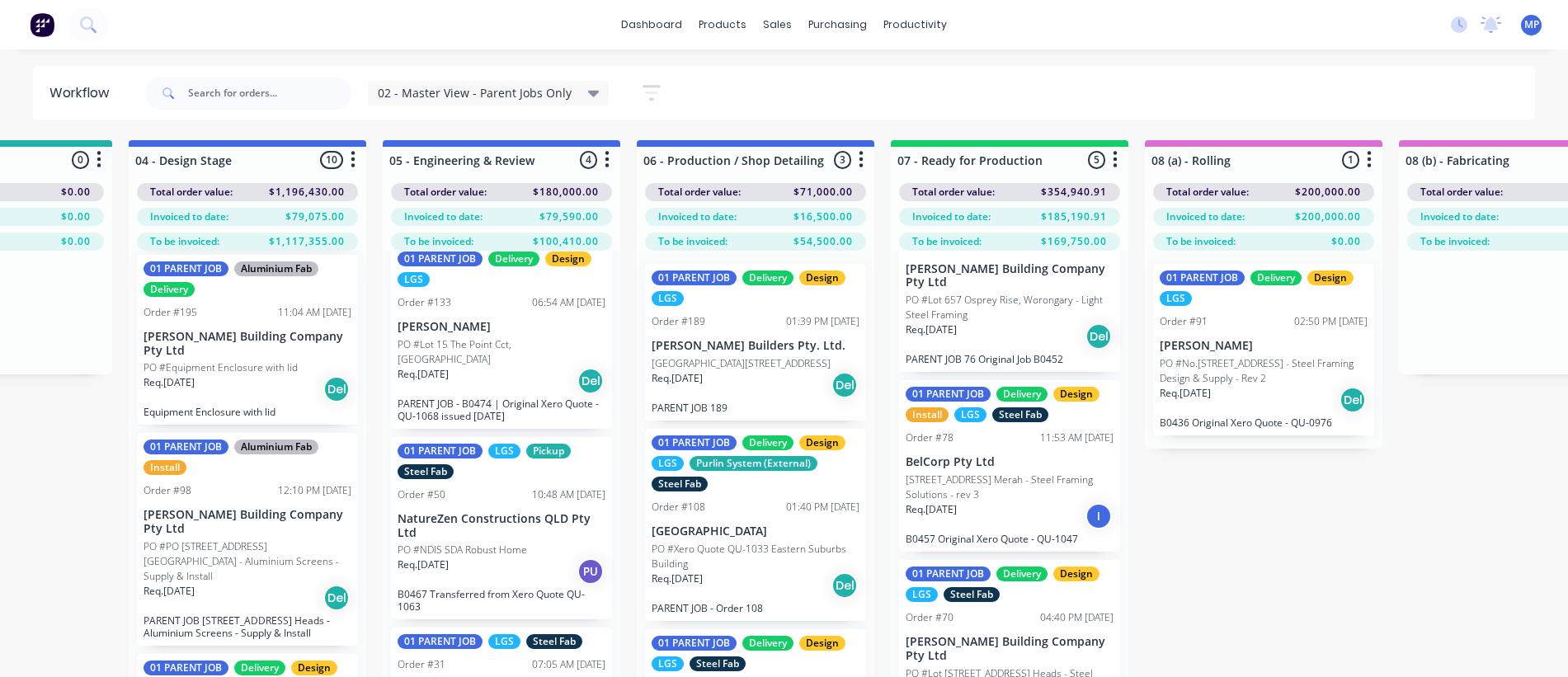
scroll to position [0, 0]
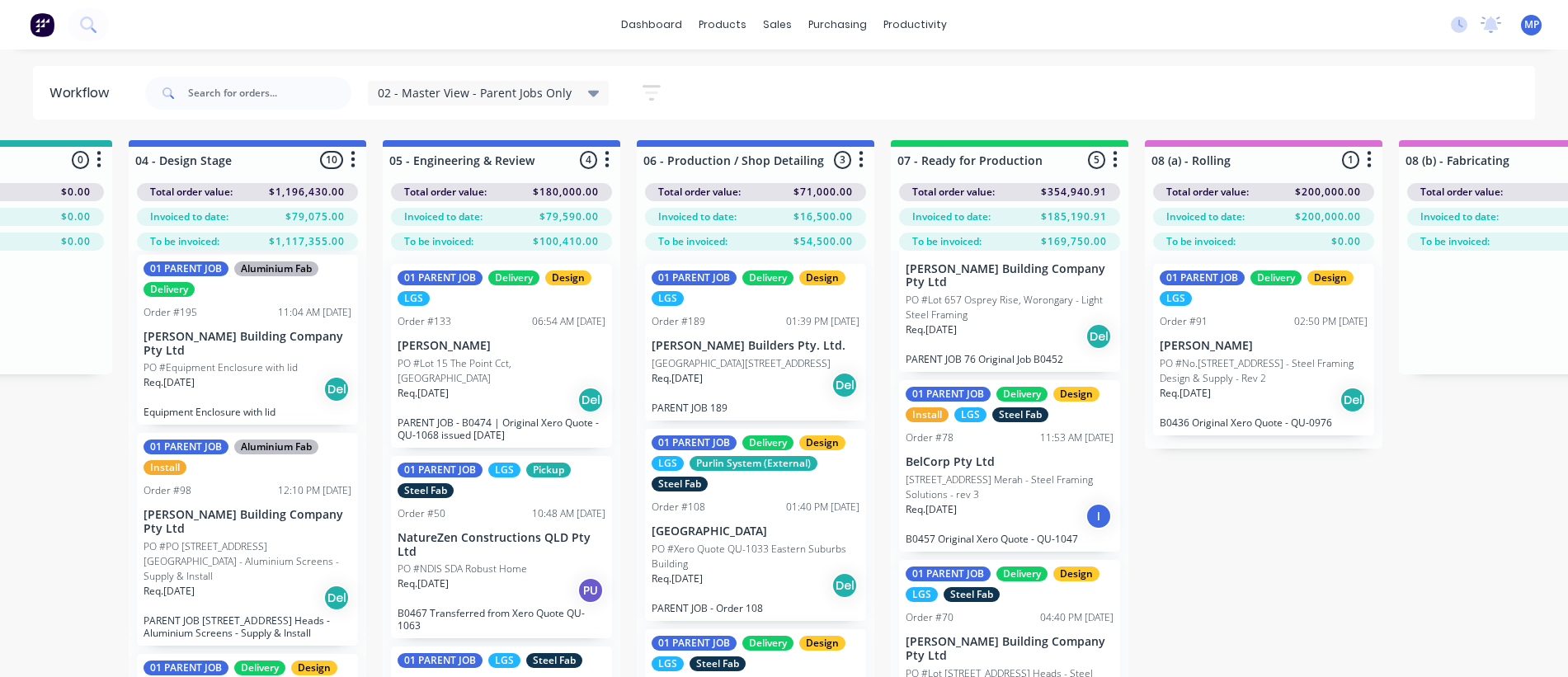
click at [1239, 555] on div "Submitted 1 Summaries Total order value Invoiced to date To be invoiced Total o…" at bounding box center [1531, 435] width 4425 height 590
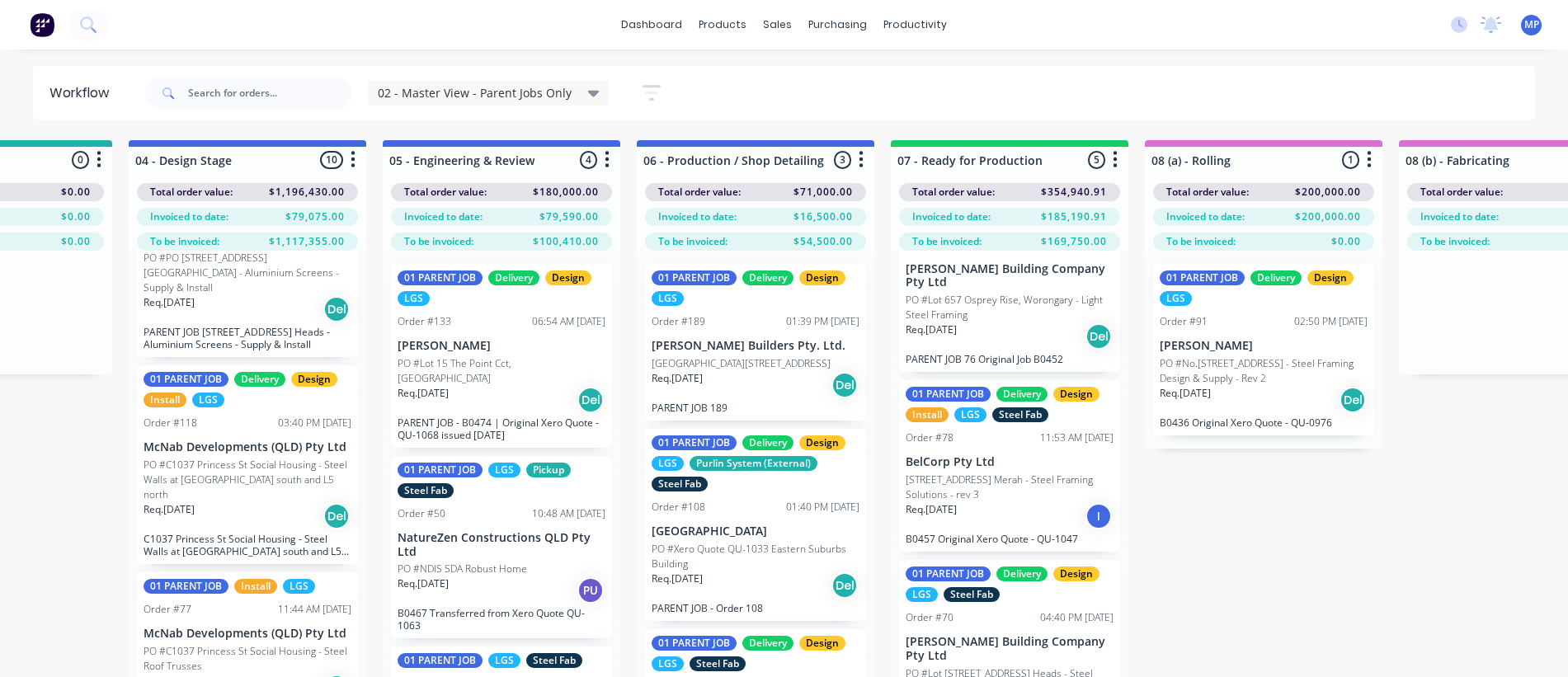
scroll to position [1007, 0]
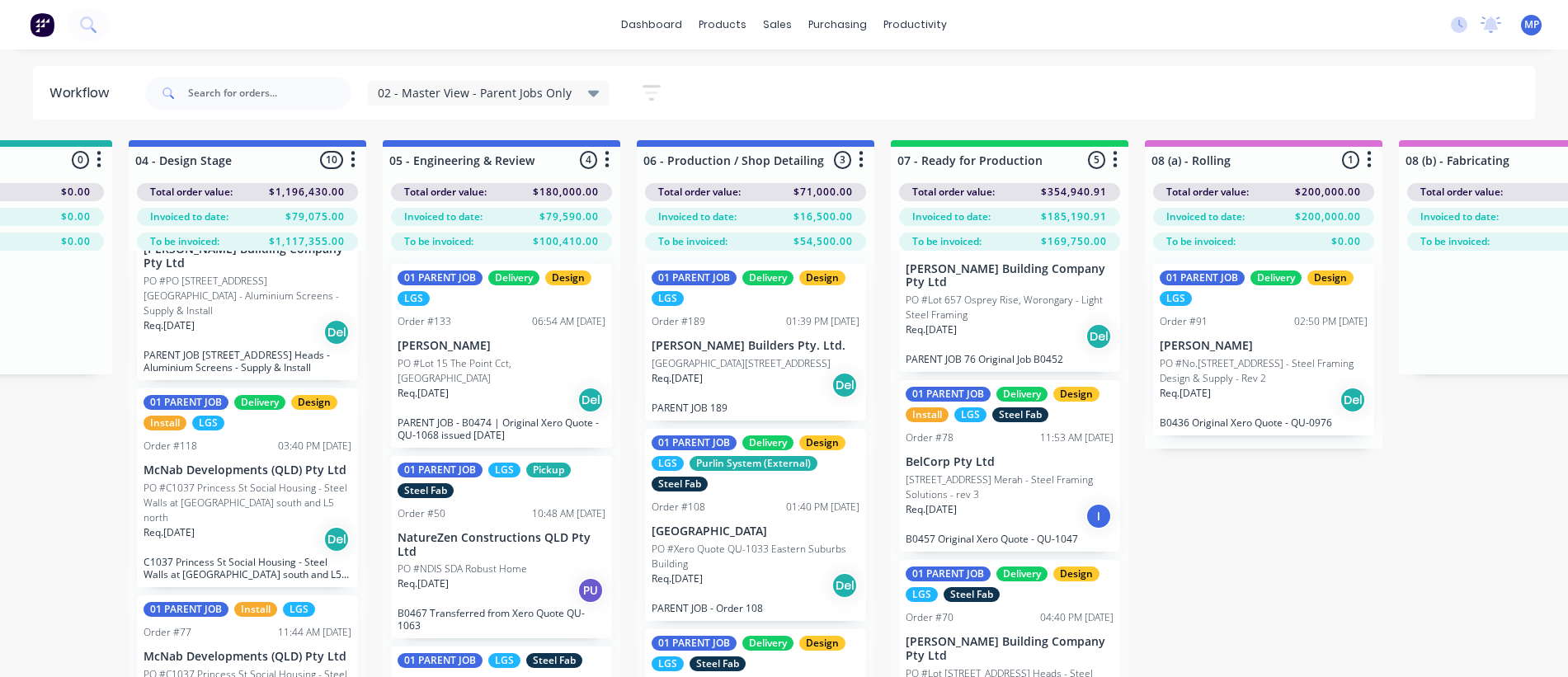
click at [1216, 508] on div "Submitted 1 Summaries Total order value Invoiced to date To be invoiced Total o…" at bounding box center [1531, 435] width 4425 height 590
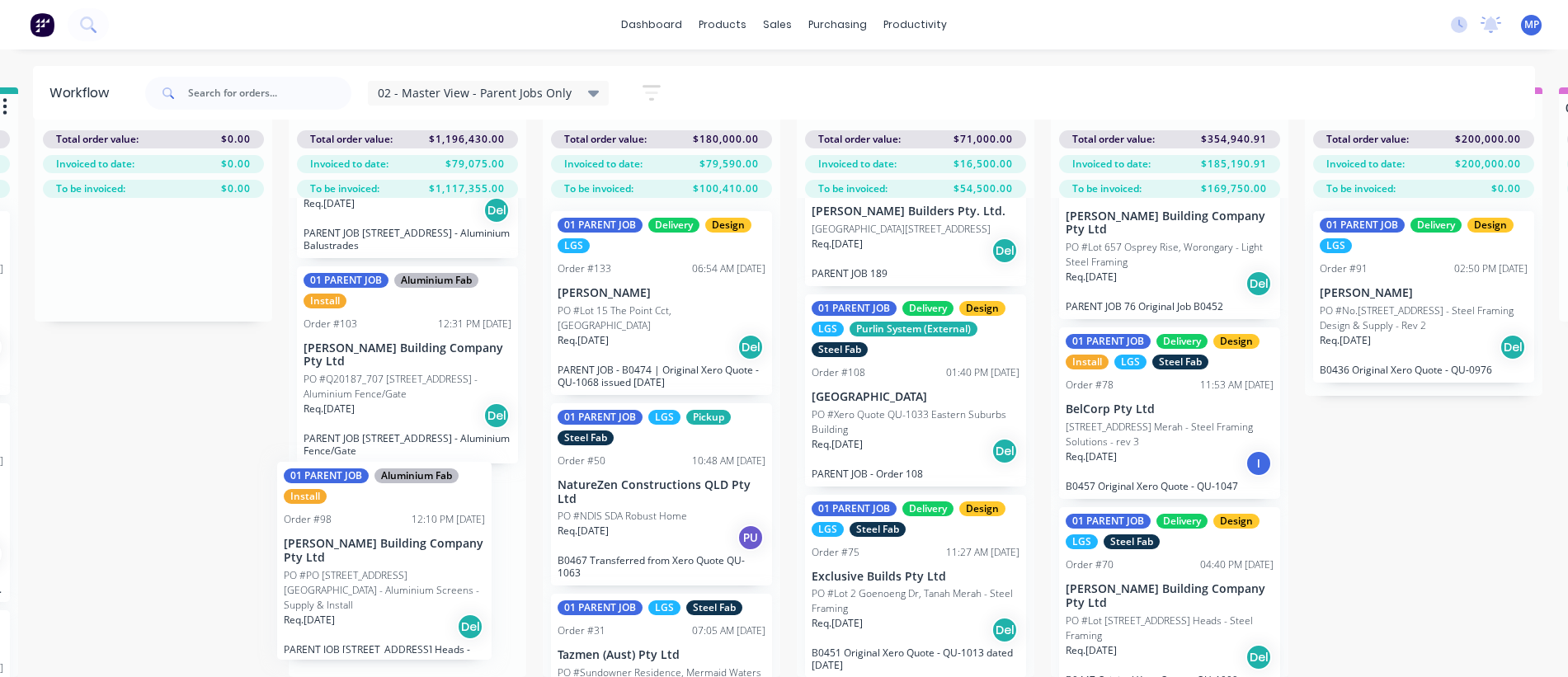
scroll to position [66, 506]
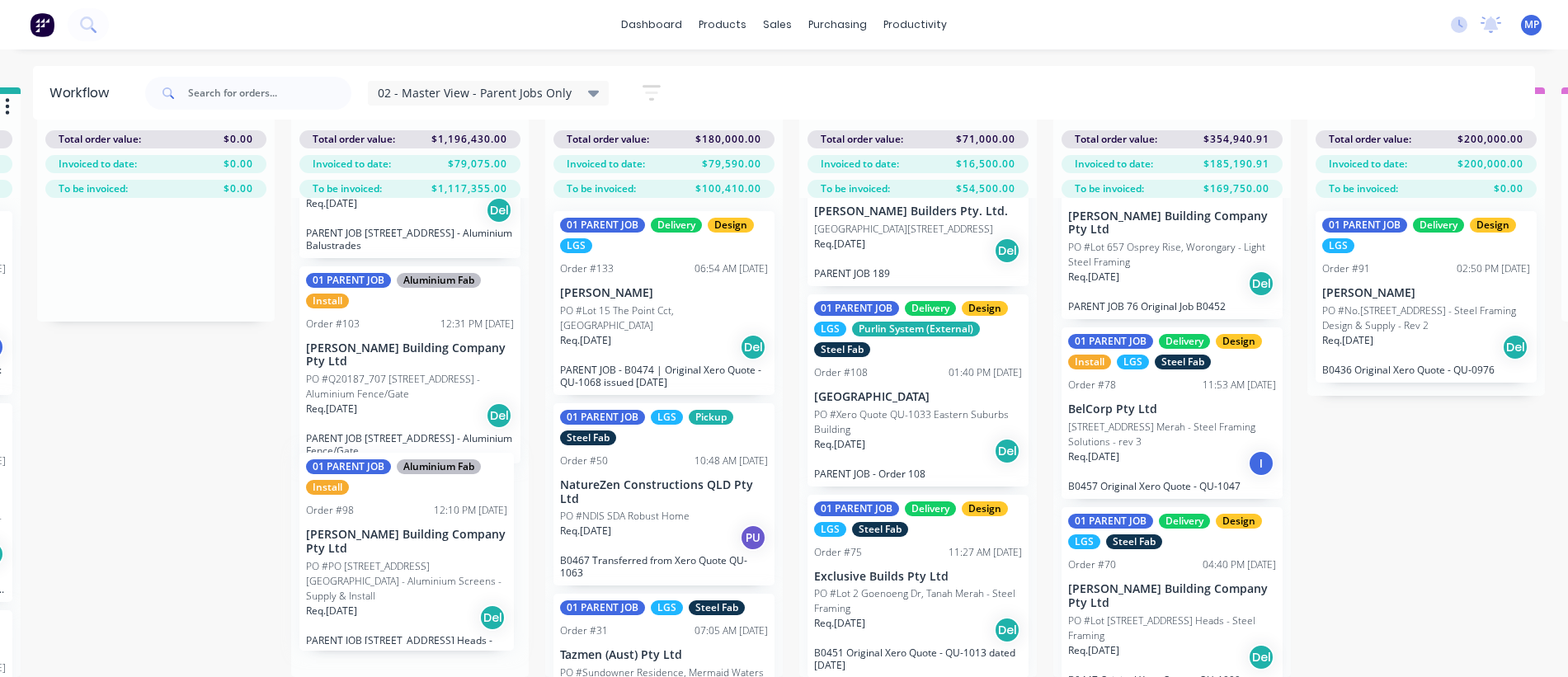
drag, startPoint x: 211, startPoint y: 285, endPoint x: 372, endPoint y: 547, distance: 307.5
click at [372, 547] on div "01 PARENT JOB Delivery LGS Order #196 03:02 PM [DATE] Angel Industries Pty Ltd …" at bounding box center [410, 437] width 237 height 480
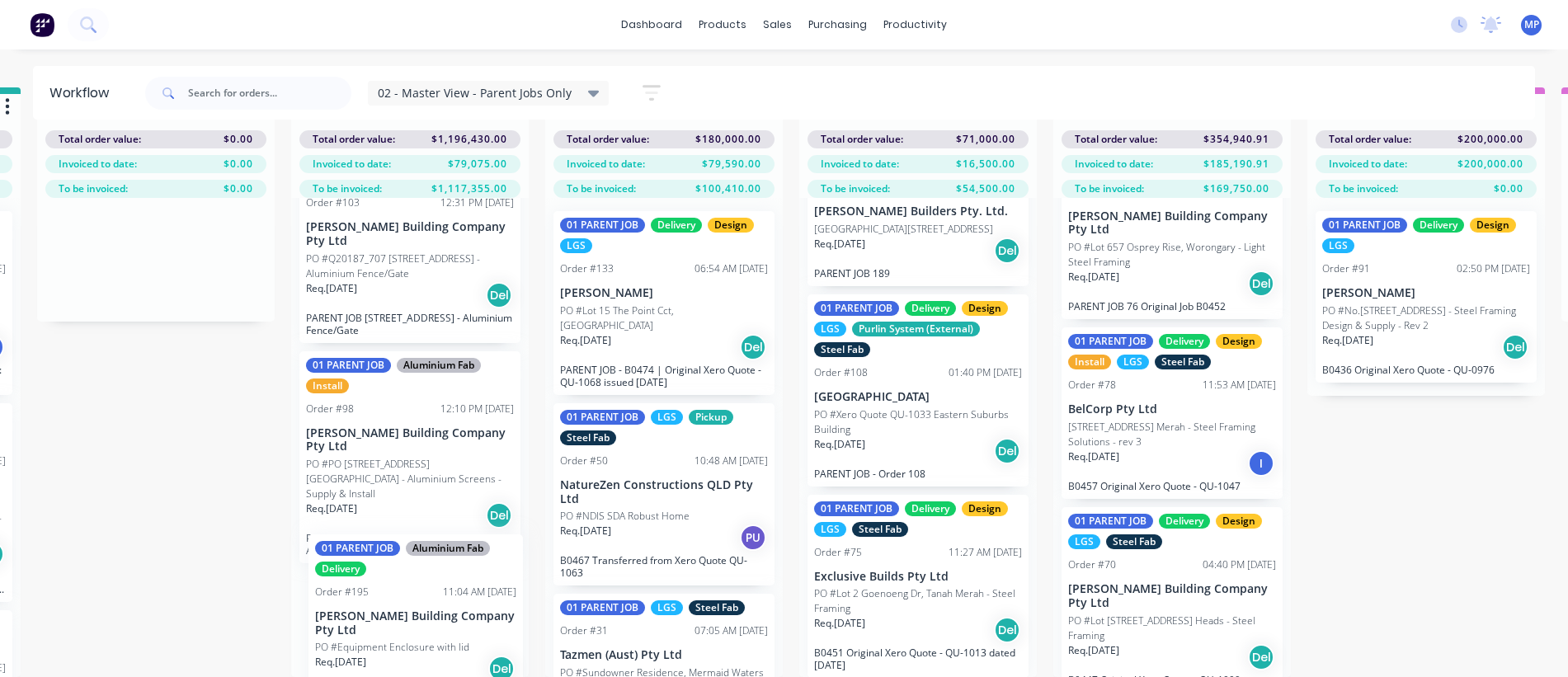
scroll to position [1427, 0]
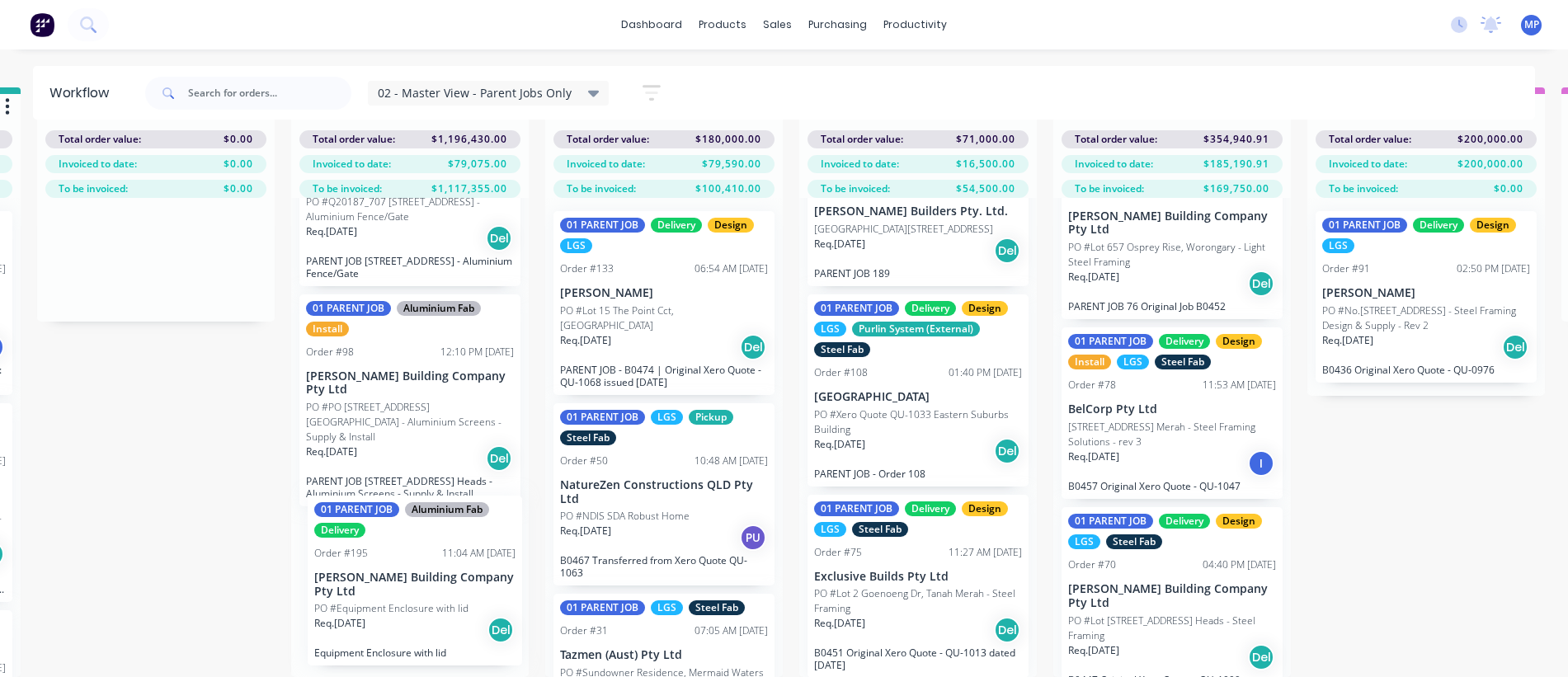
drag, startPoint x: 412, startPoint y: 360, endPoint x: 419, endPoint y: 593, distance: 233.1
click at [419, 593] on div "01 PARENT JOB Delivery LGS Order #196 03:02 PM [DATE] Angel Industries Pty Ltd …" at bounding box center [410, 437] width 237 height 480
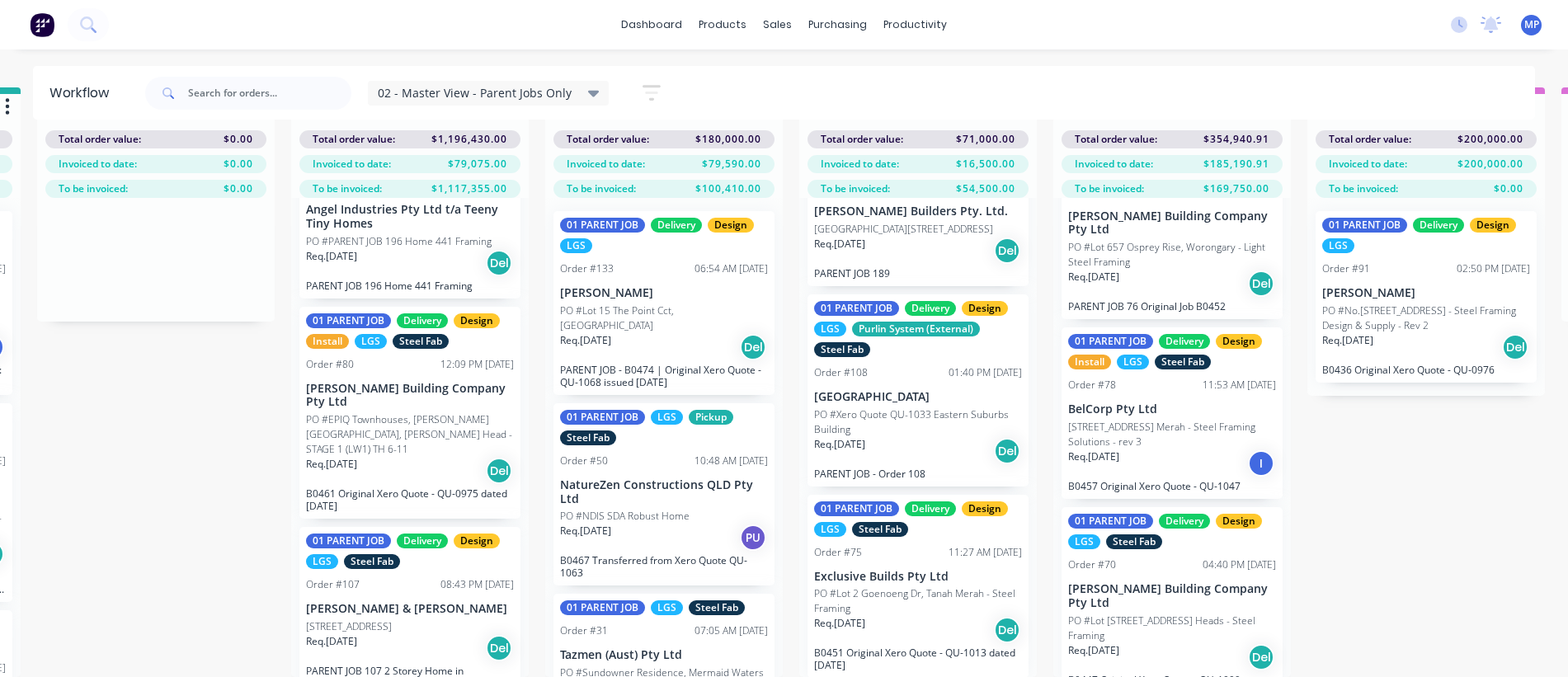
scroll to position [0, 0]
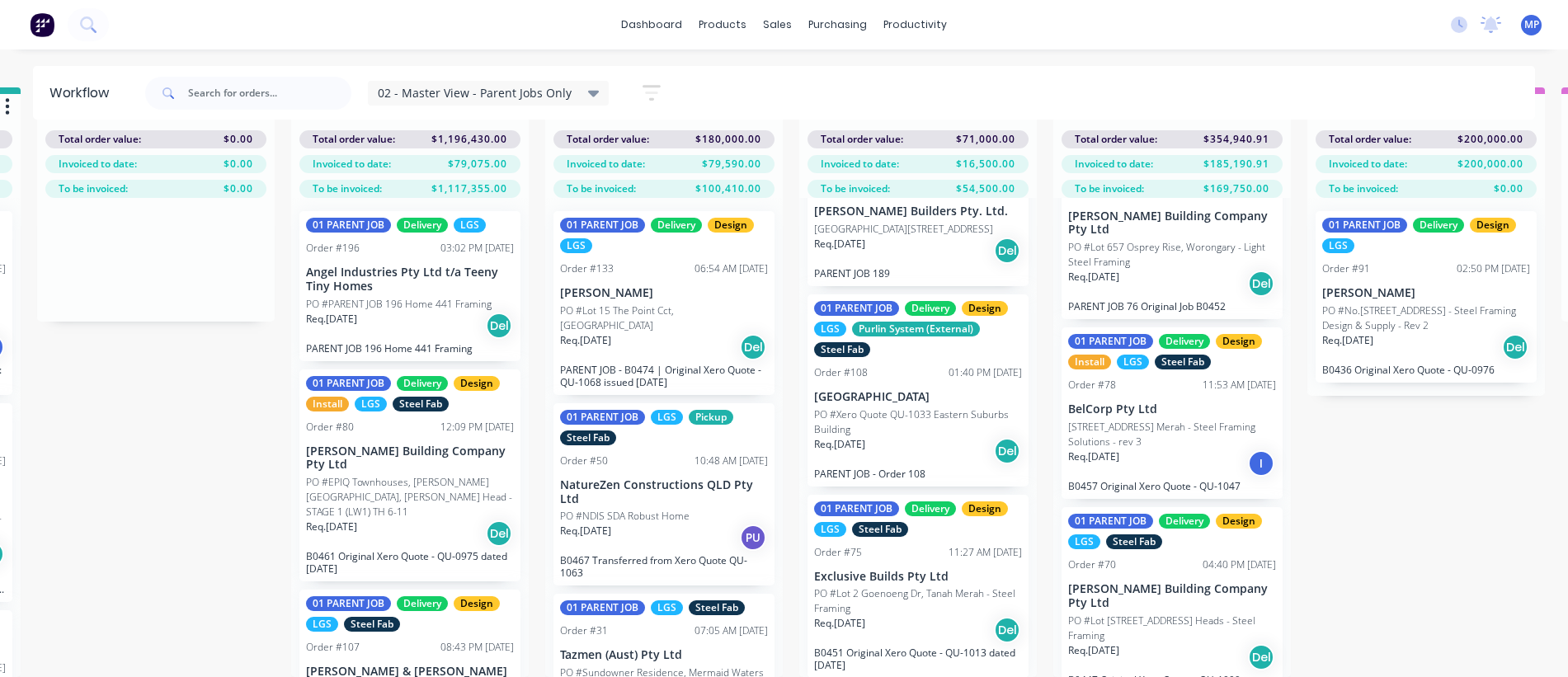
click at [591, 95] on icon at bounding box center [594, 94] width 11 height 7
